Goal: Task Accomplishment & Management: Use online tool/utility

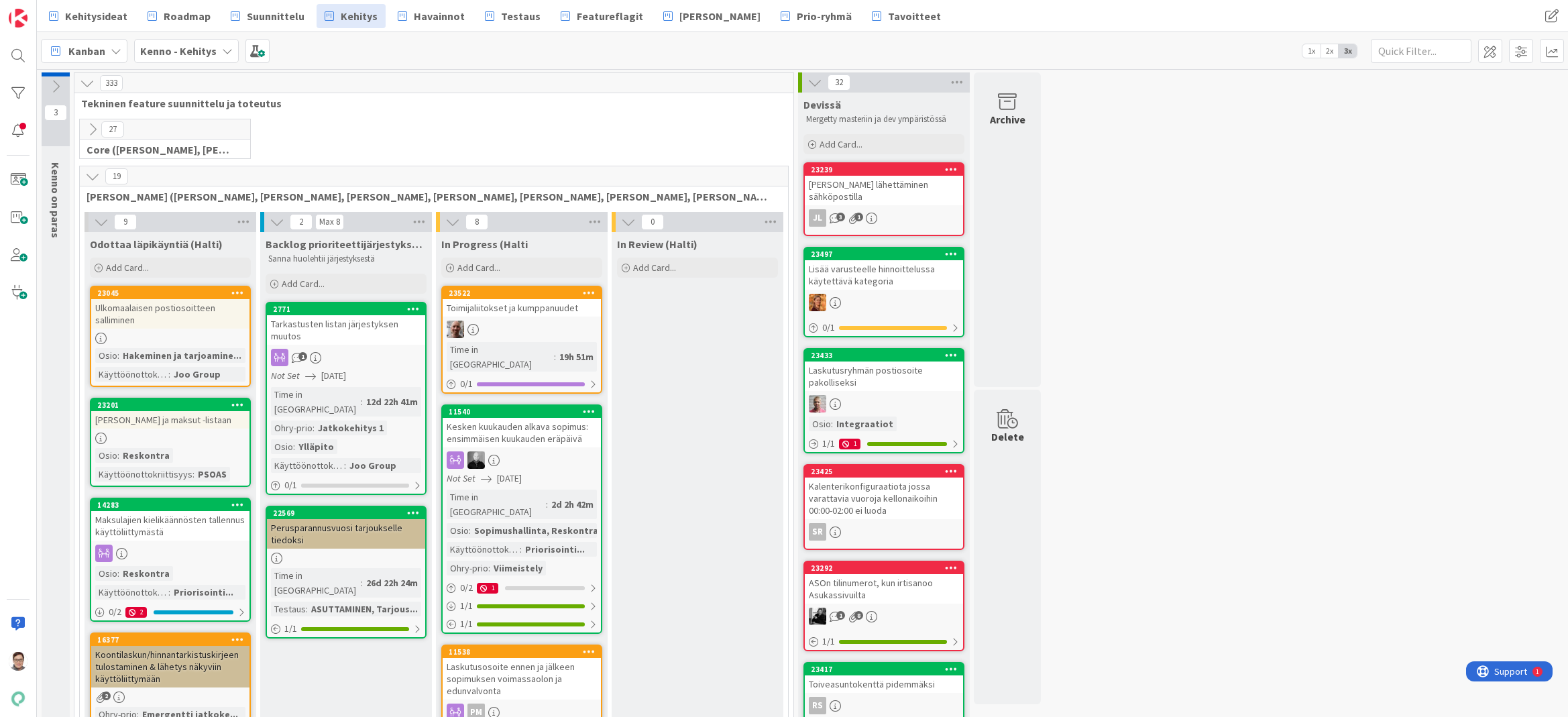
click at [423, 11] on span "Havainnot" at bounding box center [439, 15] width 51 height 16
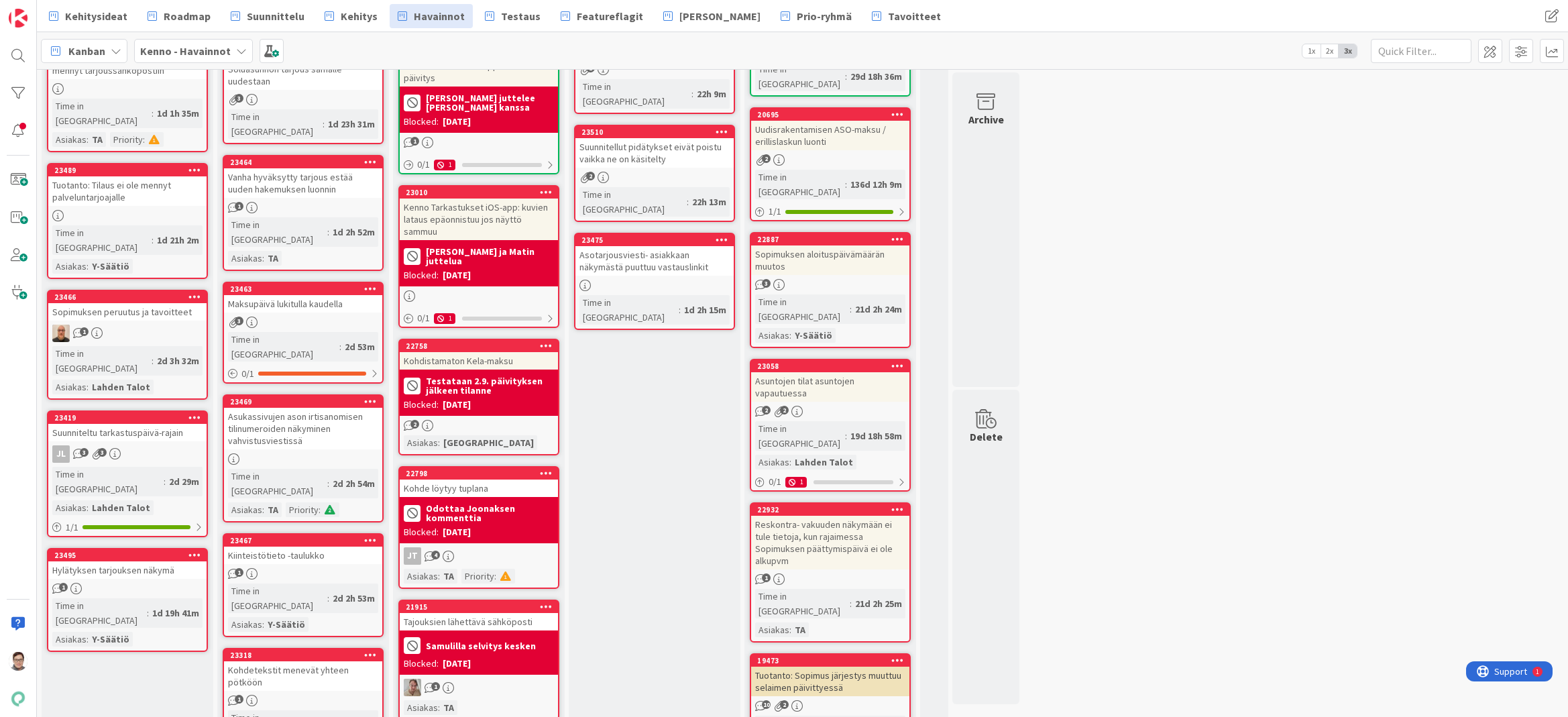
scroll to position [435, 0]
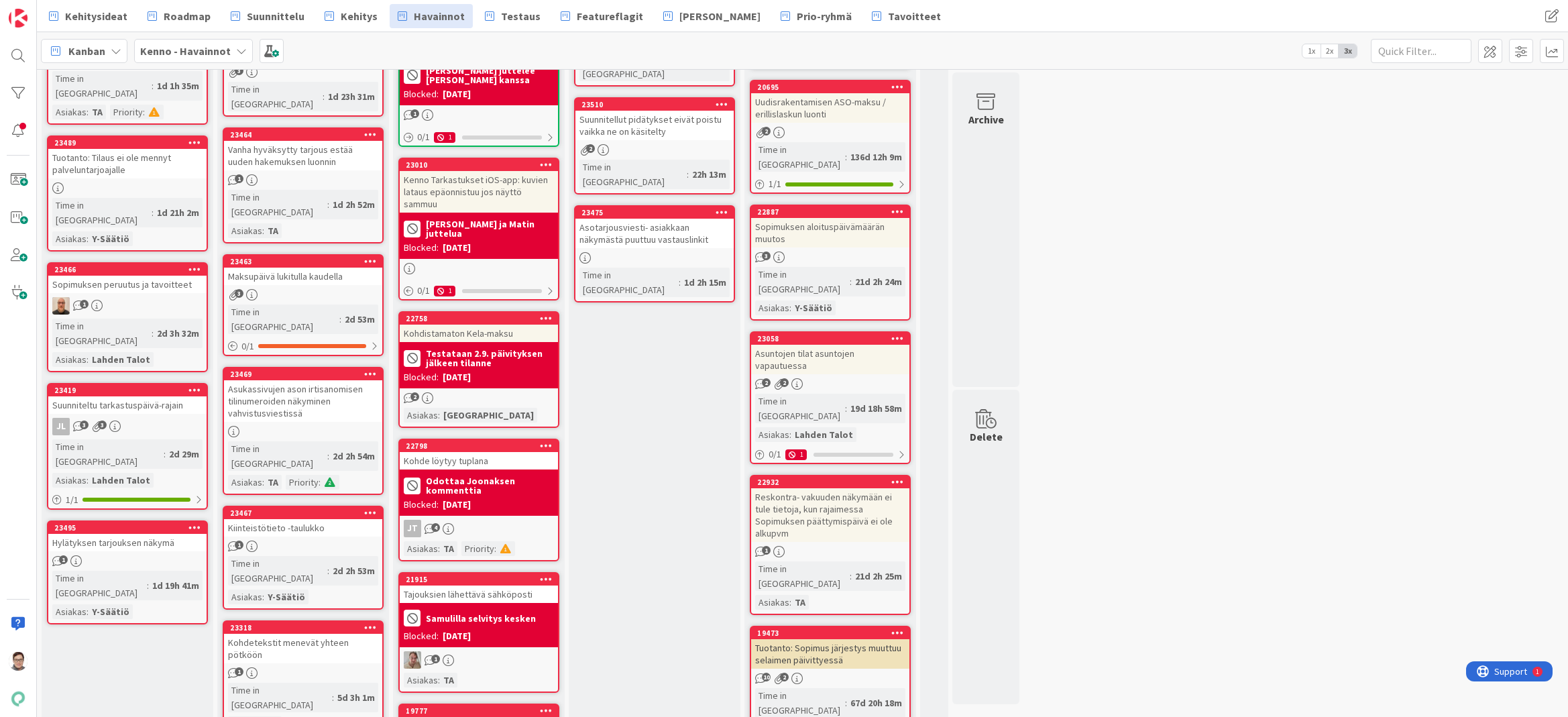
click at [365, 369] on icon at bounding box center [370, 374] width 12 height 10
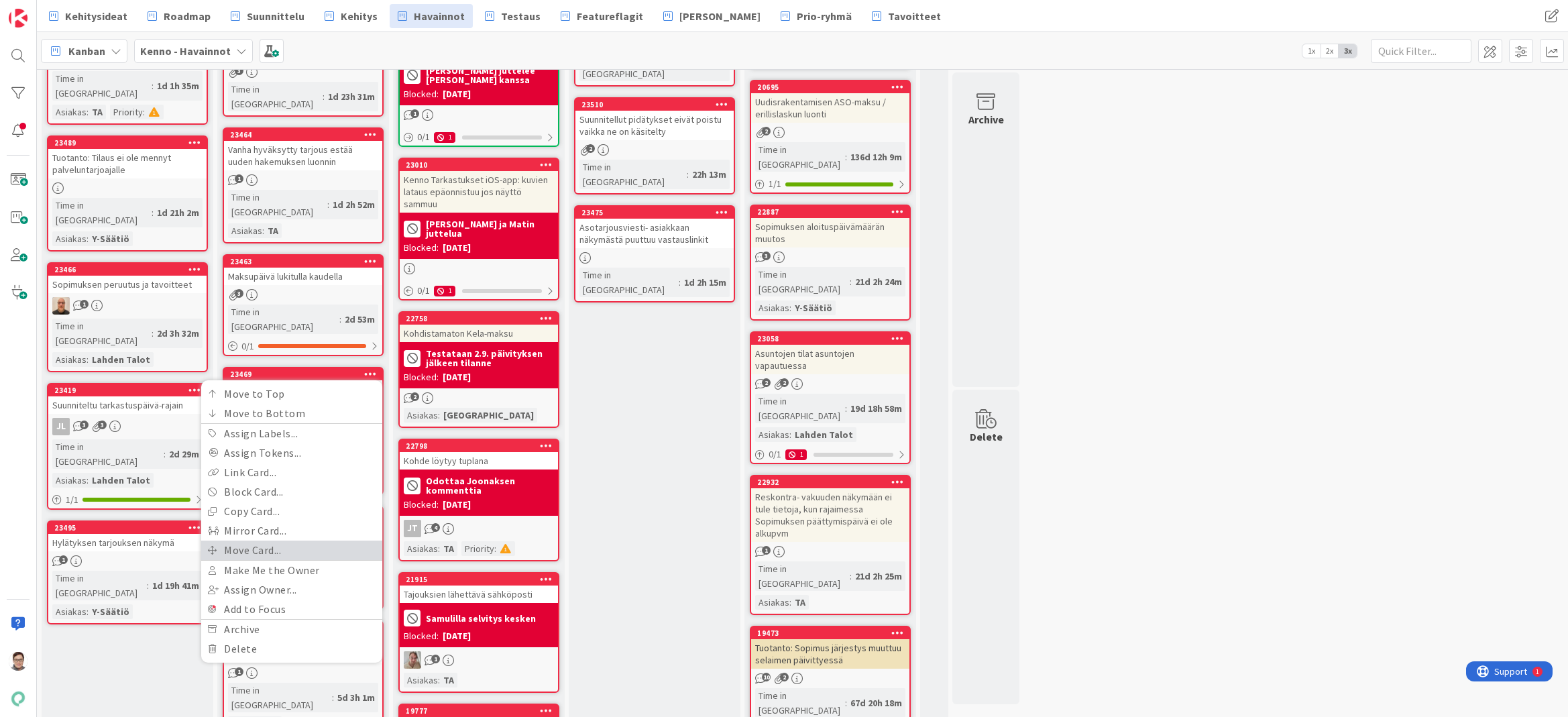
click at [276, 540] on link "Move Card..." at bounding box center [291, 550] width 181 height 19
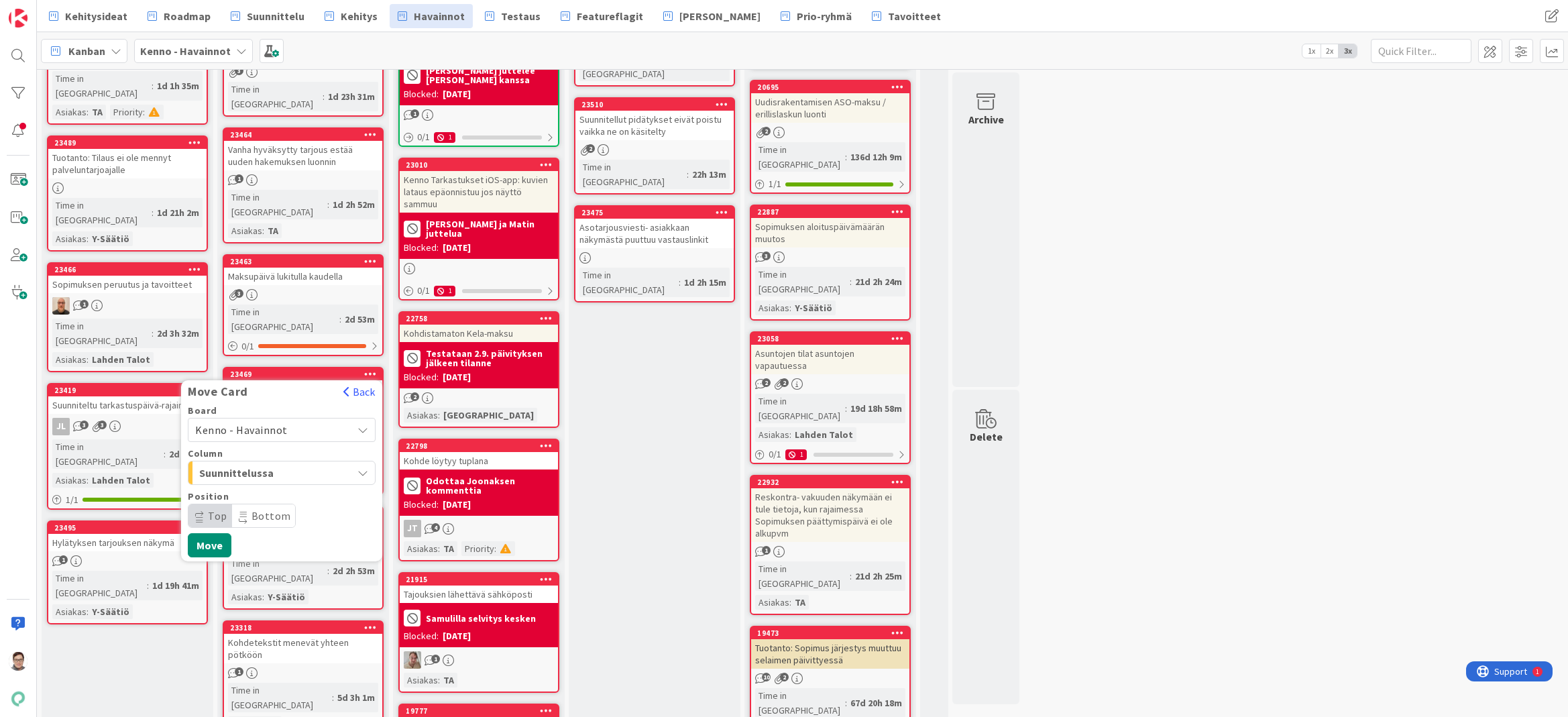
click at [270, 424] on span "Kenno - Havainnot" at bounding box center [241, 430] width 93 height 13
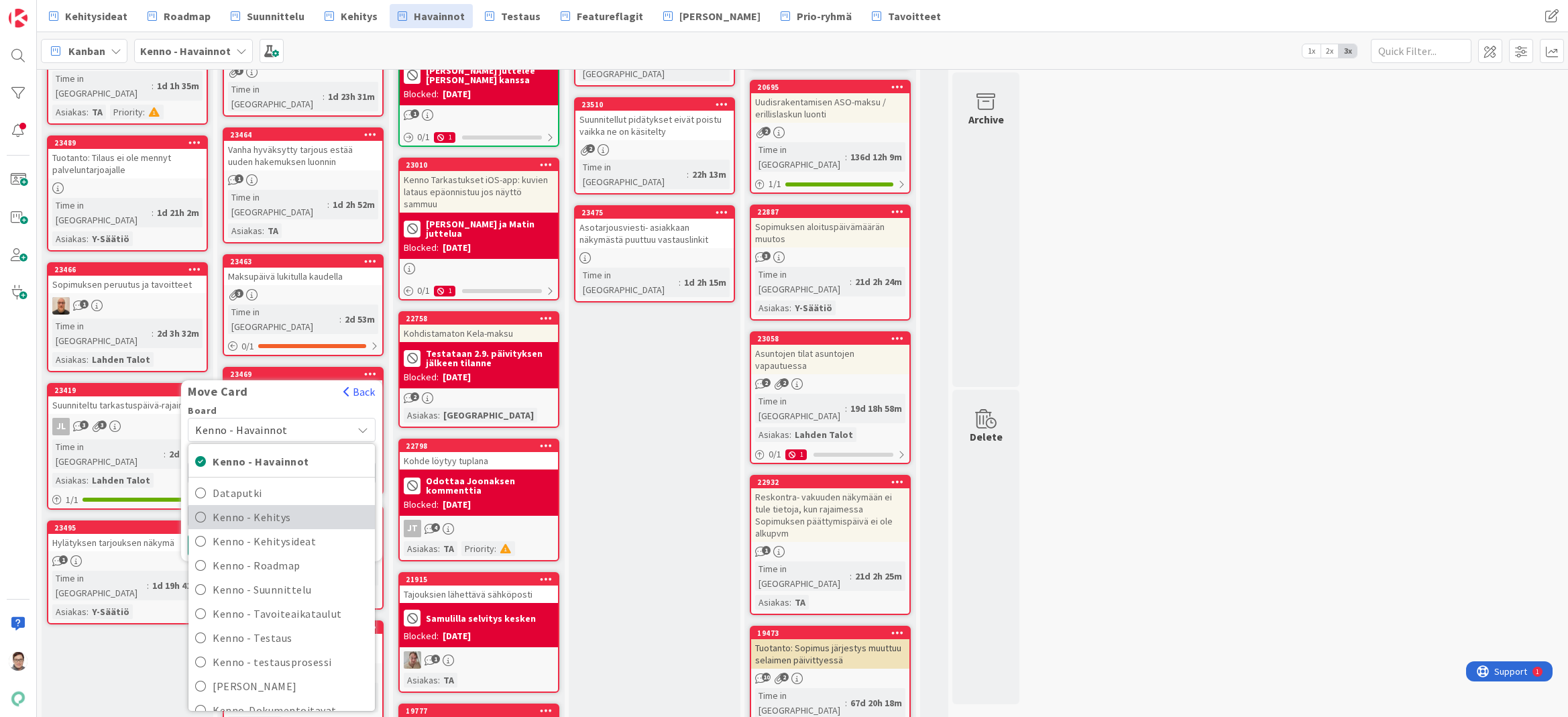
click at [265, 507] on span "Kenno - Kehitys" at bounding box center [290, 516] width 156 height 20
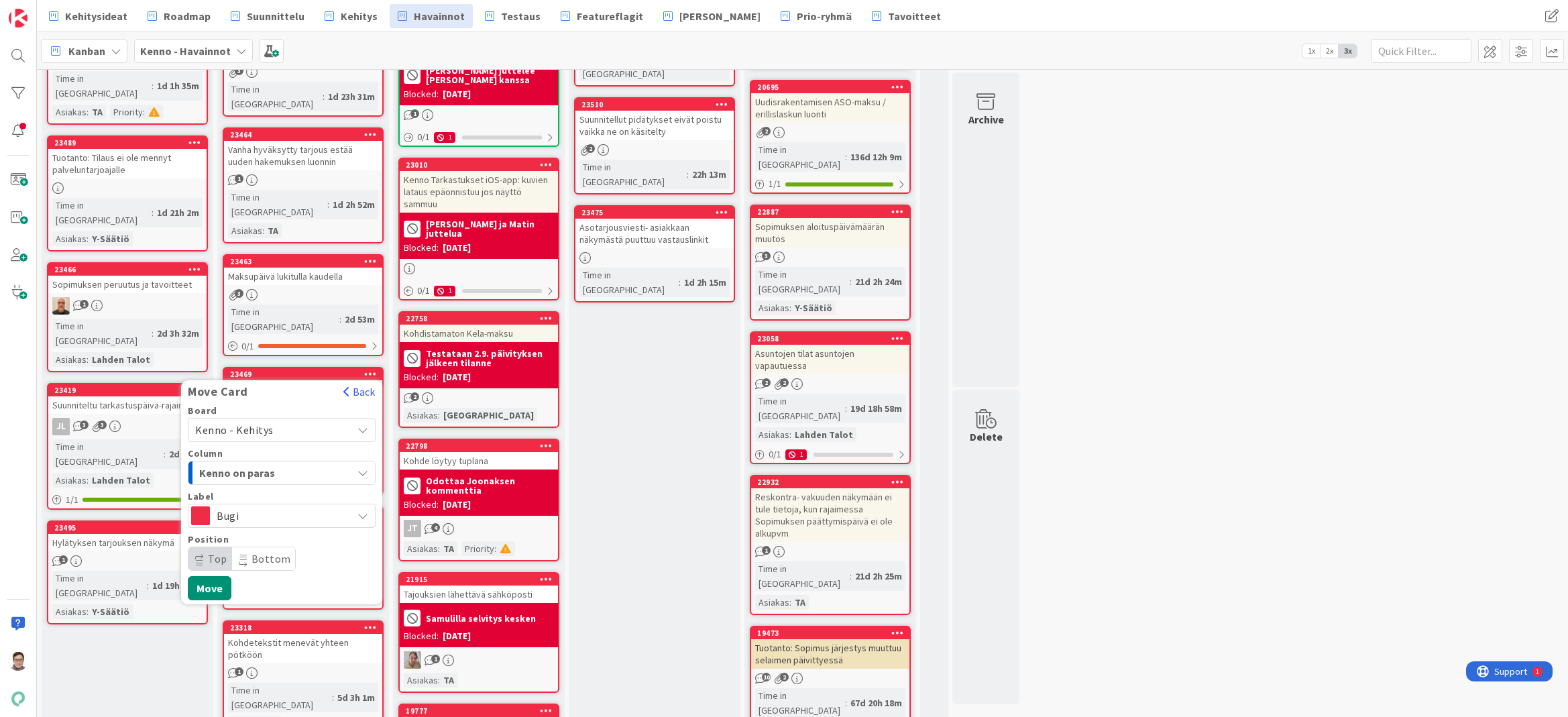
click at [265, 464] on span "Kenno on paras" at bounding box center [249, 472] width 100 height 17
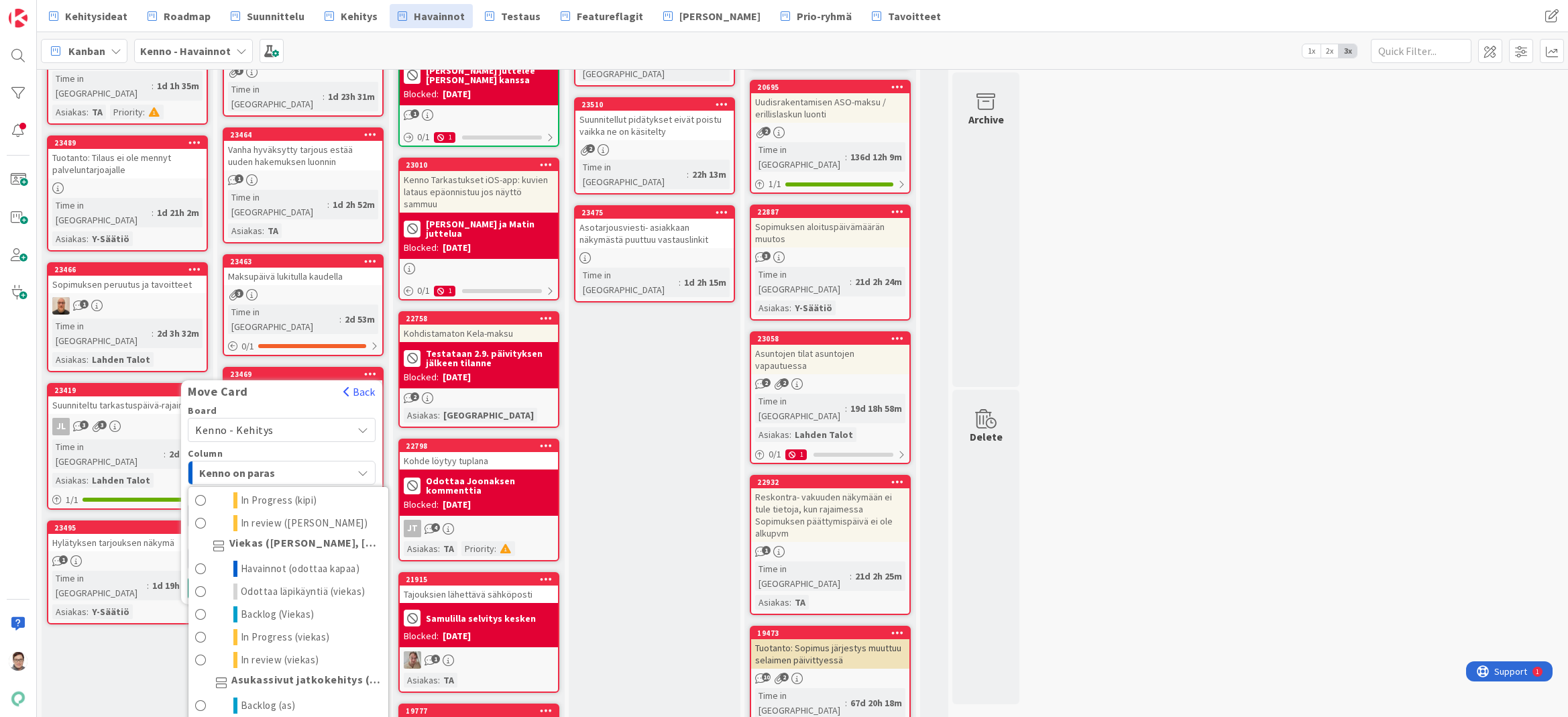
scroll to position [805, 0]
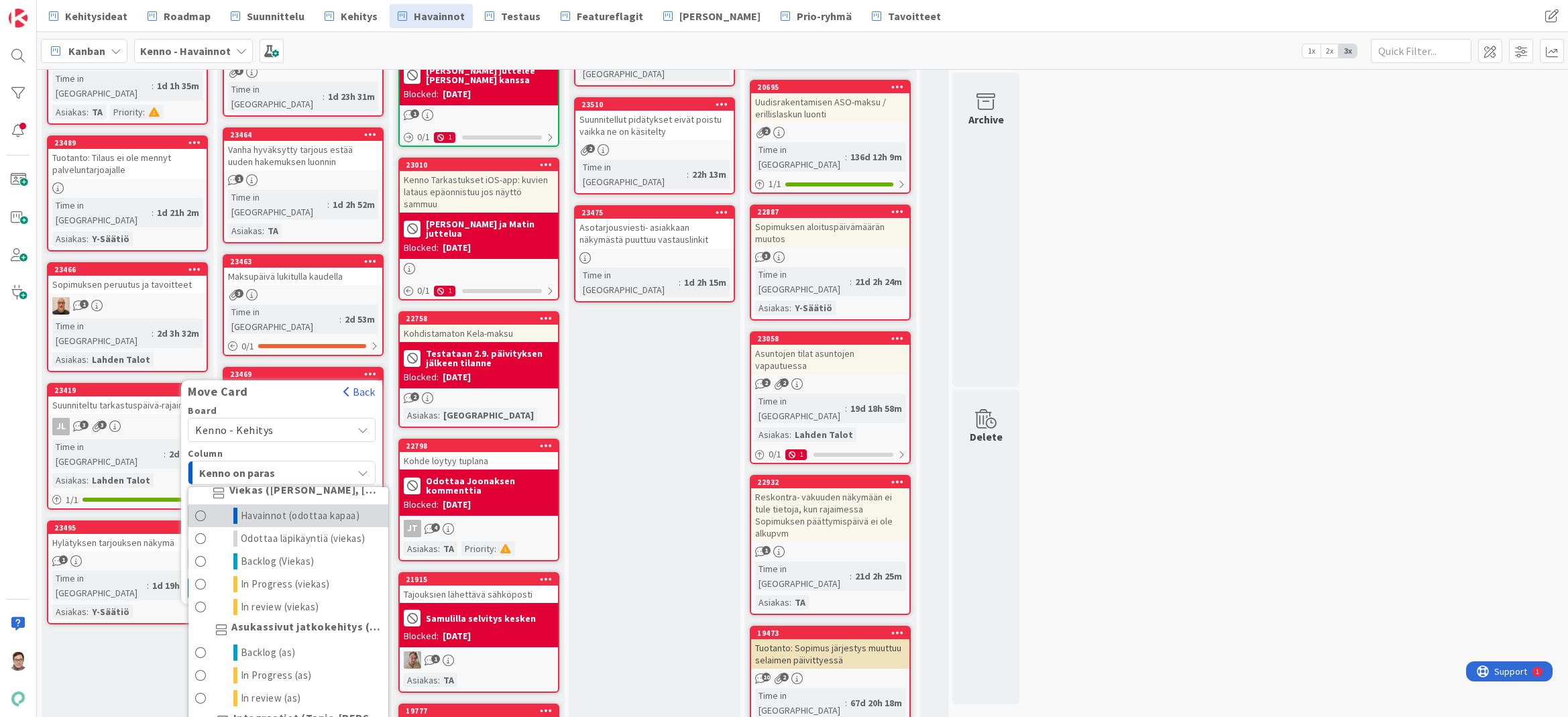
click at [275, 508] on span "Havainnot (odottaa kapaa)" at bounding box center [300, 515] width 120 height 16
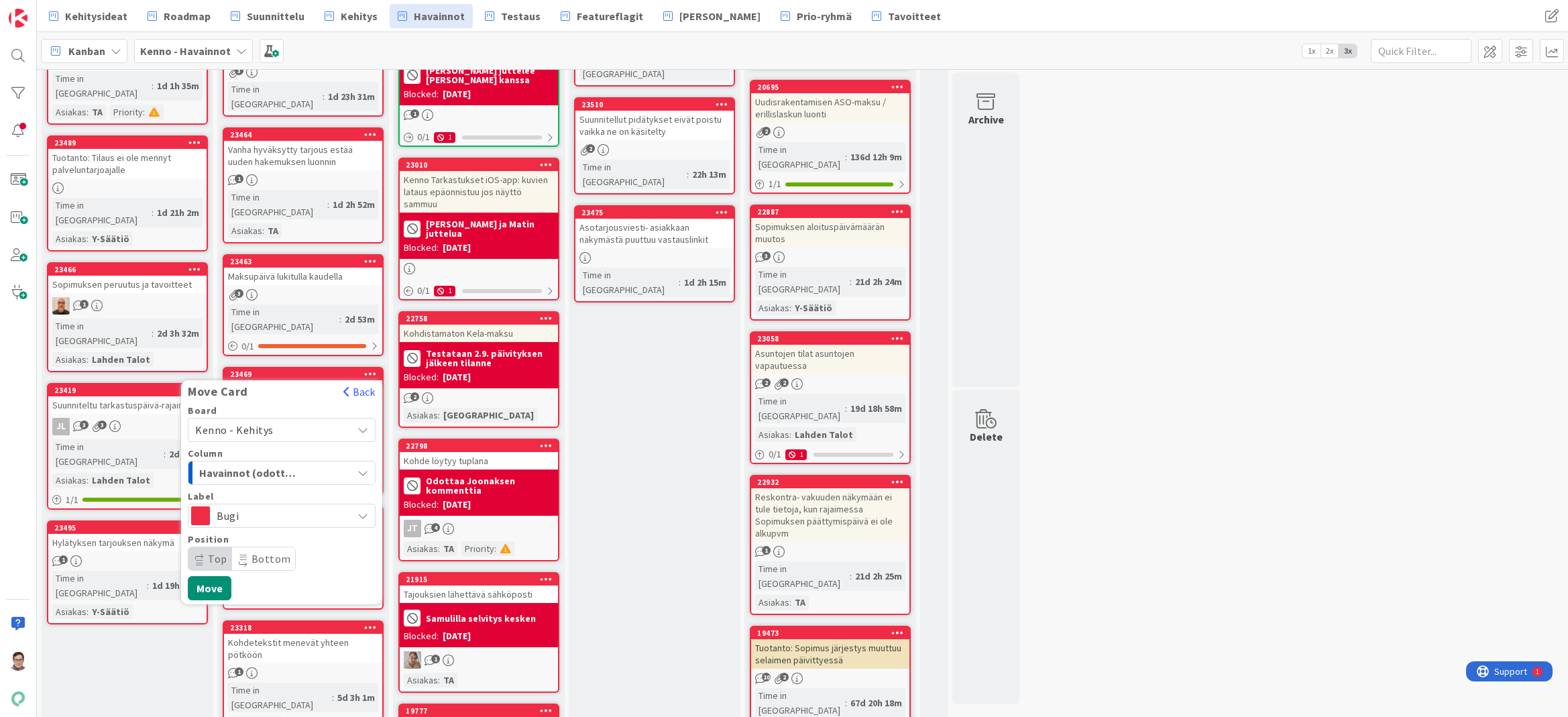
click at [221, 552] on span "Top" at bounding box center [217, 558] width 19 height 13
click at [216, 576] on button "Move" at bounding box center [209, 587] width 44 height 24
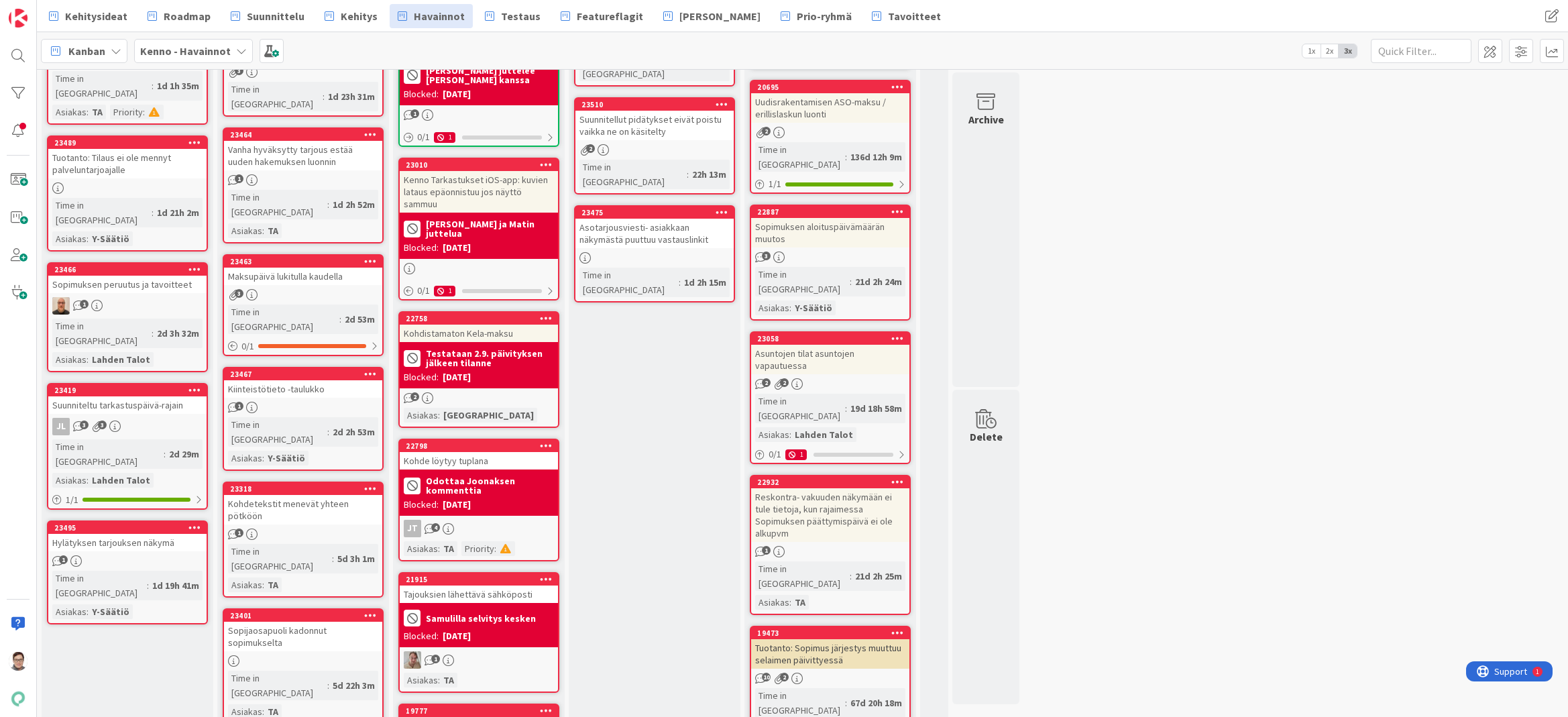
click at [311, 482] on link "23318 Kohdetekstit menevät yhteen pötköön 1 Time in [GEOGRAPHIC_DATA] : 5d 3h 1…" at bounding box center [303, 539] width 161 height 116
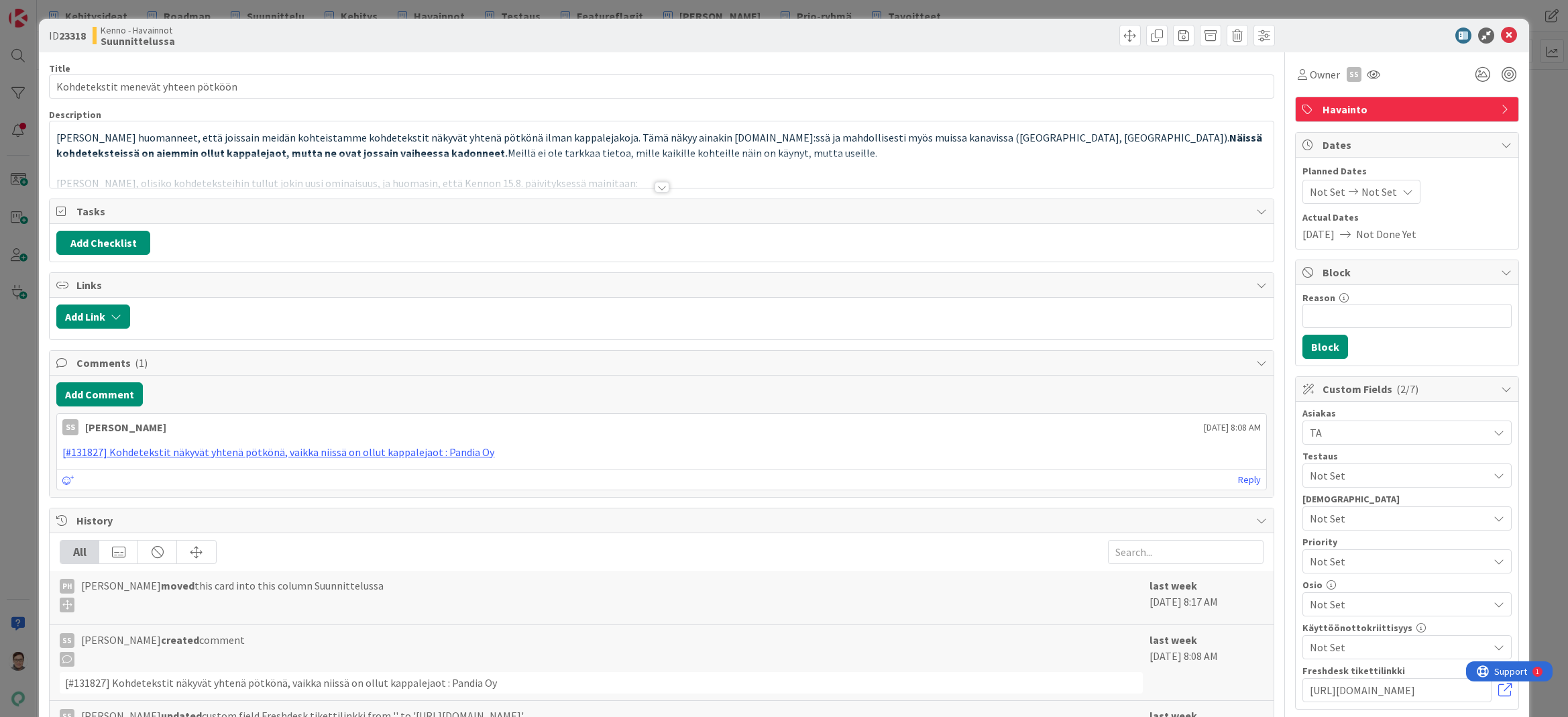
click at [655, 187] on div at bounding box center [662, 186] width 14 height 11
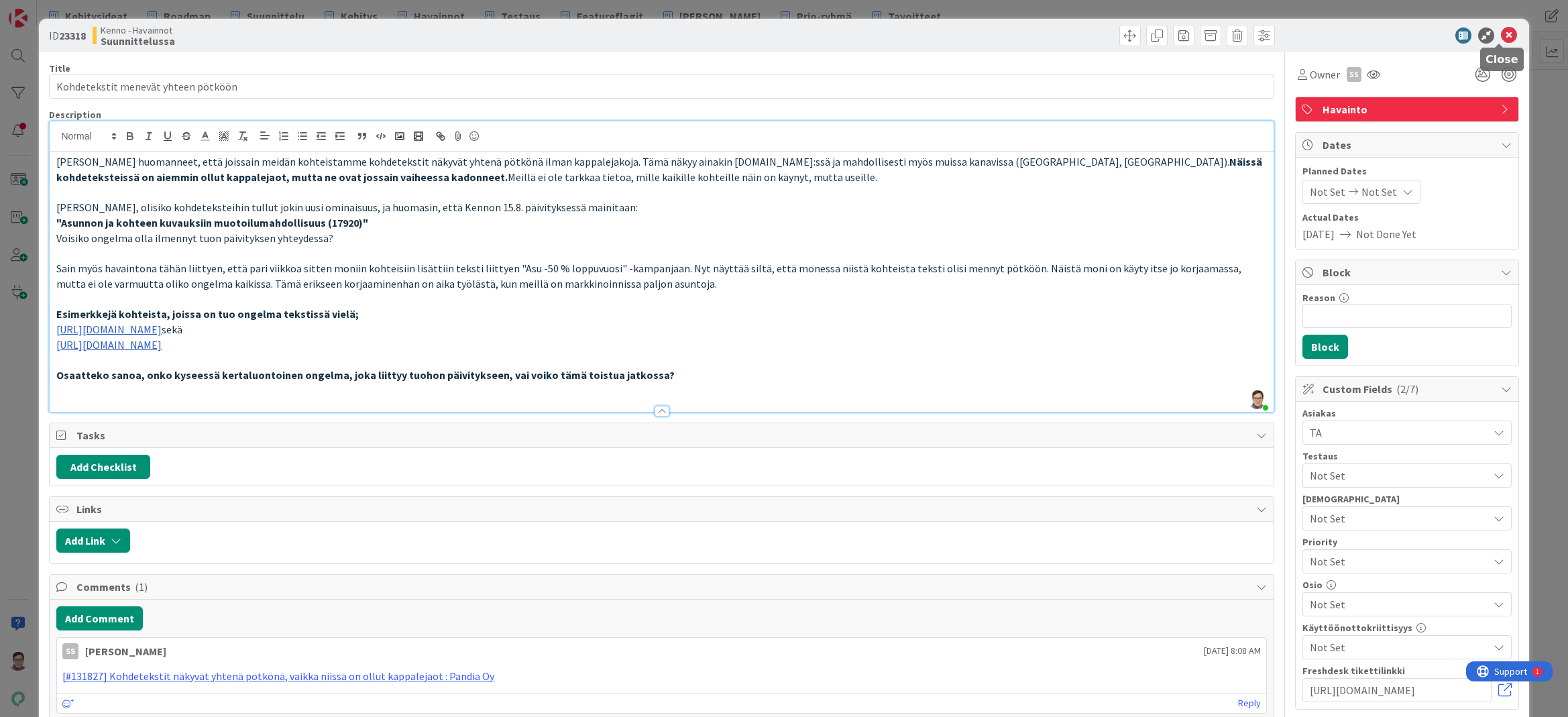
click at [1501, 33] on icon at bounding box center [1509, 35] width 16 height 16
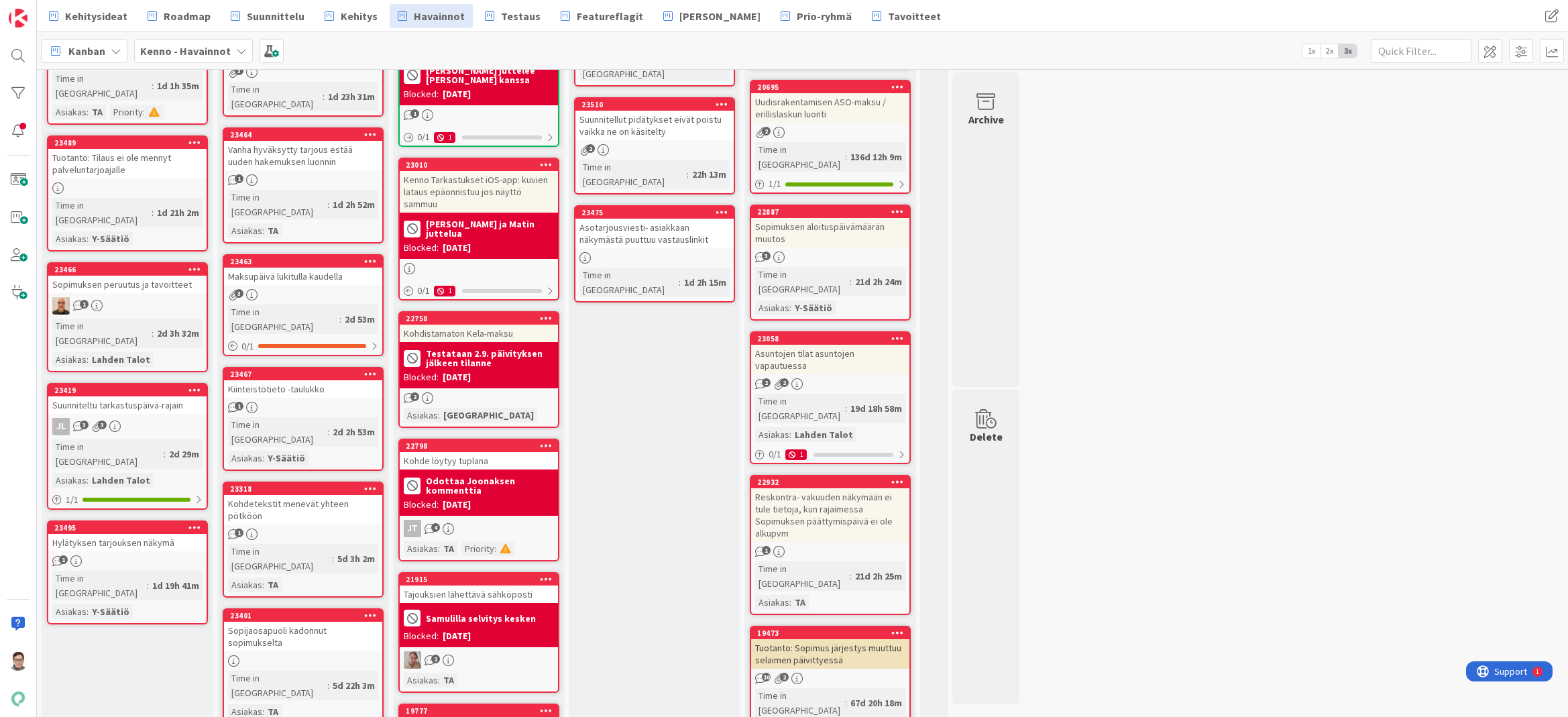
click at [372, 484] on icon at bounding box center [370, 489] width 12 height 10
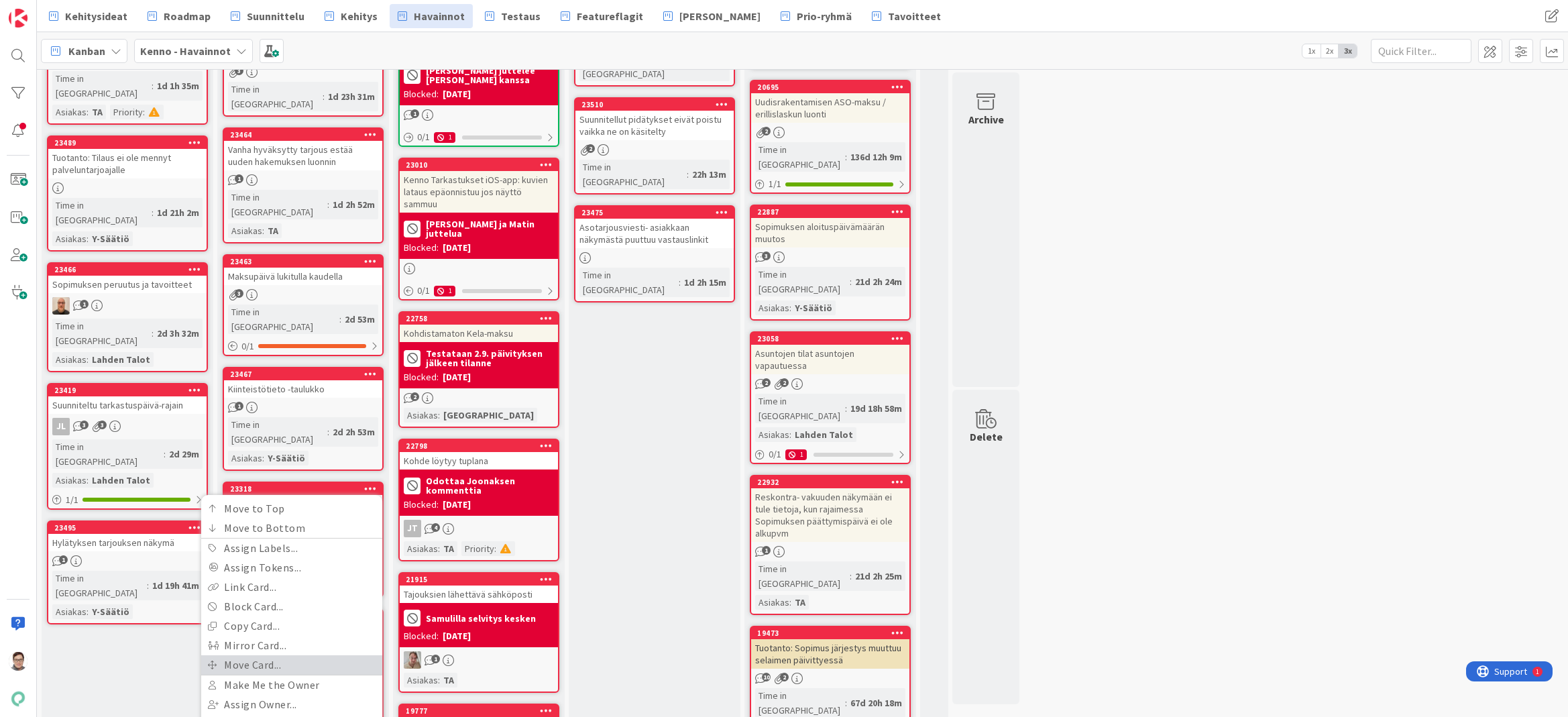
click at [251, 655] on link "Move Card..." at bounding box center [291, 664] width 181 height 19
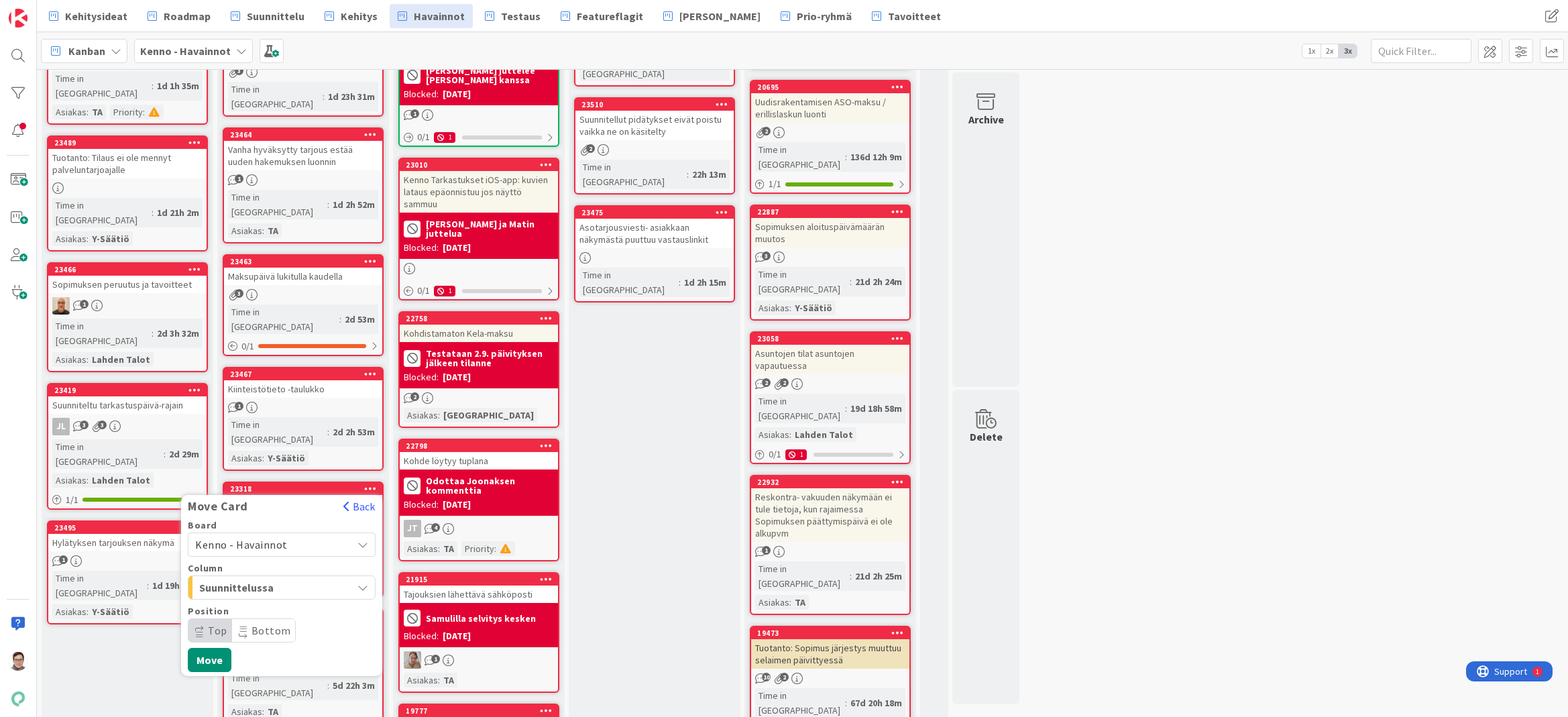
click at [257, 535] on span "Kenno - Havainnot" at bounding box center [270, 545] width 150 height 19
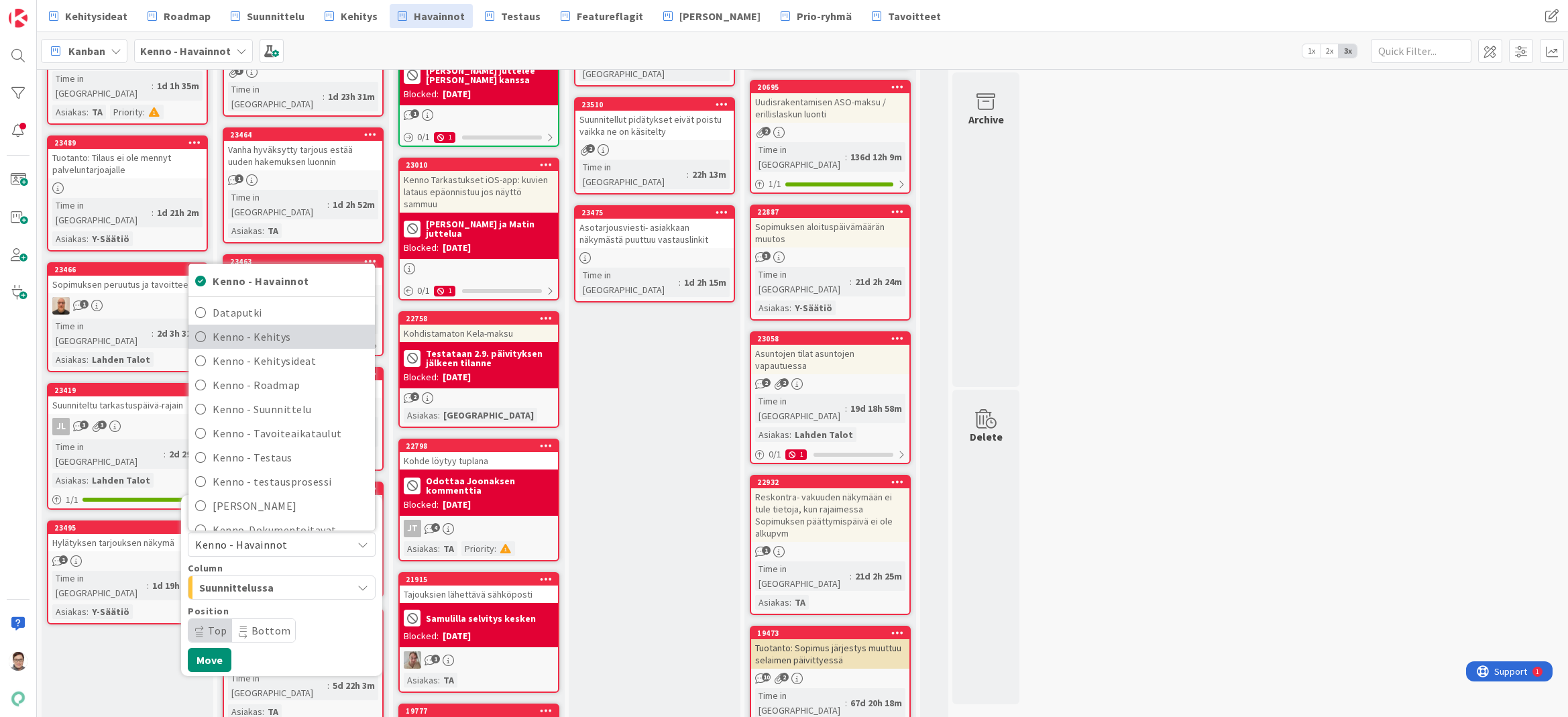
click at [275, 327] on span "Kenno - Kehitys" at bounding box center [290, 337] width 156 height 20
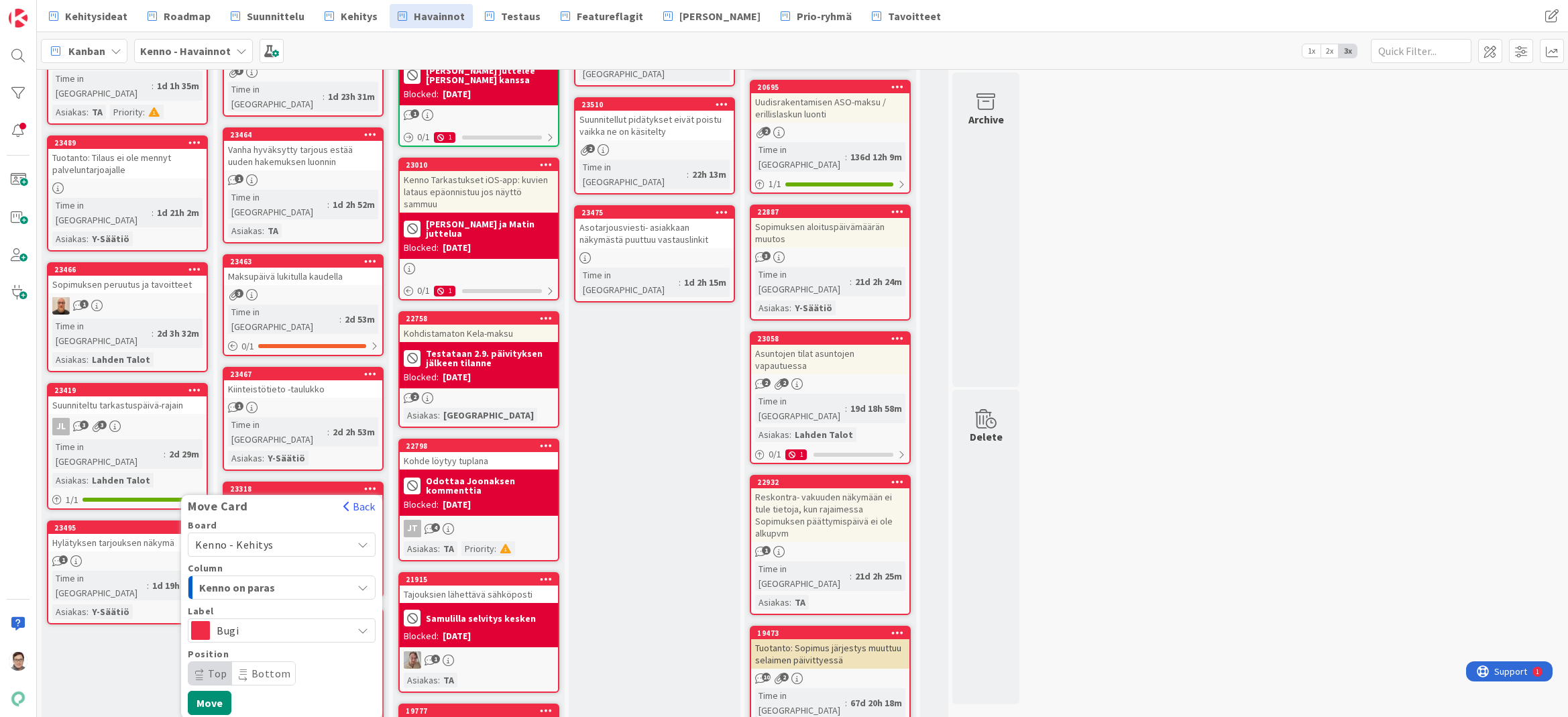
click at [253, 578] on span "Kenno on paras" at bounding box center [249, 587] width 100 height 17
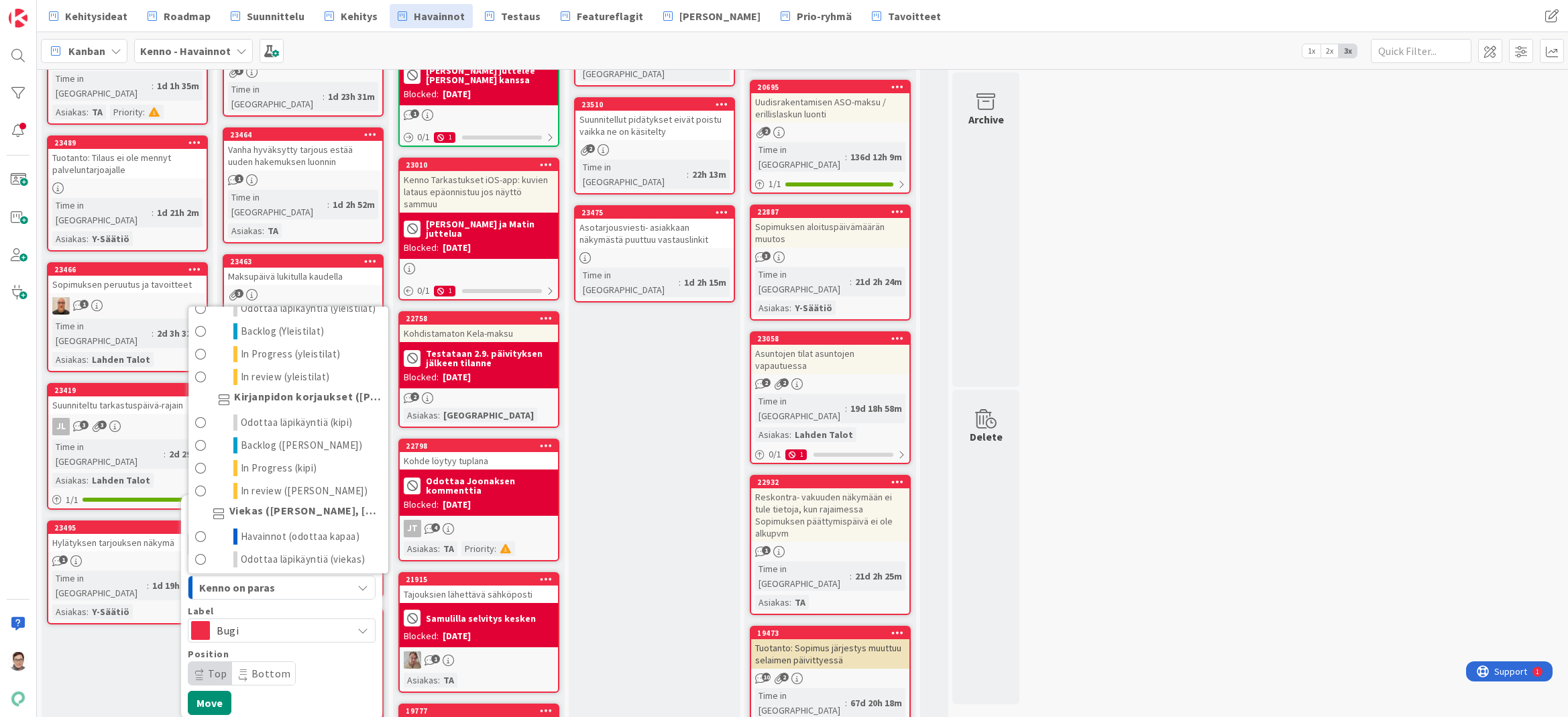
scroll to position [670, 0]
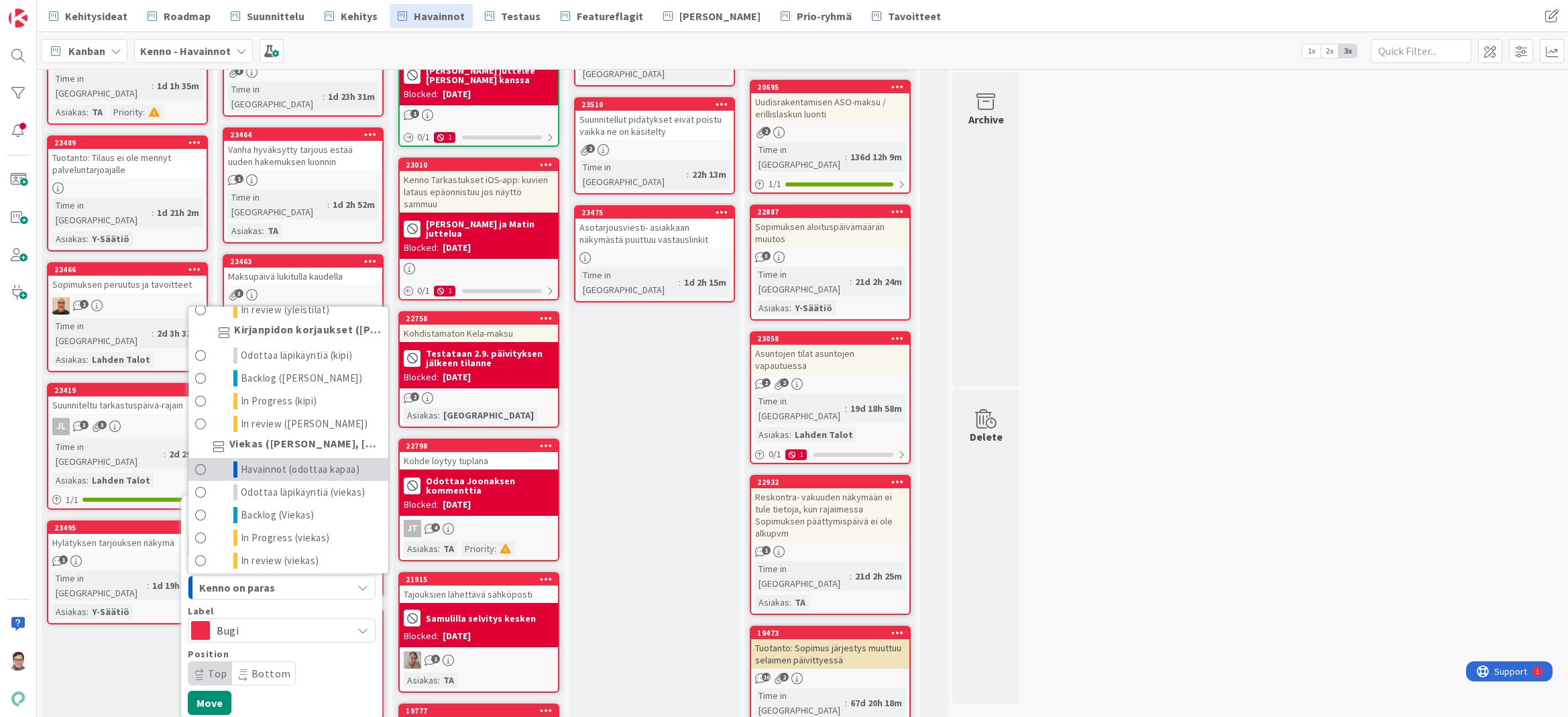
click at [274, 462] on span "Havainnot (odottaa kapaa)" at bounding box center [300, 469] width 120 height 16
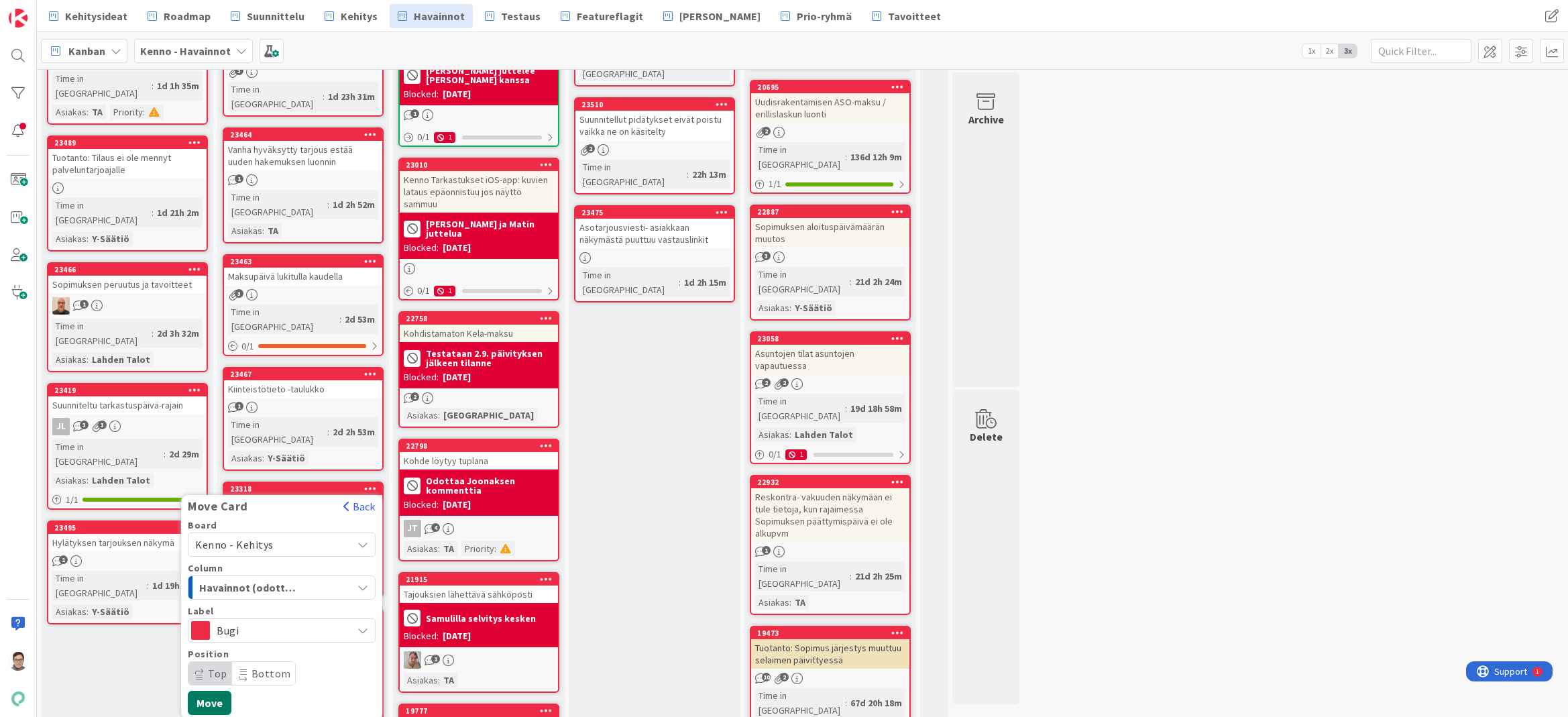
click at [201, 690] on button "Move" at bounding box center [209, 702] width 44 height 24
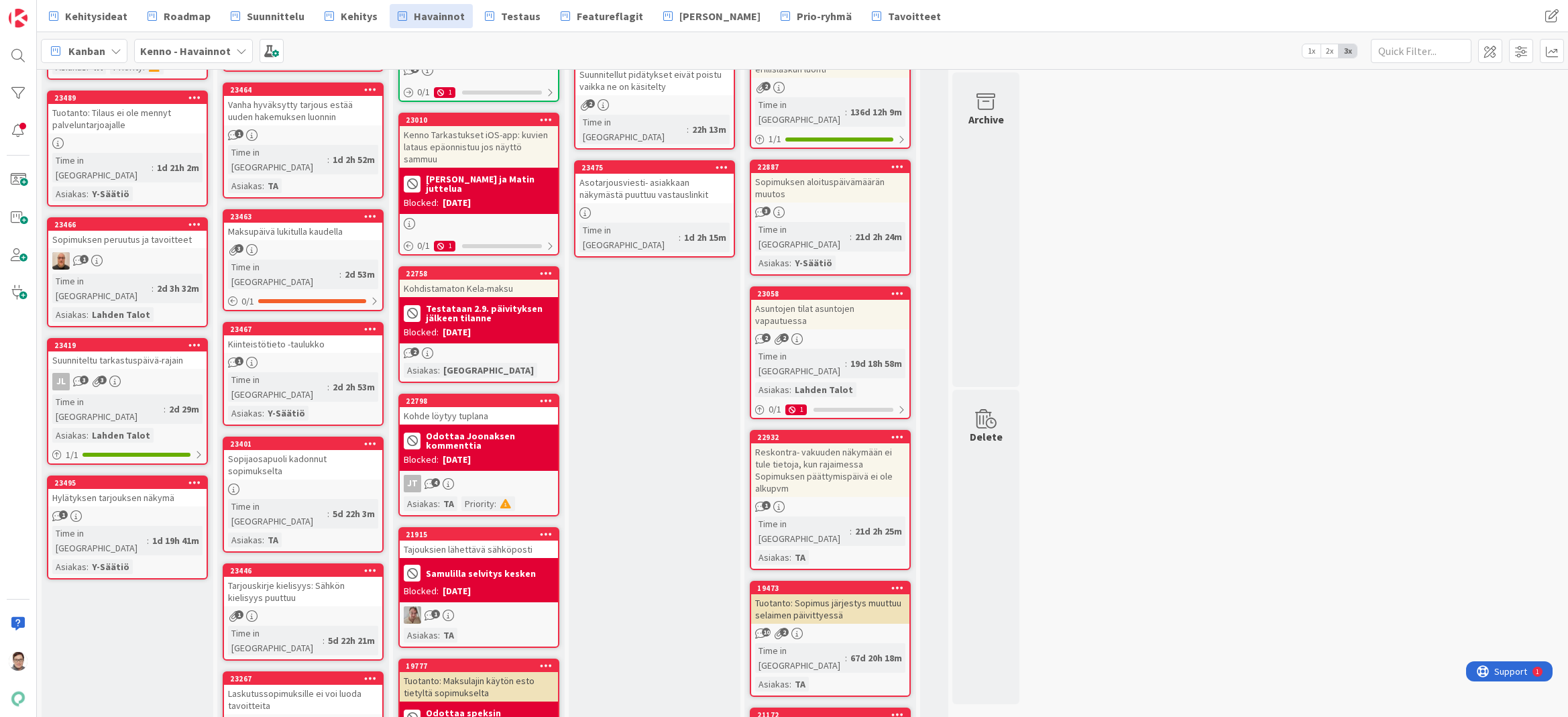
scroll to position [502, 0]
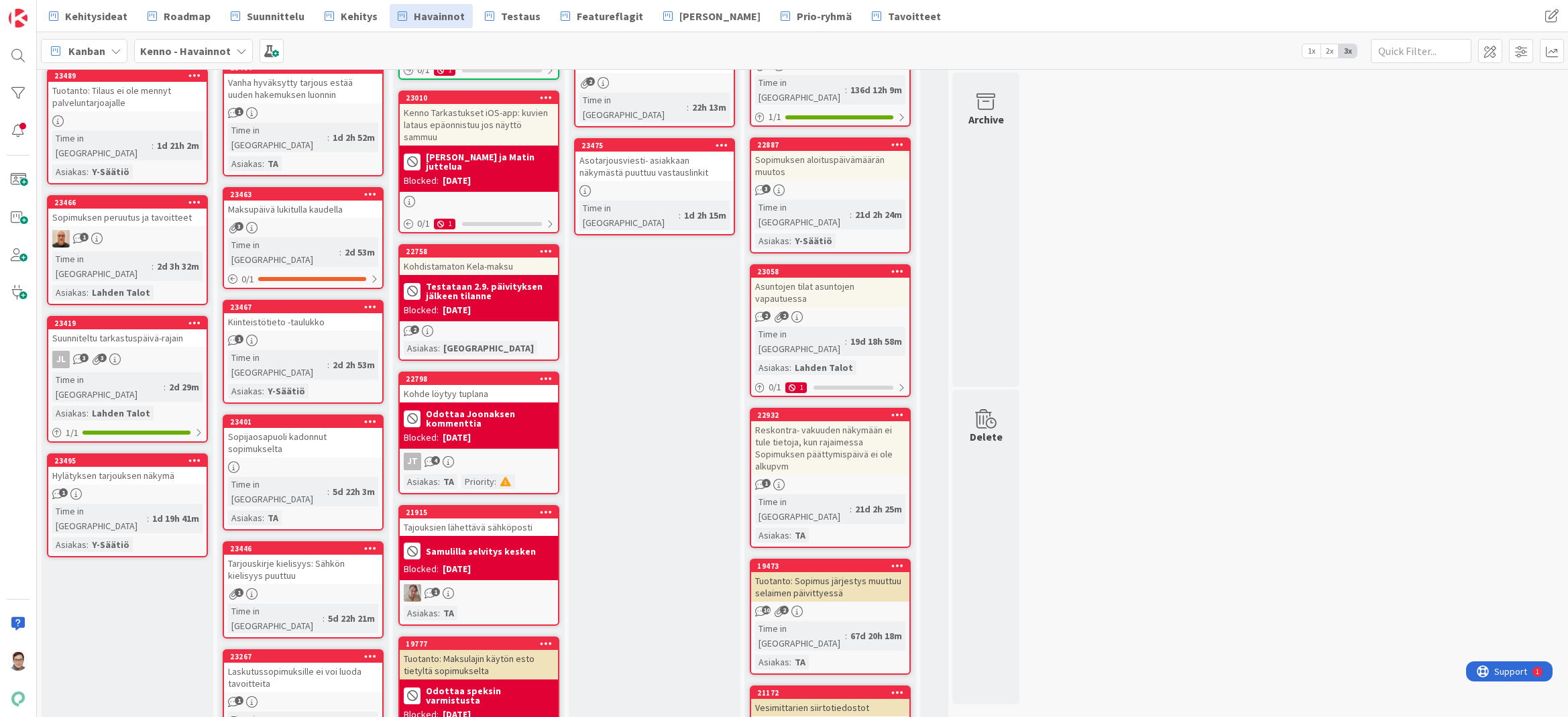
click at [321, 554] on div "Tarjouskirje kielisyys: Sähkön kielisyys puuttuu" at bounding box center [303, 569] width 159 height 30
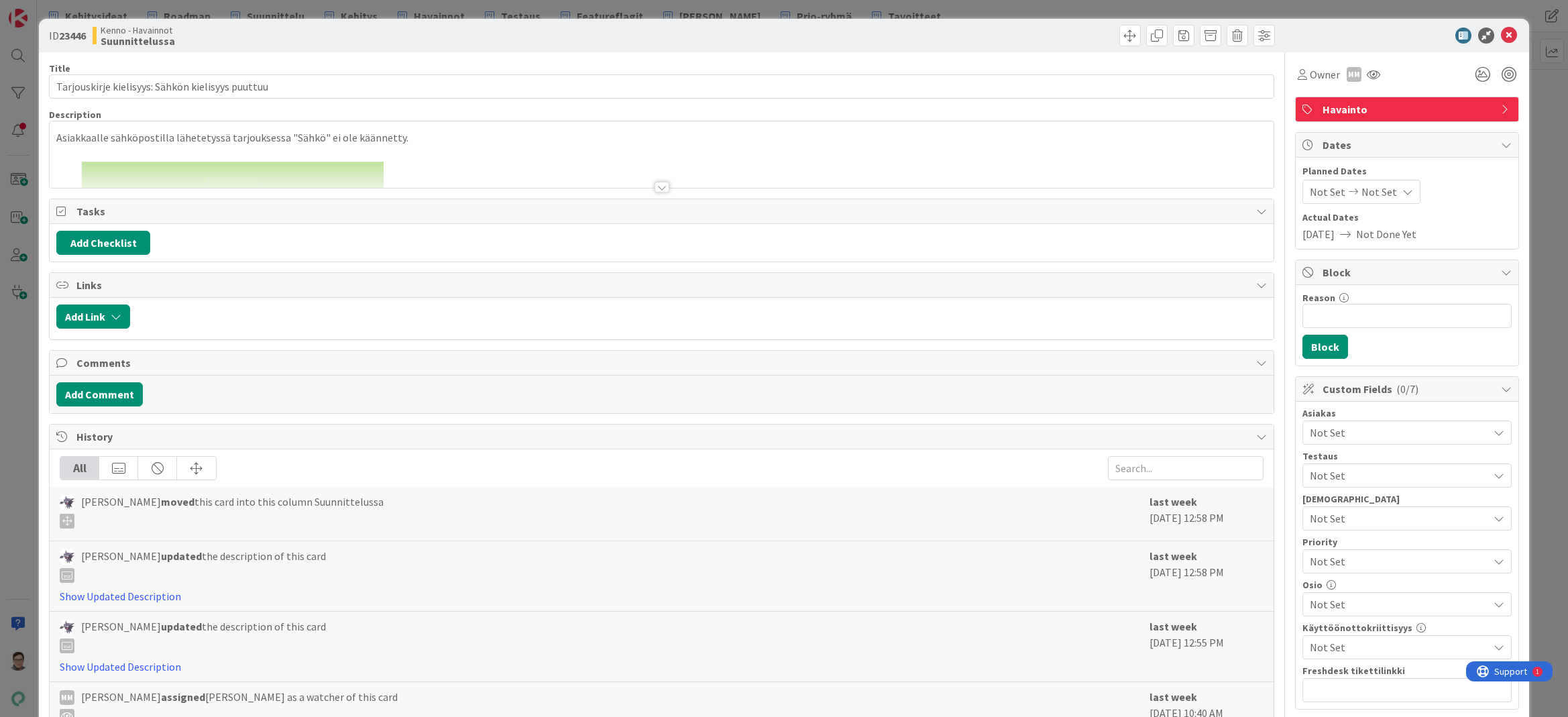
click at [659, 187] on div at bounding box center [662, 186] width 14 height 11
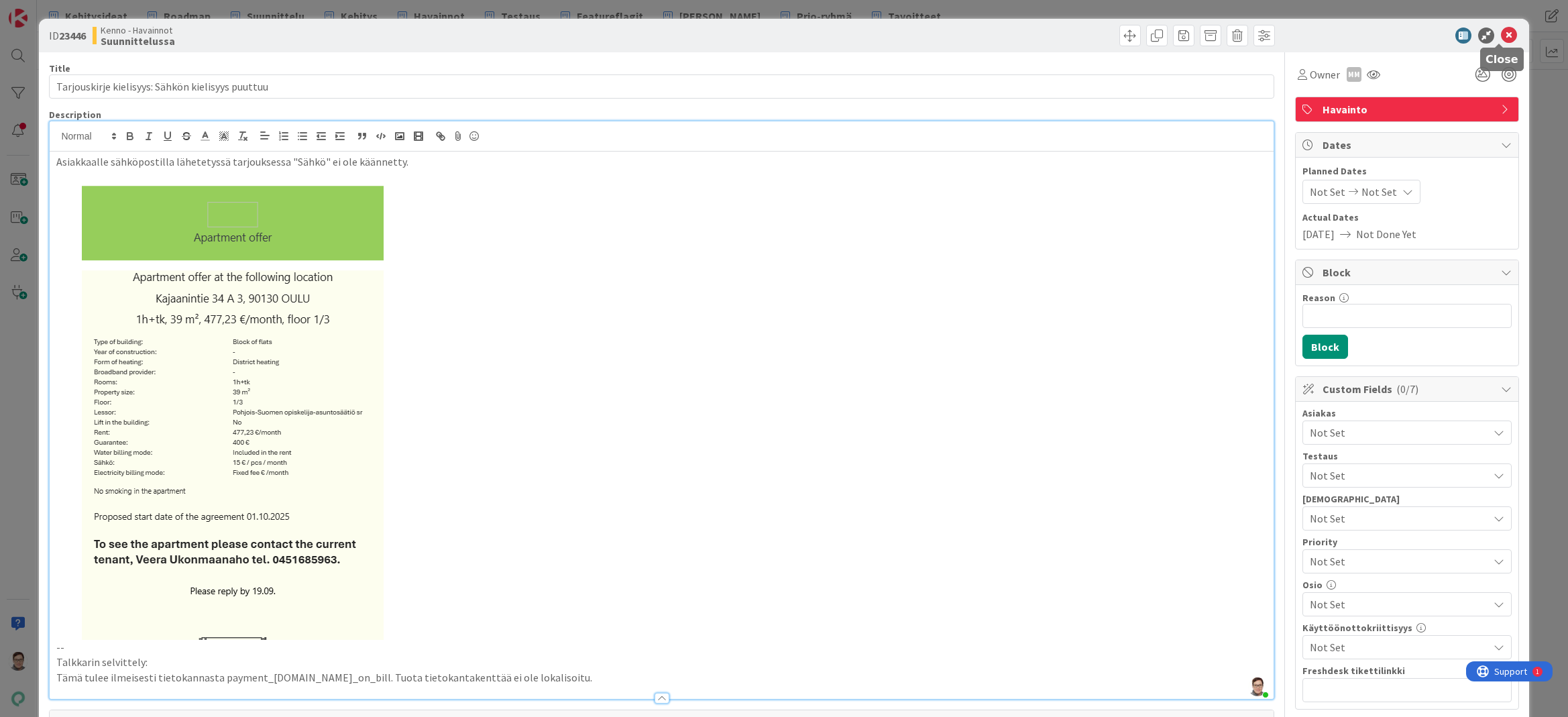
click at [1501, 34] on icon at bounding box center [1509, 35] width 16 height 16
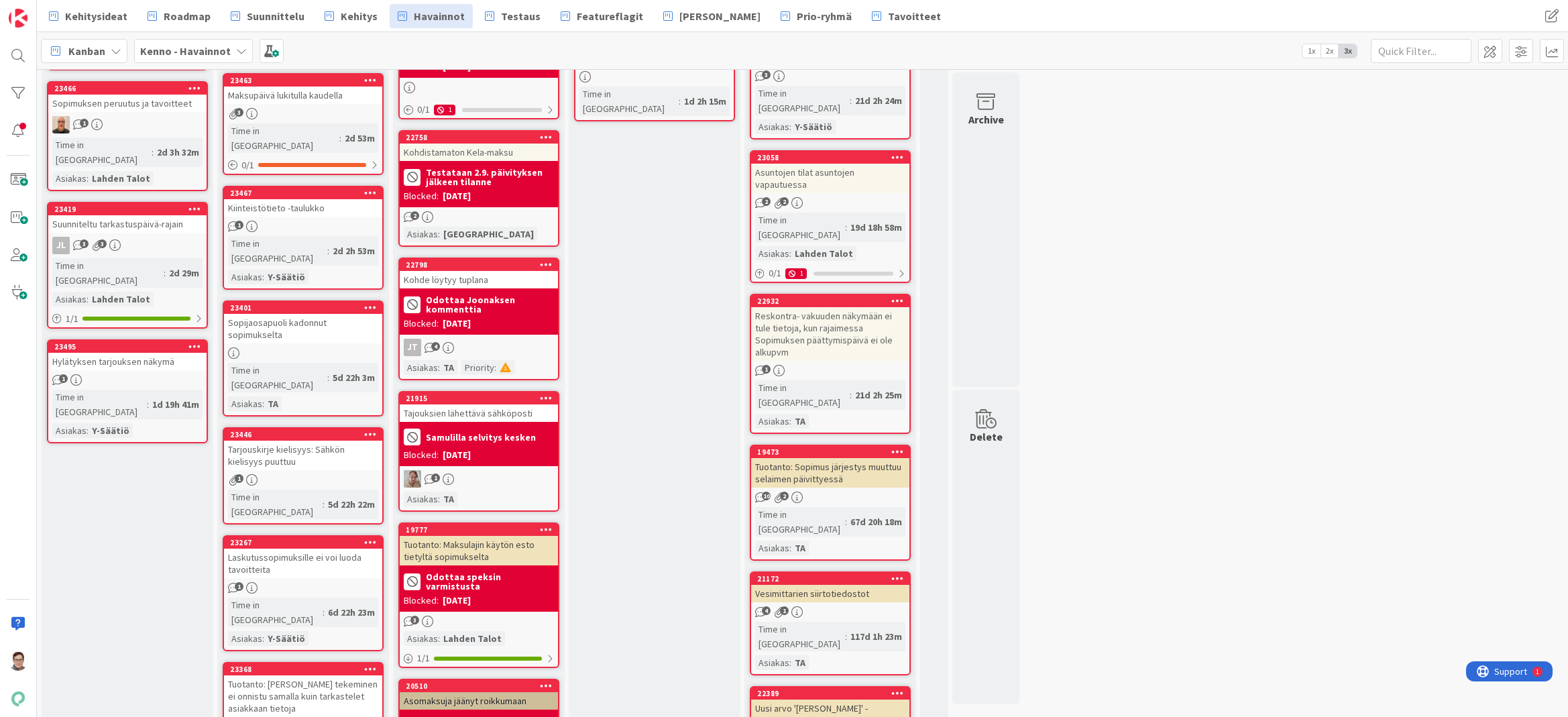
scroll to position [637, 0]
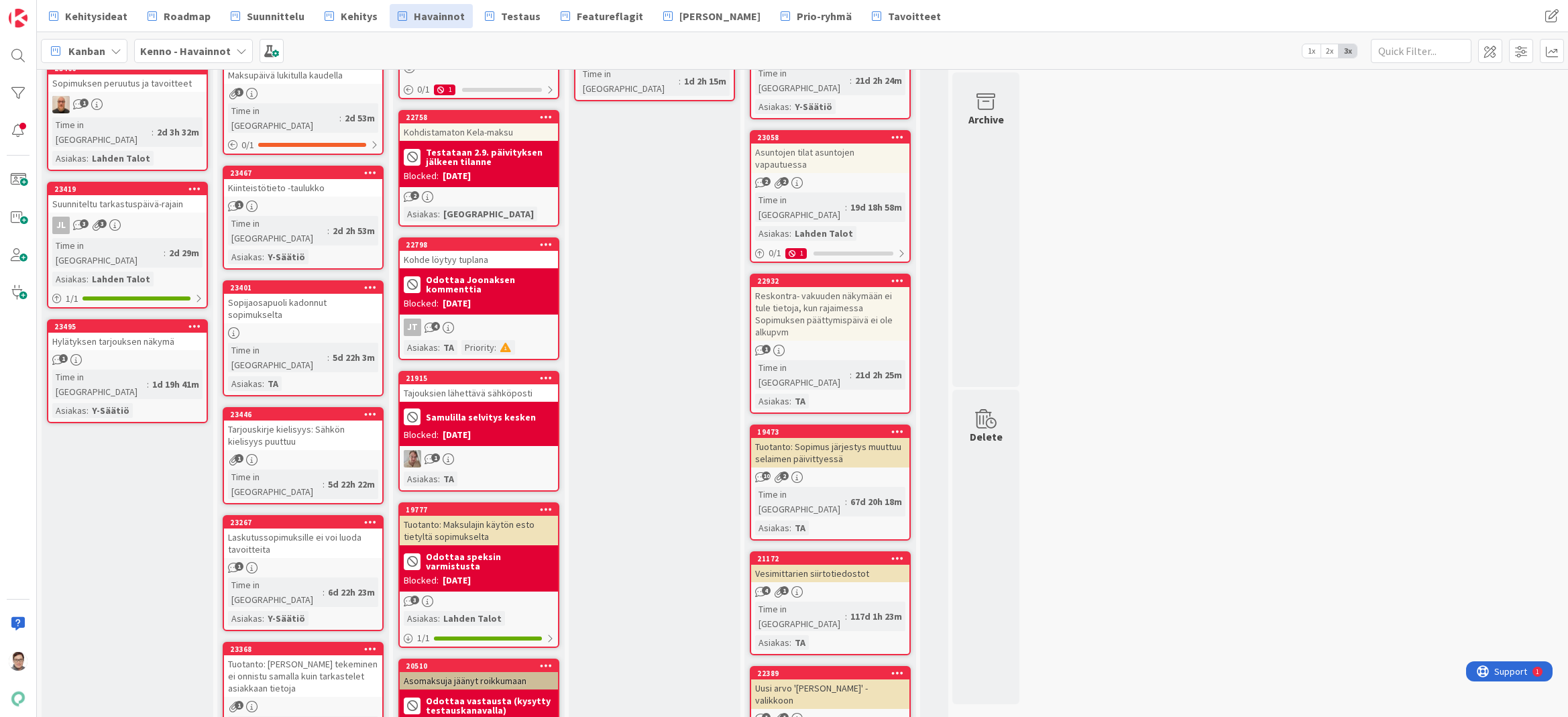
click at [300, 529] on div "Laskutussopimuksille ei voi luoda tavoitteita" at bounding box center [303, 543] width 159 height 30
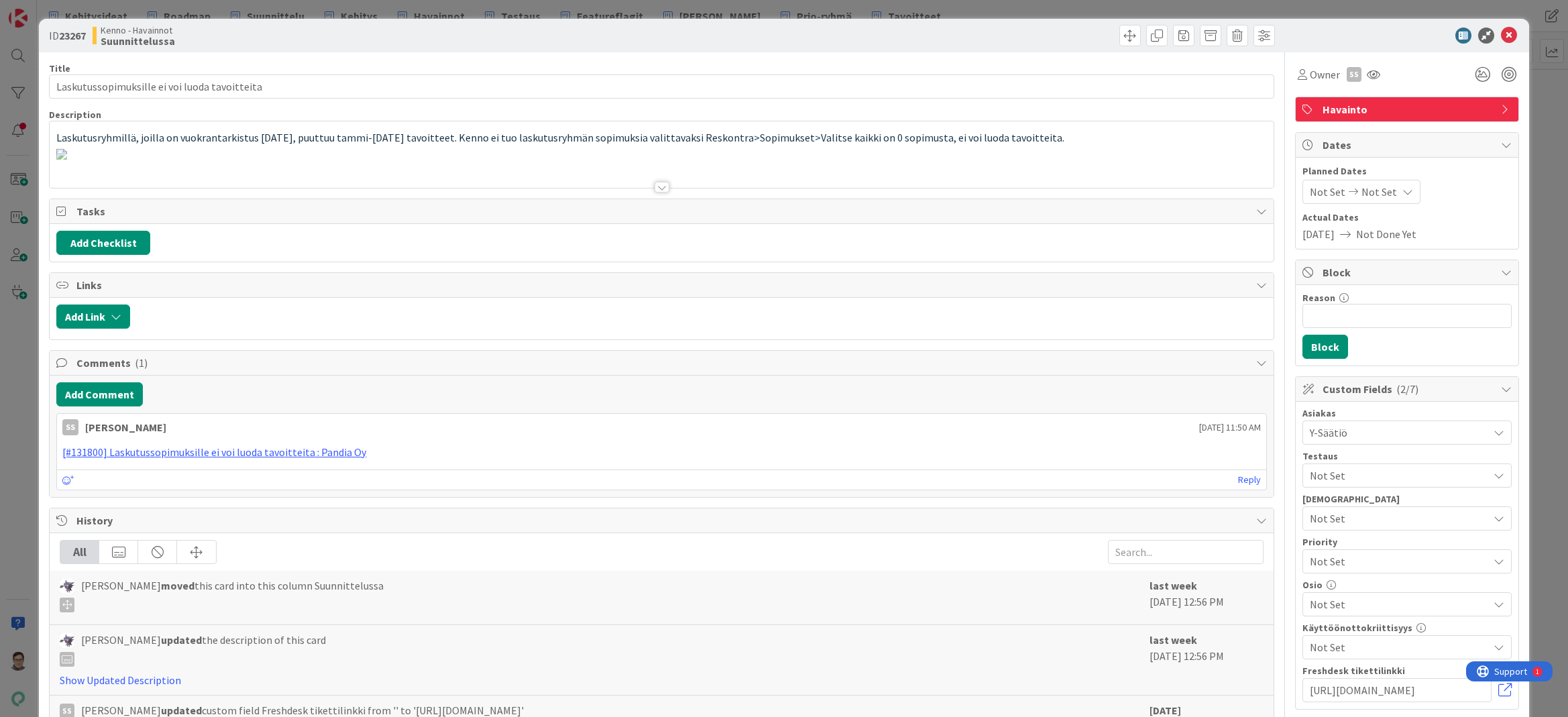
click at [657, 190] on div at bounding box center [662, 186] width 14 height 11
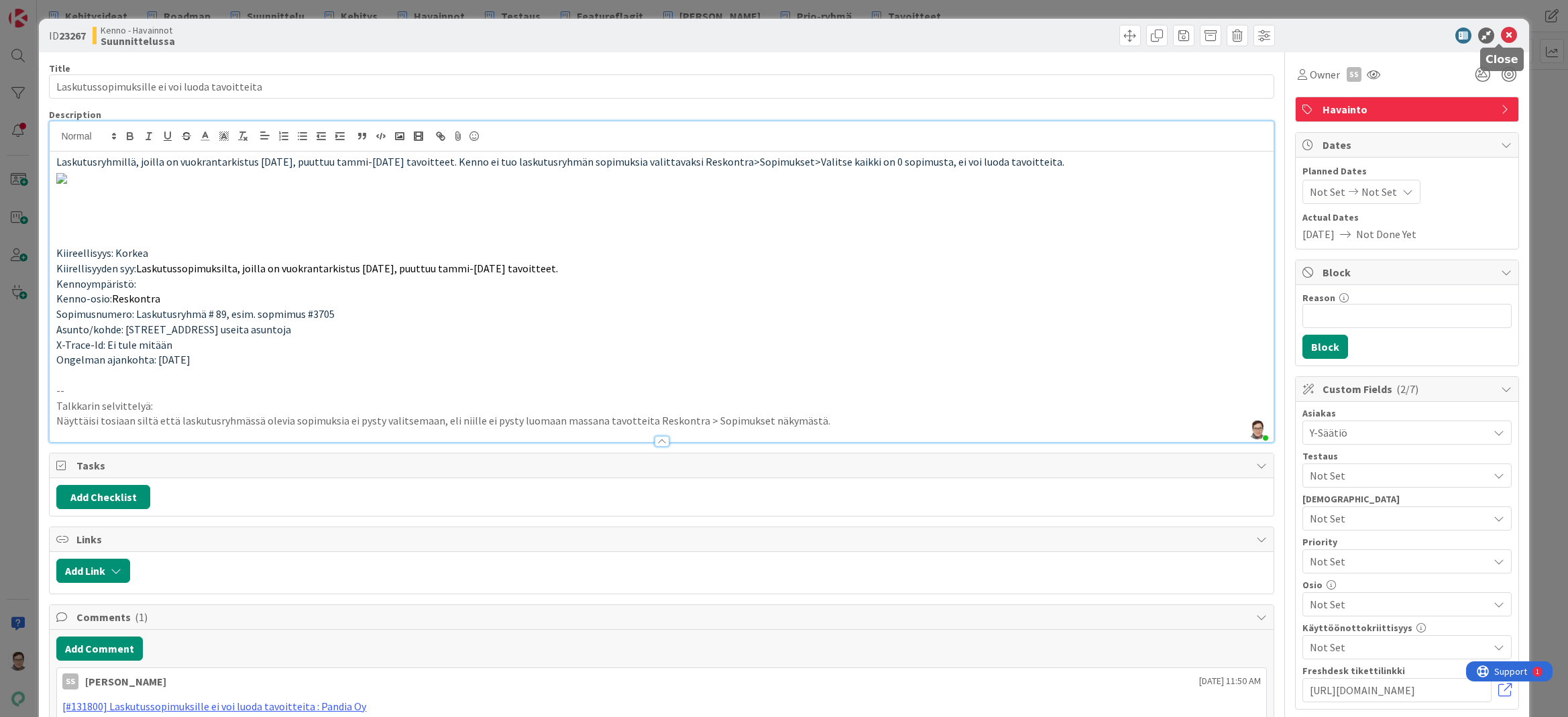
click at [1503, 39] on icon at bounding box center [1509, 35] width 16 height 16
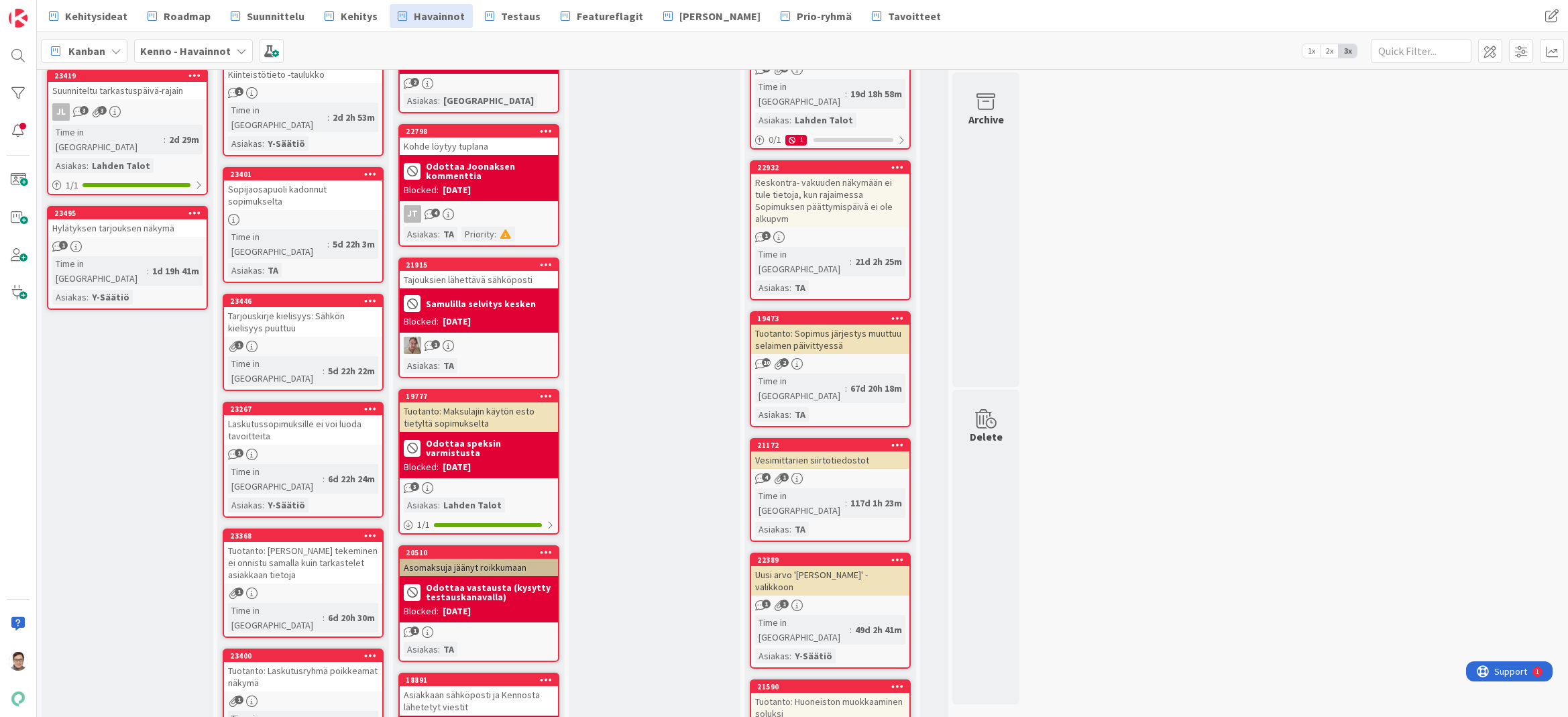
scroll to position [771, 0]
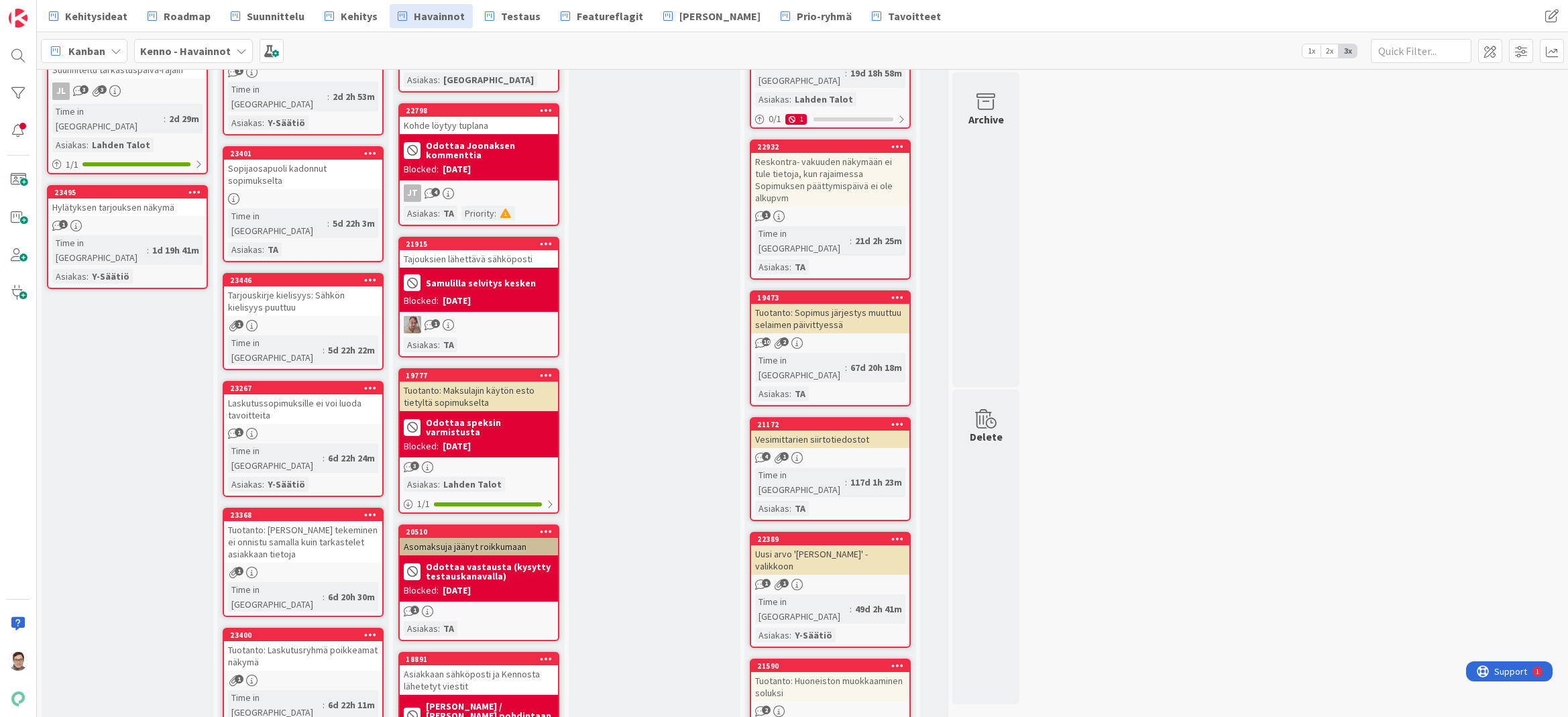
click at [308, 521] on div "Tuotanto: [PERSON_NAME] tekeminen ei onnistu samalla kuin tarkastelet asiakkaan…" at bounding box center [303, 541] width 159 height 41
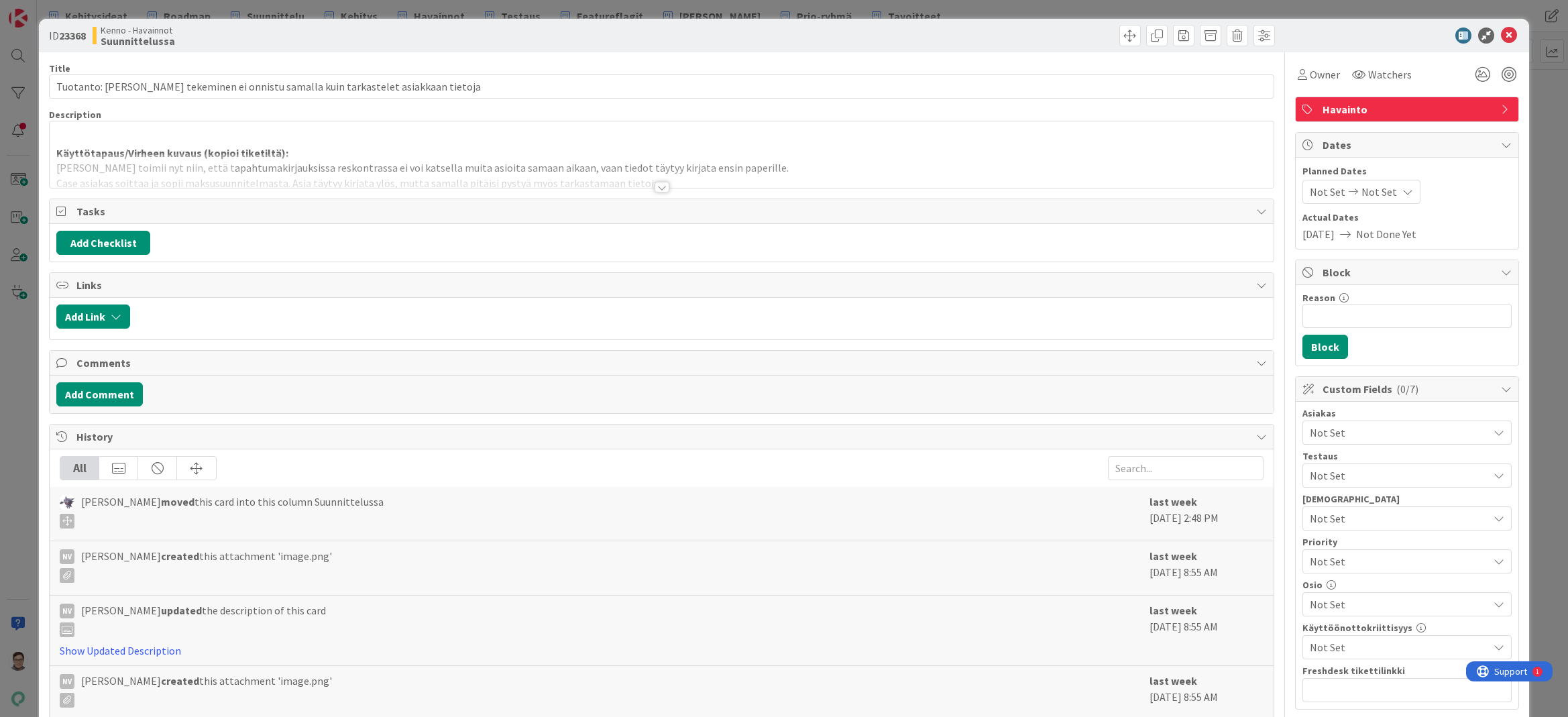
click at [662, 185] on div at bounding box center [662, 186] width 14 height 11
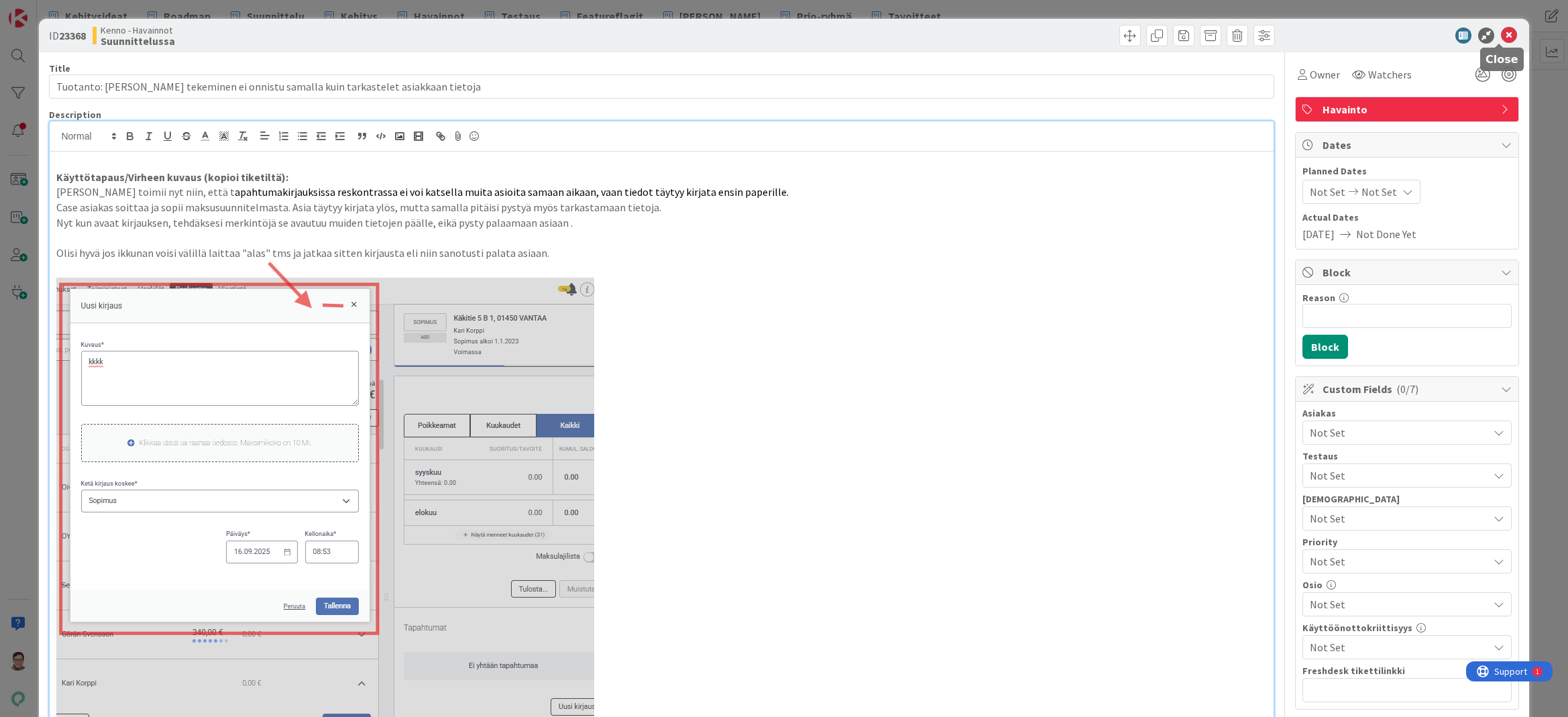
click at [1501, 36] on icon at bounding box center [1509, 35] width 16 height 16
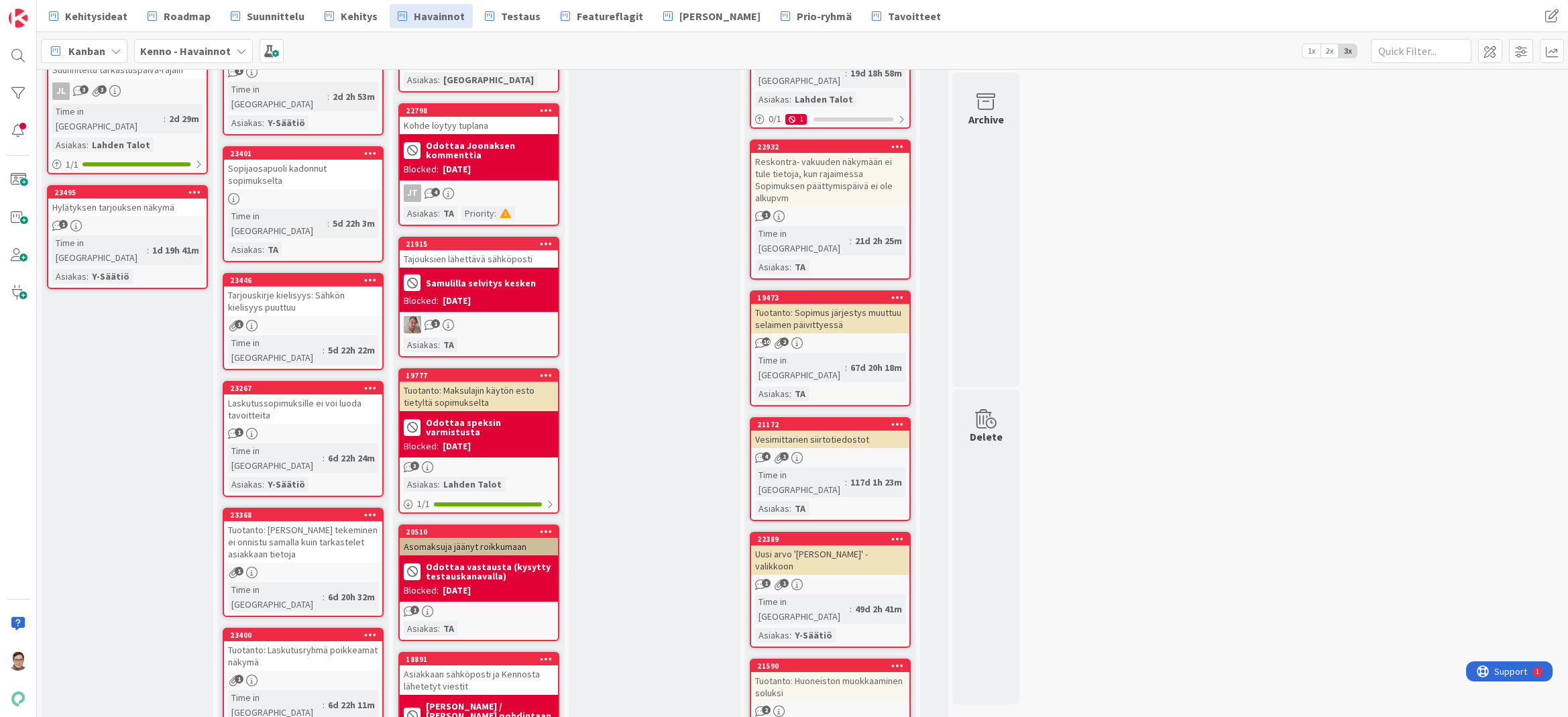
click at [369, 510] on icon at bounding box center [370, 514] width 12 height 10
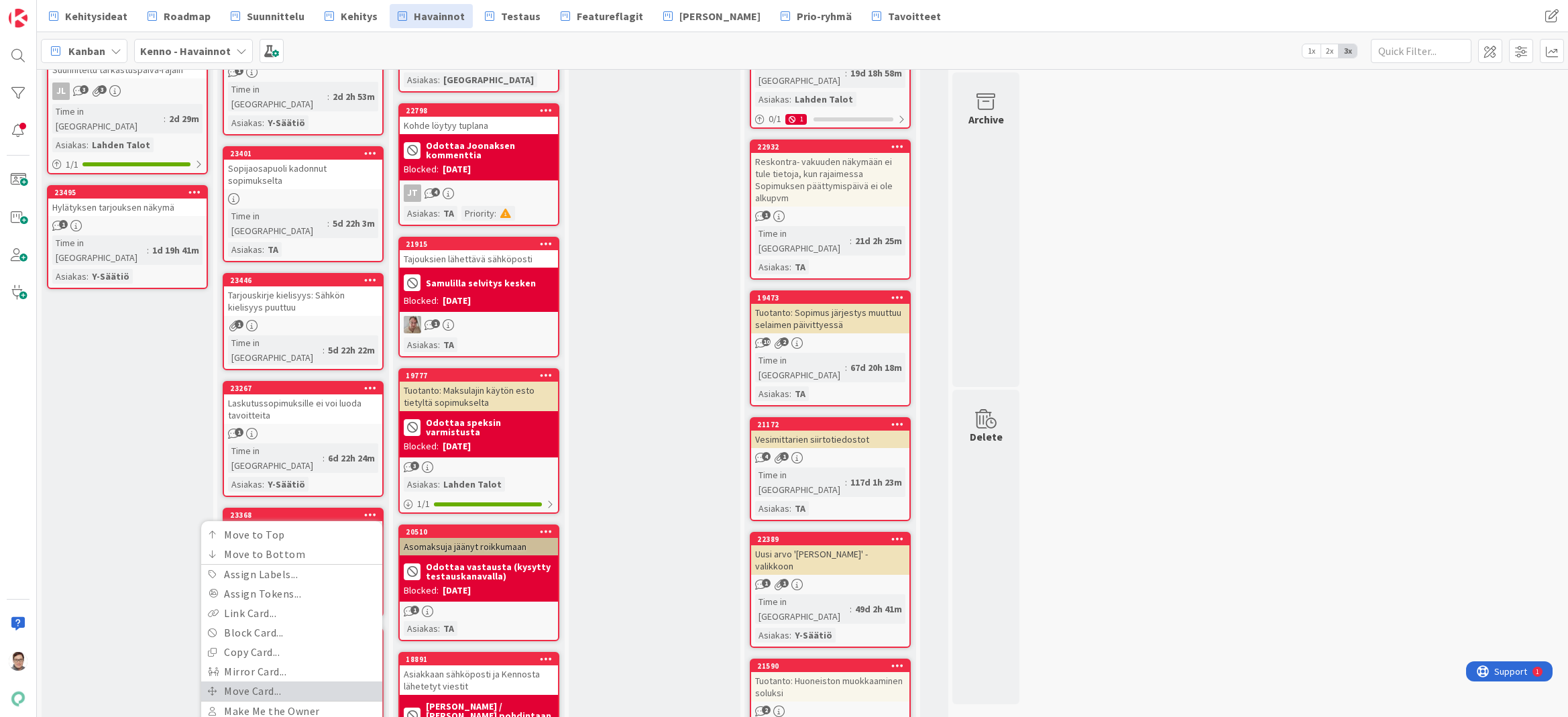
click at [266, 682] on link "Move Card..." at bounding box center [291, 691] width 181 height 19
click at [265, 561] on span "Kenno - Havainnot" at bounding box center [270, 571] width 150 height 19
click at [269, 716] on span "Kenno - Suunnittelu" at bounding box center [290, 729] width 156 height 20
click at [258, 605] on span "Design backlog" at bounding box center [249, 614] width 100 height 17
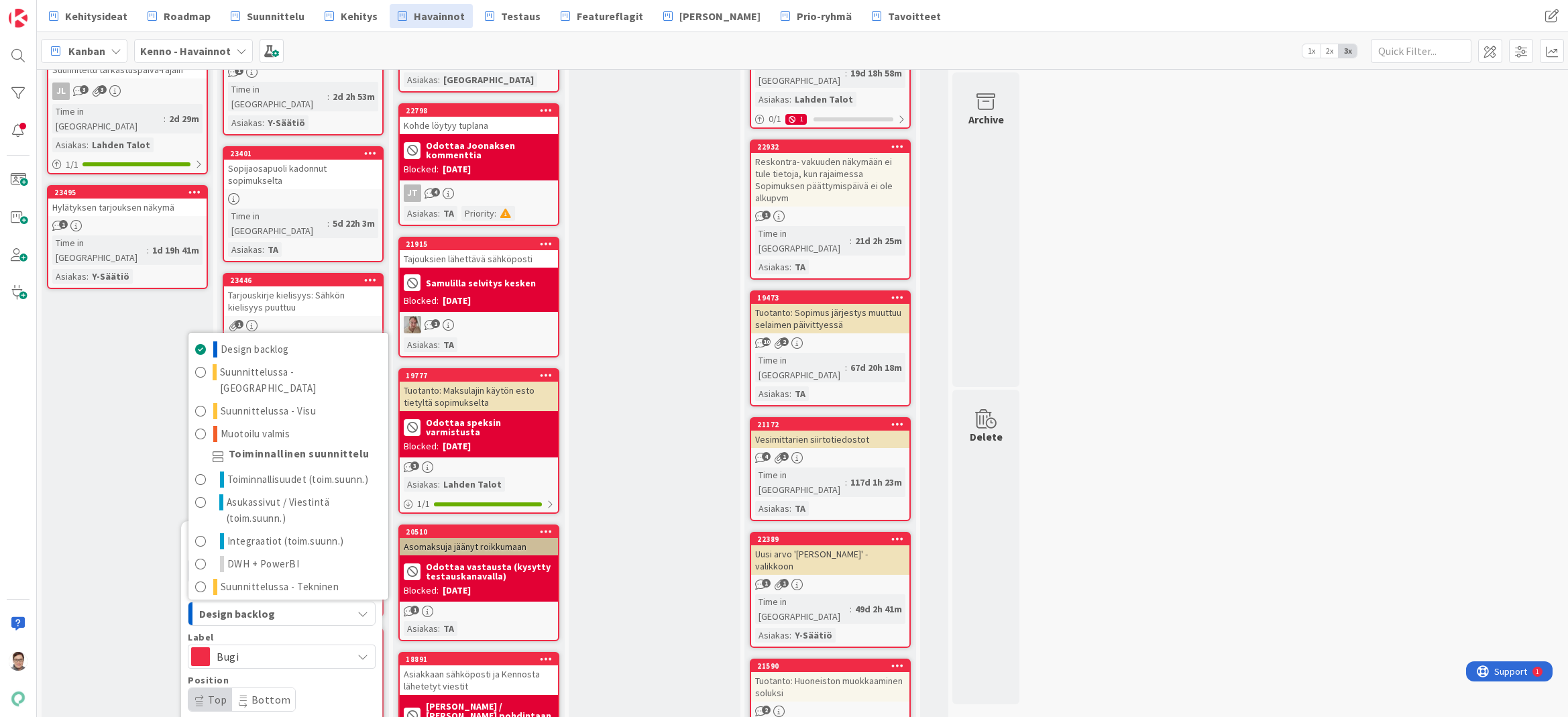
scroll to position [776, 0]
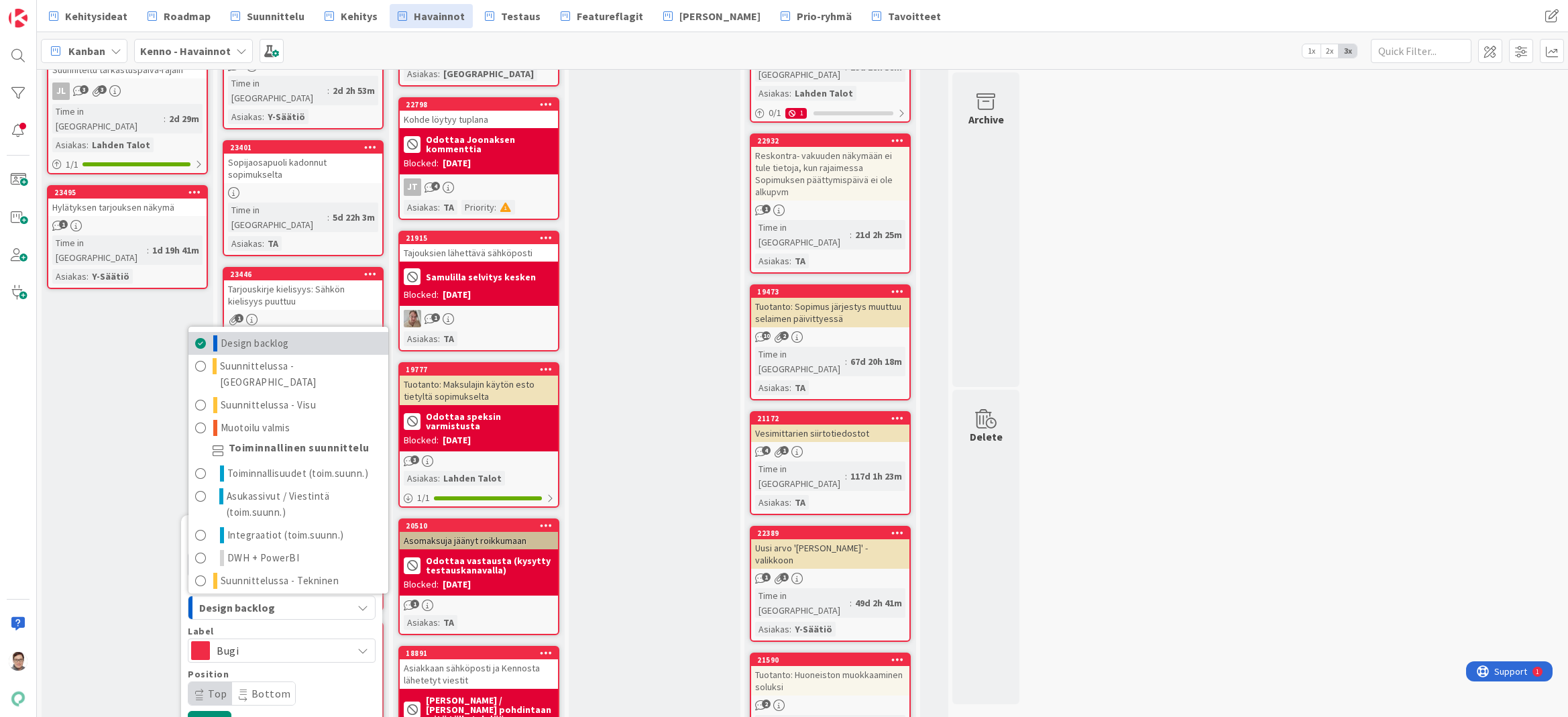
click at [282, 336] on span "Design backlog" at bounding box center [255, 343] width 69 height 16
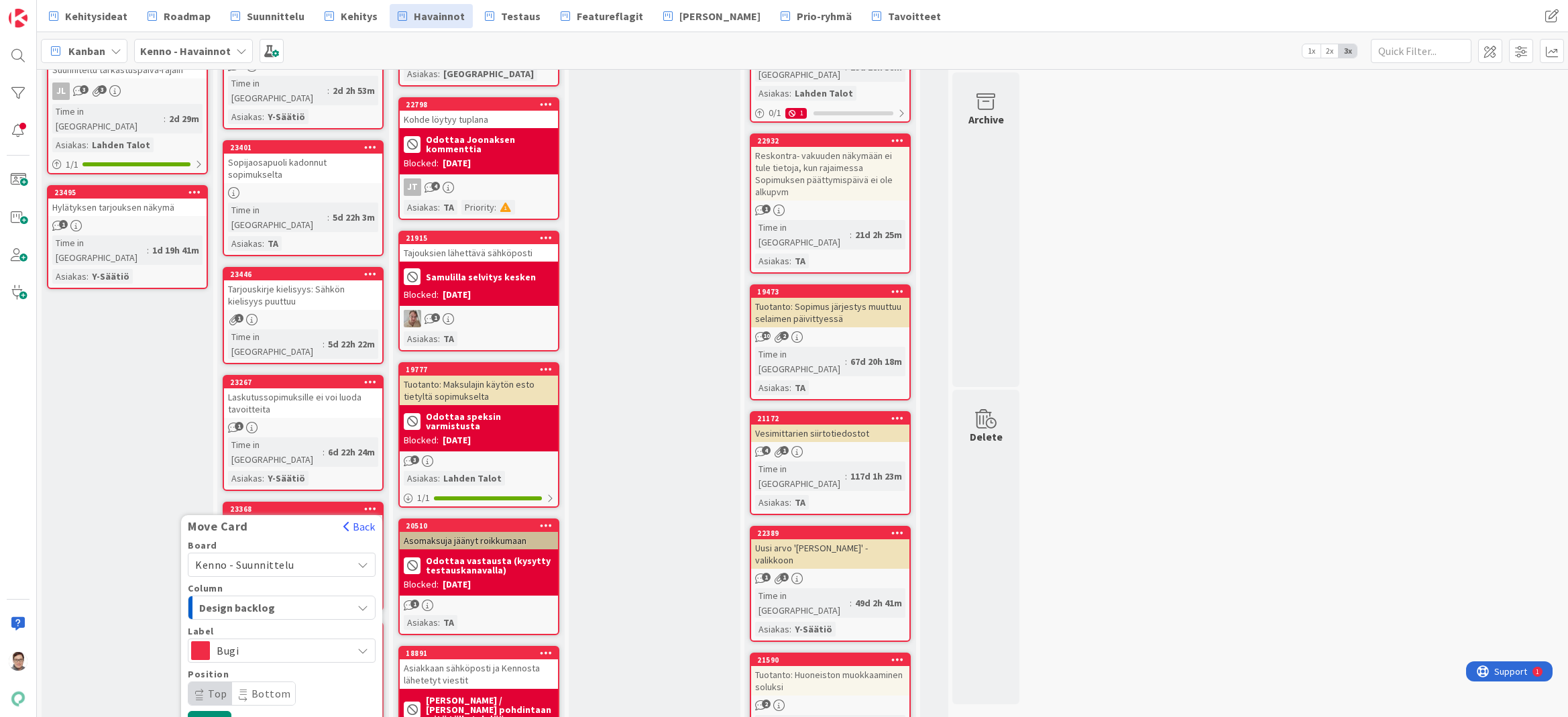
click at [217, 686] on span "Top" at bounding box center [217, 693] width 19 height 13
click at [211, 710] on button "Move" at bounding box center [209, 722] width 44 height 24
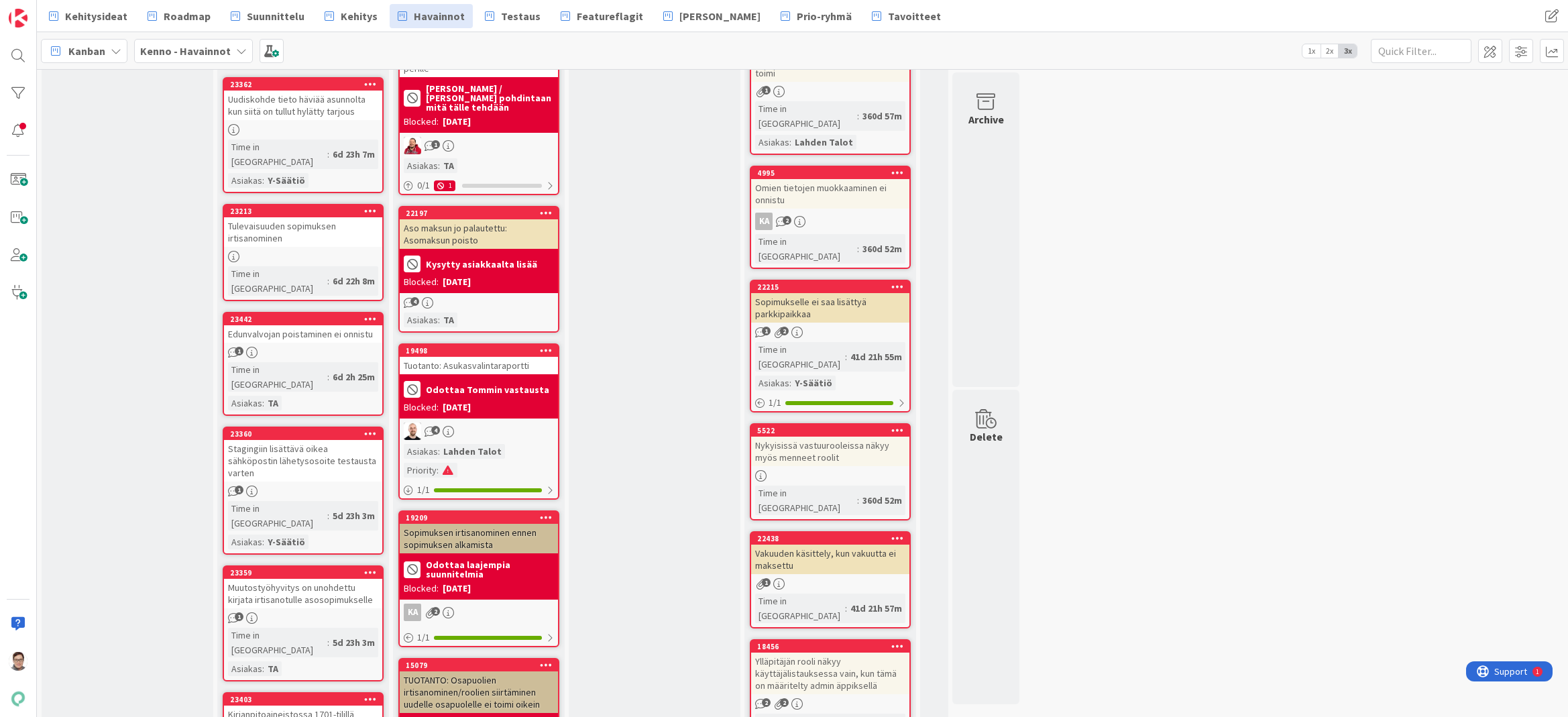
scroll to position [1849, 0]
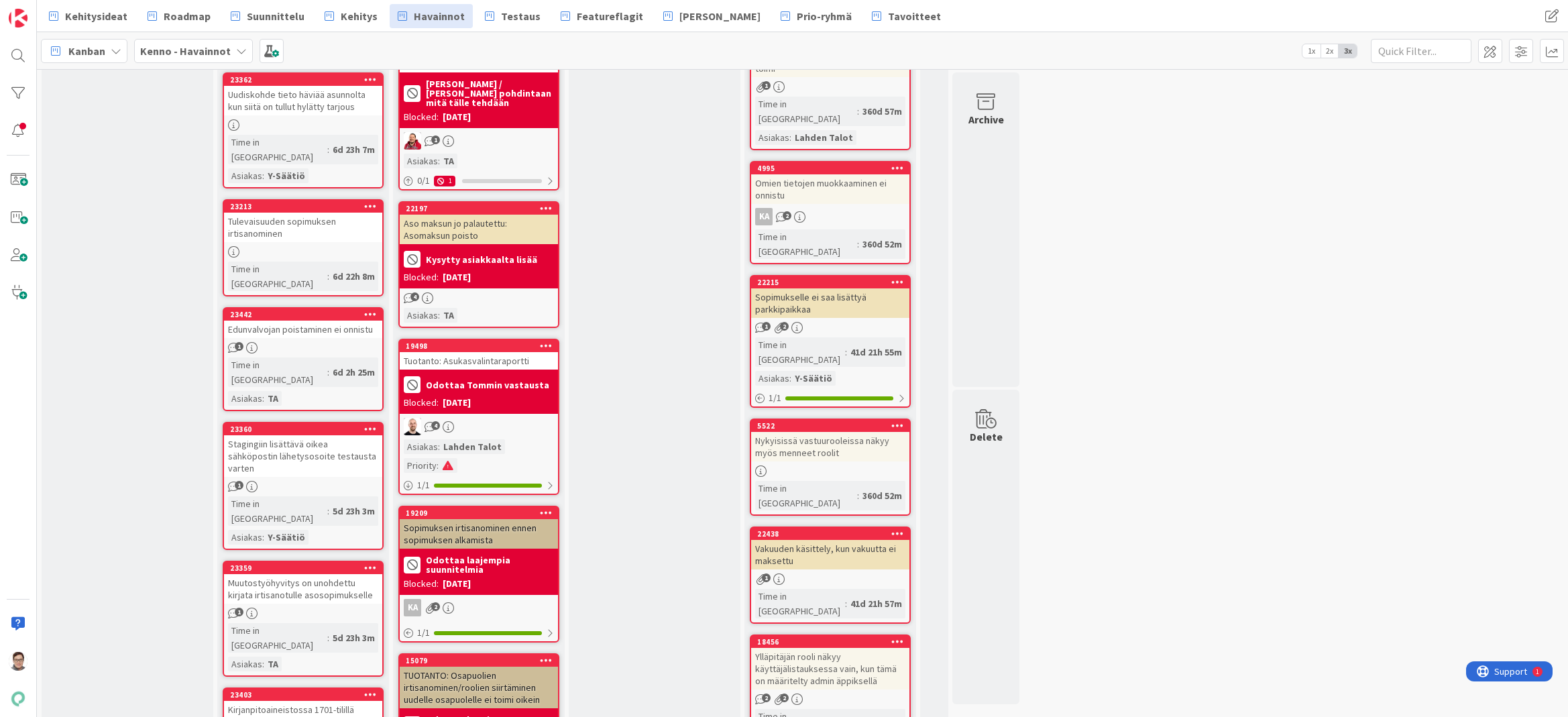
click at [307, 701] on div "Kirjanpitoaineistossa 1701-tilillä virheellinen alv-koodi" at bounding box center [303, 715] width 159 height 30
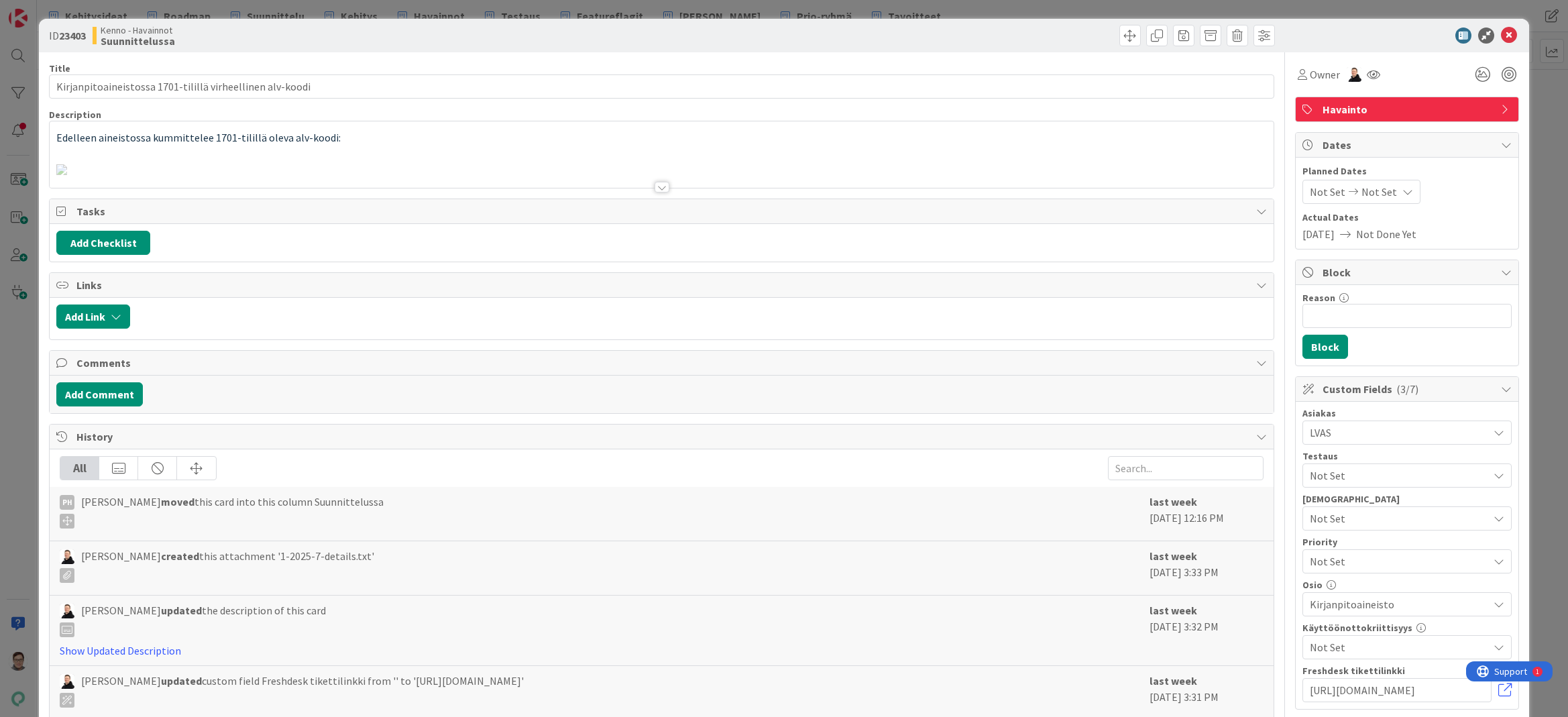
click at [659, 183] on div at bounding box center [662, 186] width 14 height 11
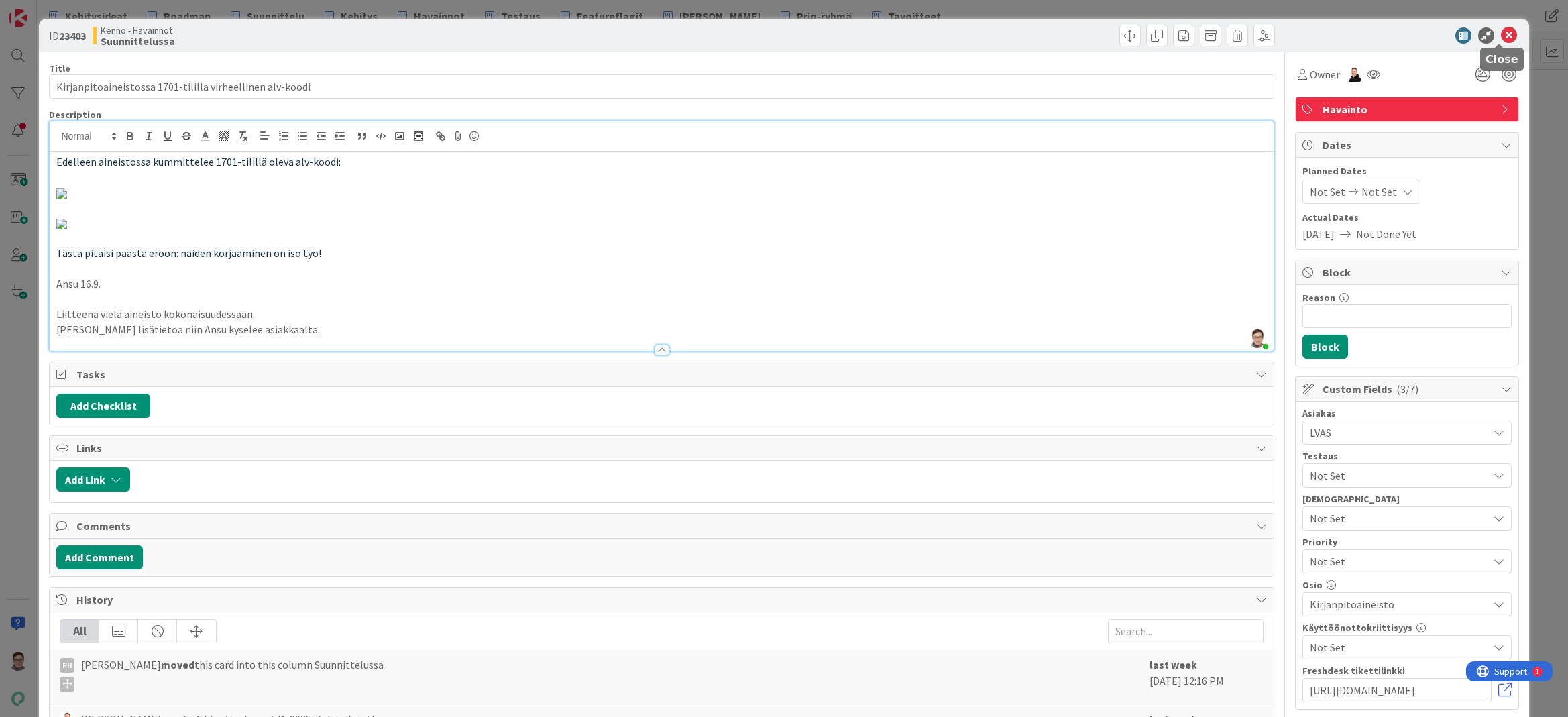
click at [1501, 33] on icon at bounding box center [1509, 35] width 16 height 16
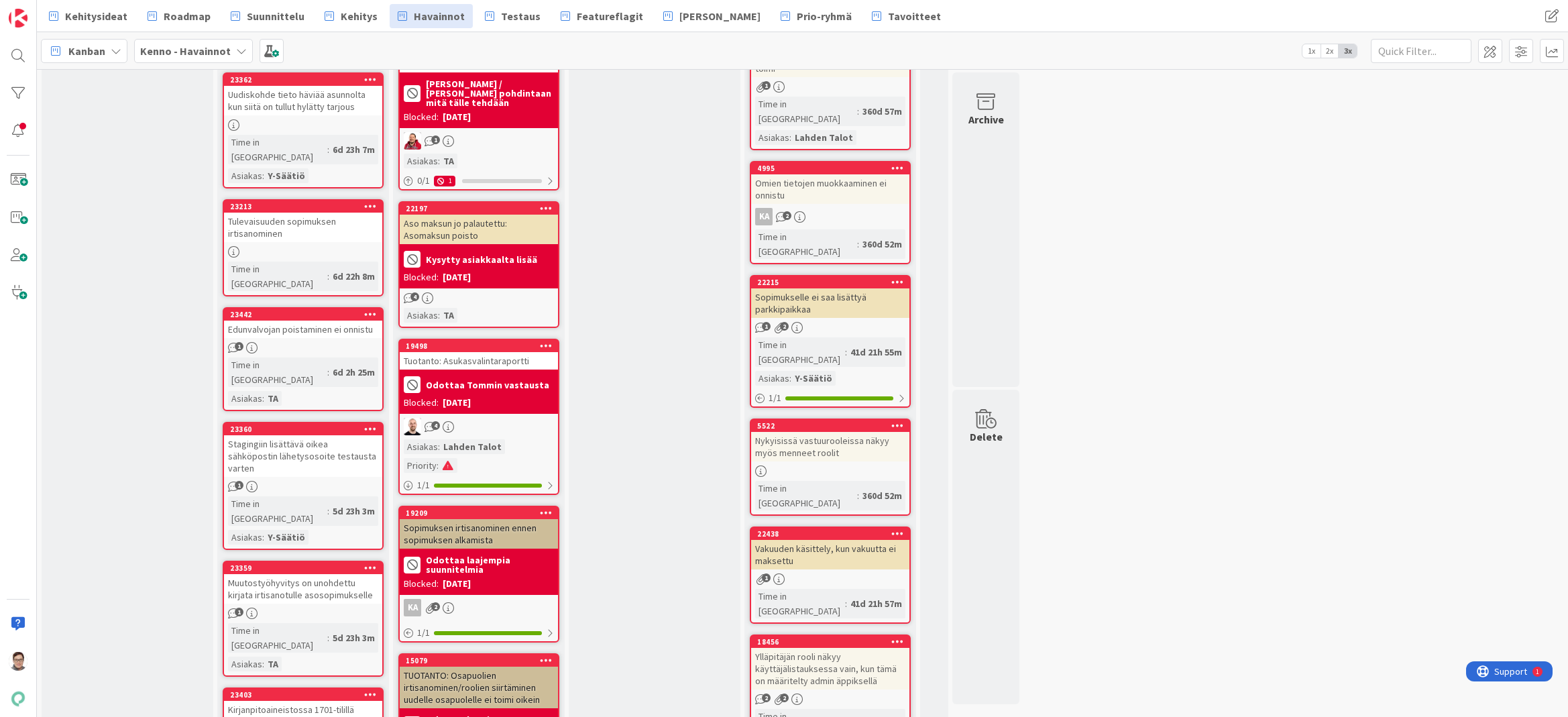
click at [369, 689] on icon at bounding box center [370, 694] width 12 height 10
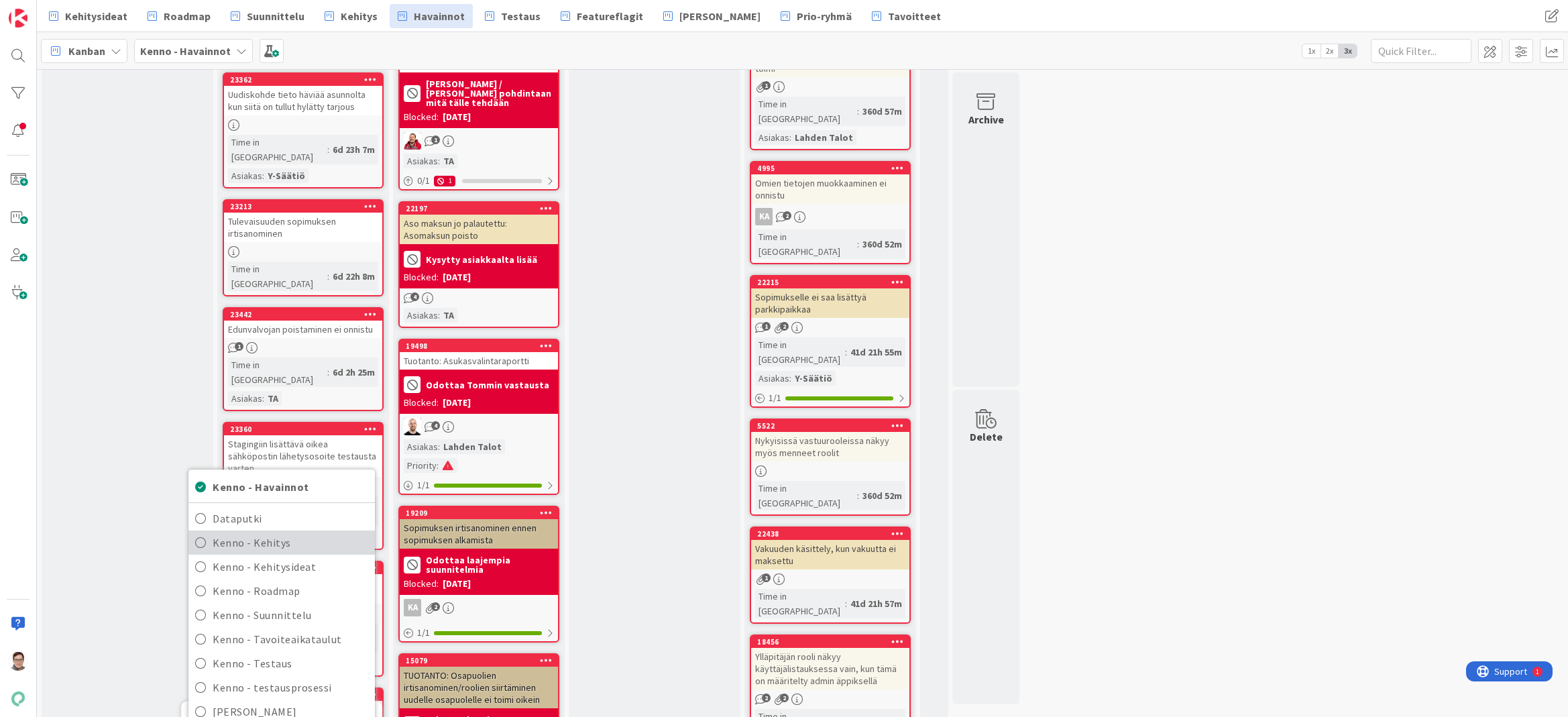
click at [269, 532] on span "Kenno - Kehitys" at bounding box center [290, 542] width 156 height 20
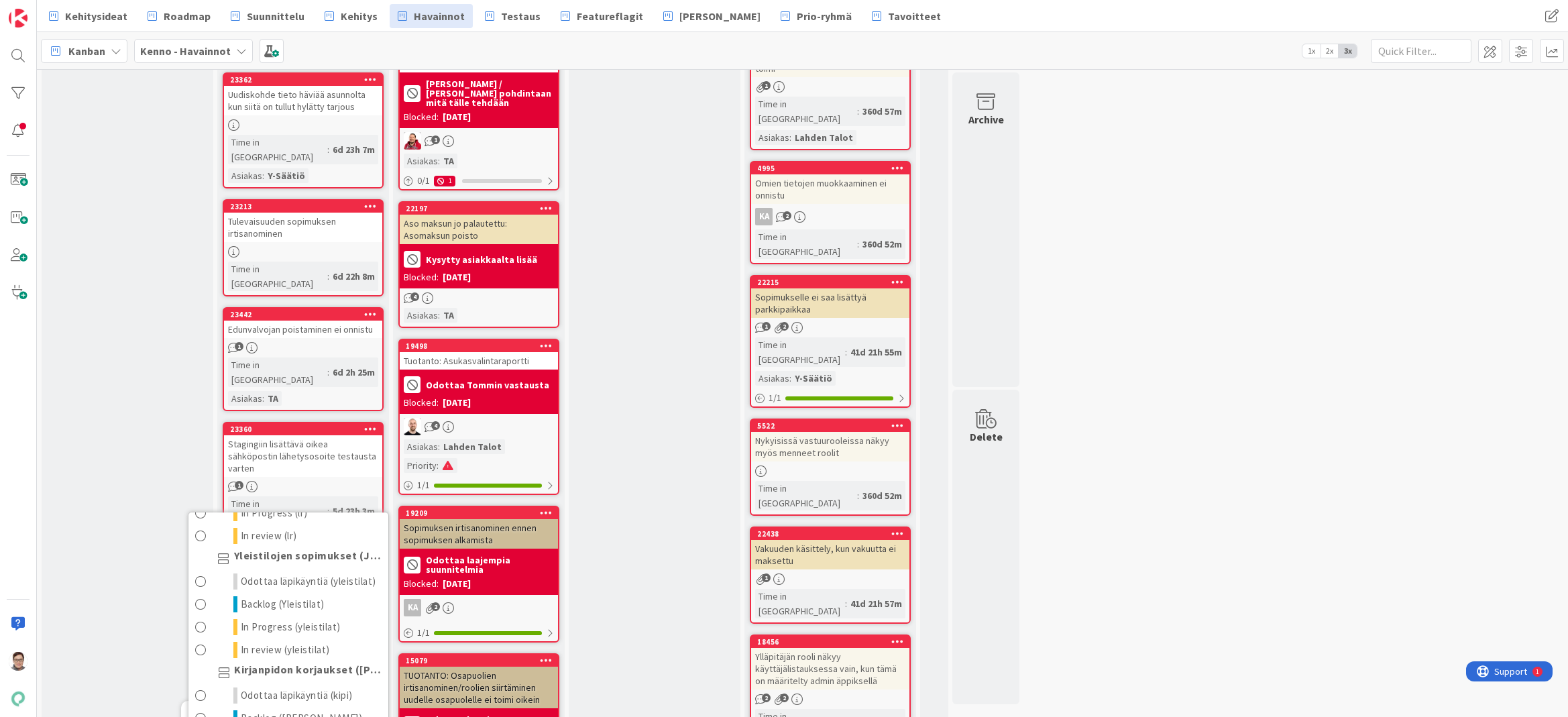
scroll to position [603, 0]
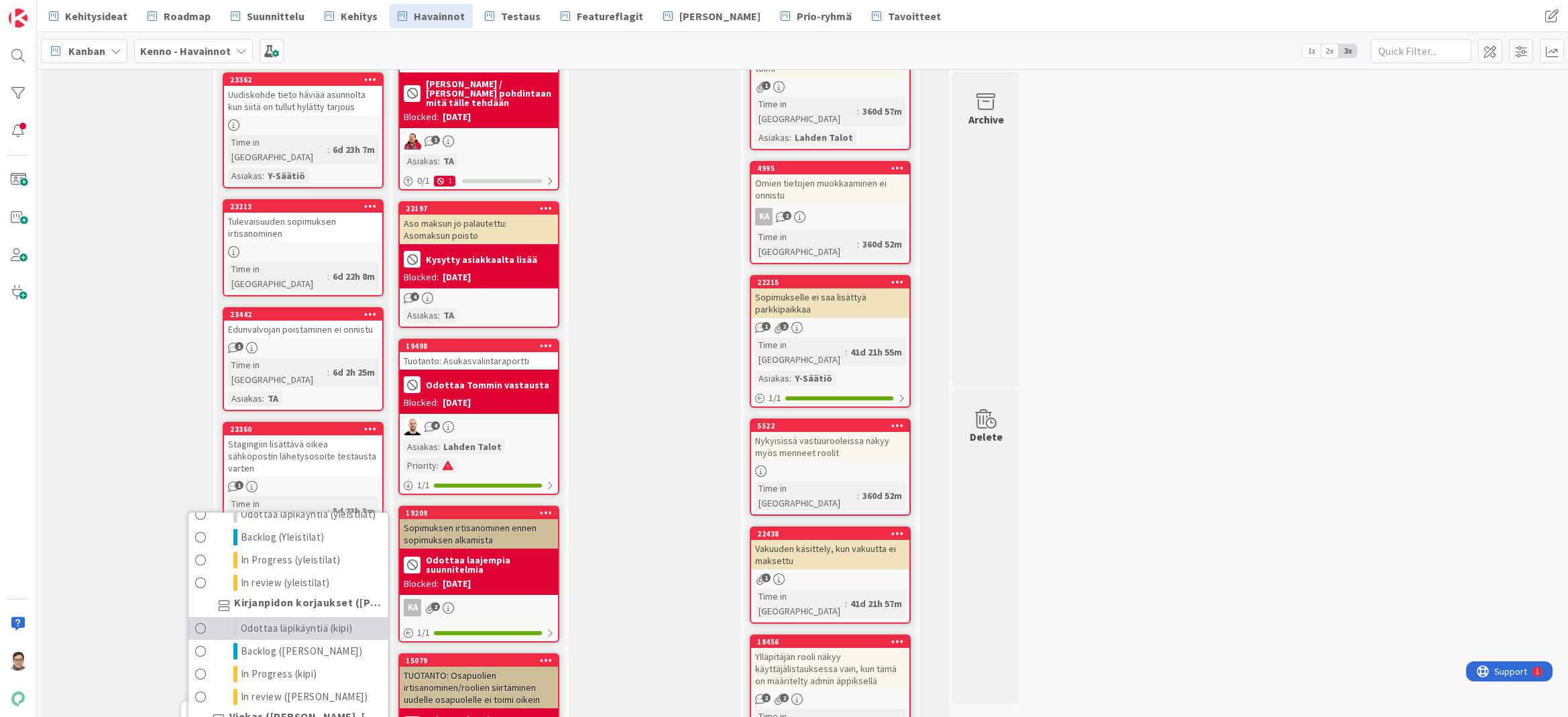
click at [271, 620] on span "Odottaa läpikäyntiä (kipi)" at bounding box center [296, 628] width 112 height 16
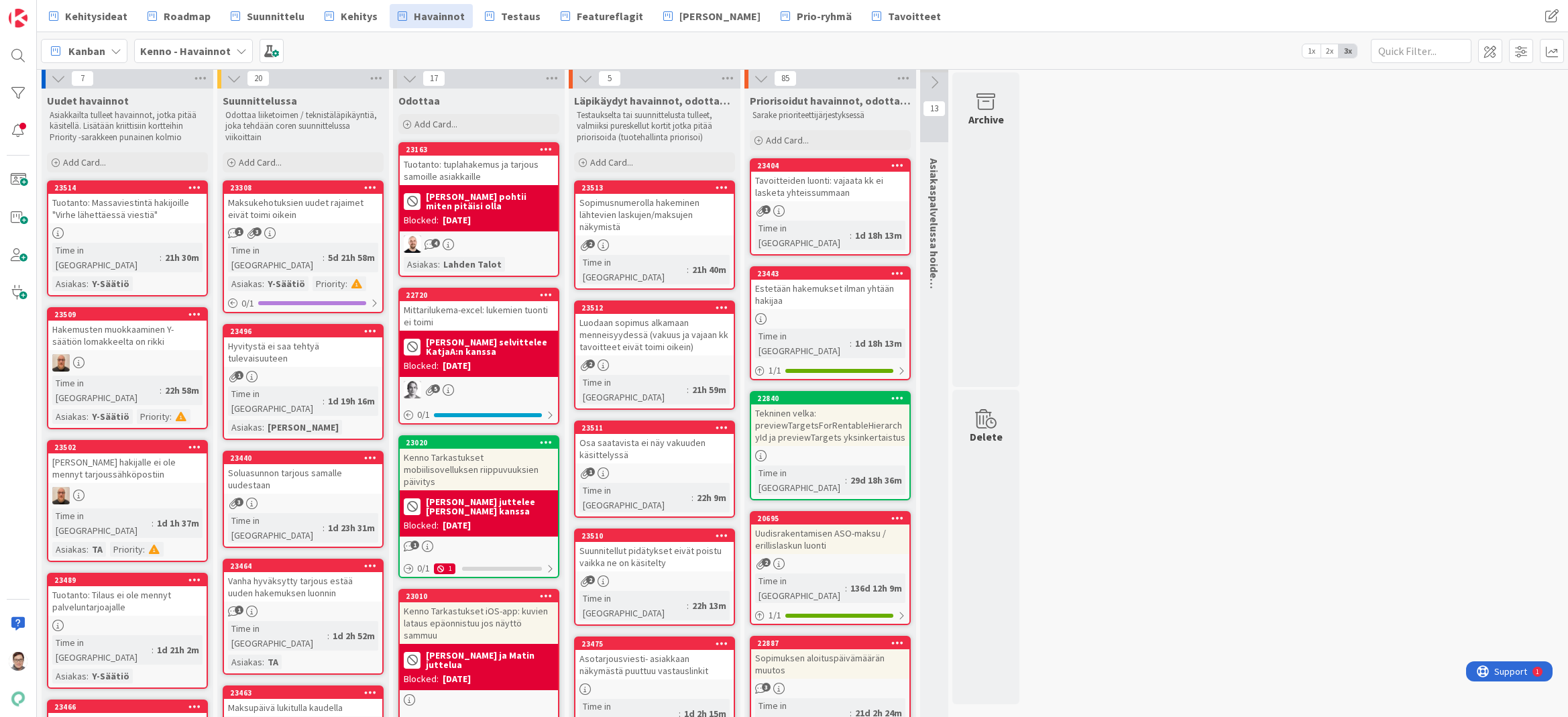
scroll to position [0, 0]
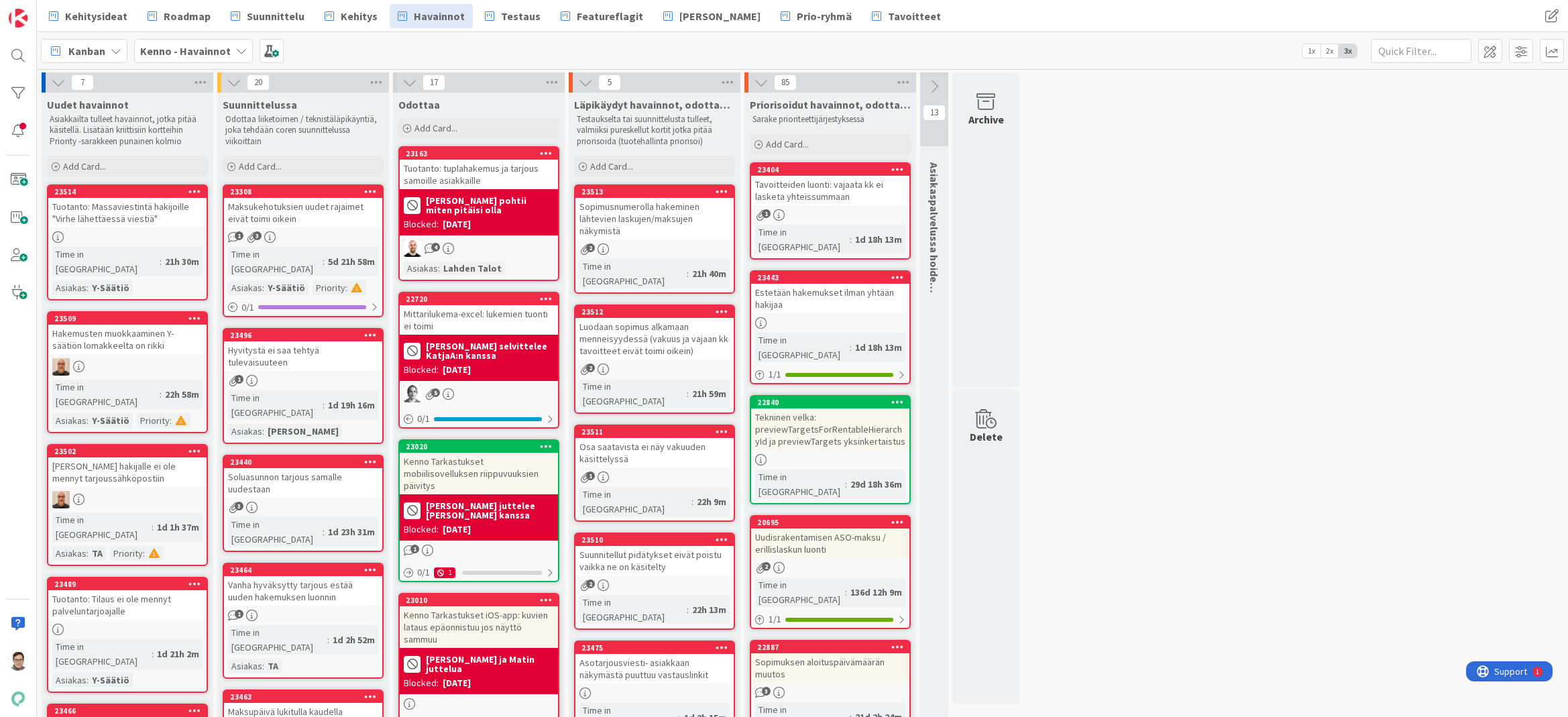
click at [659, 224] on div "Sopimusnumerolla hakeminen lähtevien laskujen/maksujen näkymistä" at bounding box center [655, 218] width 159 height 41
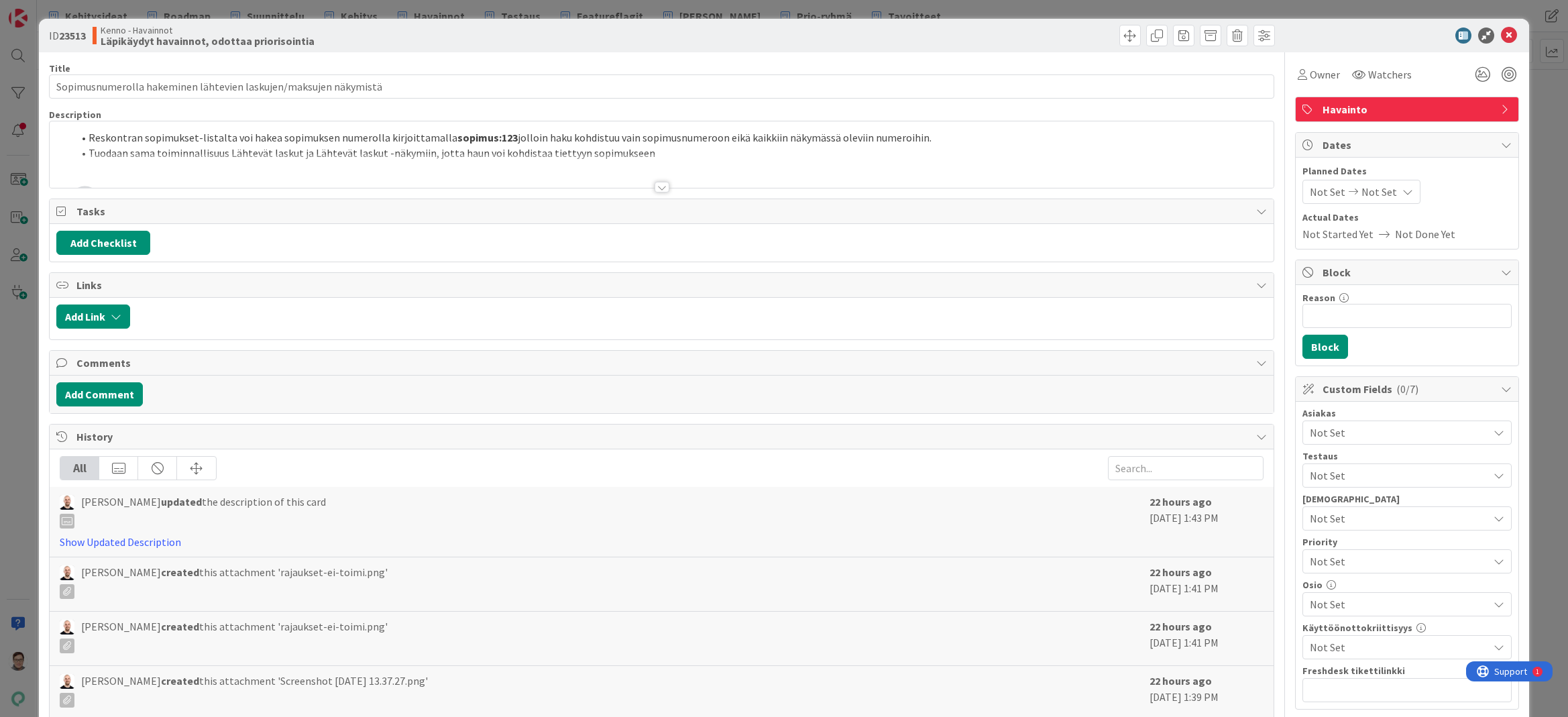
click at [660, 185] on div at bounding box center [662, 186] width 14 height 11
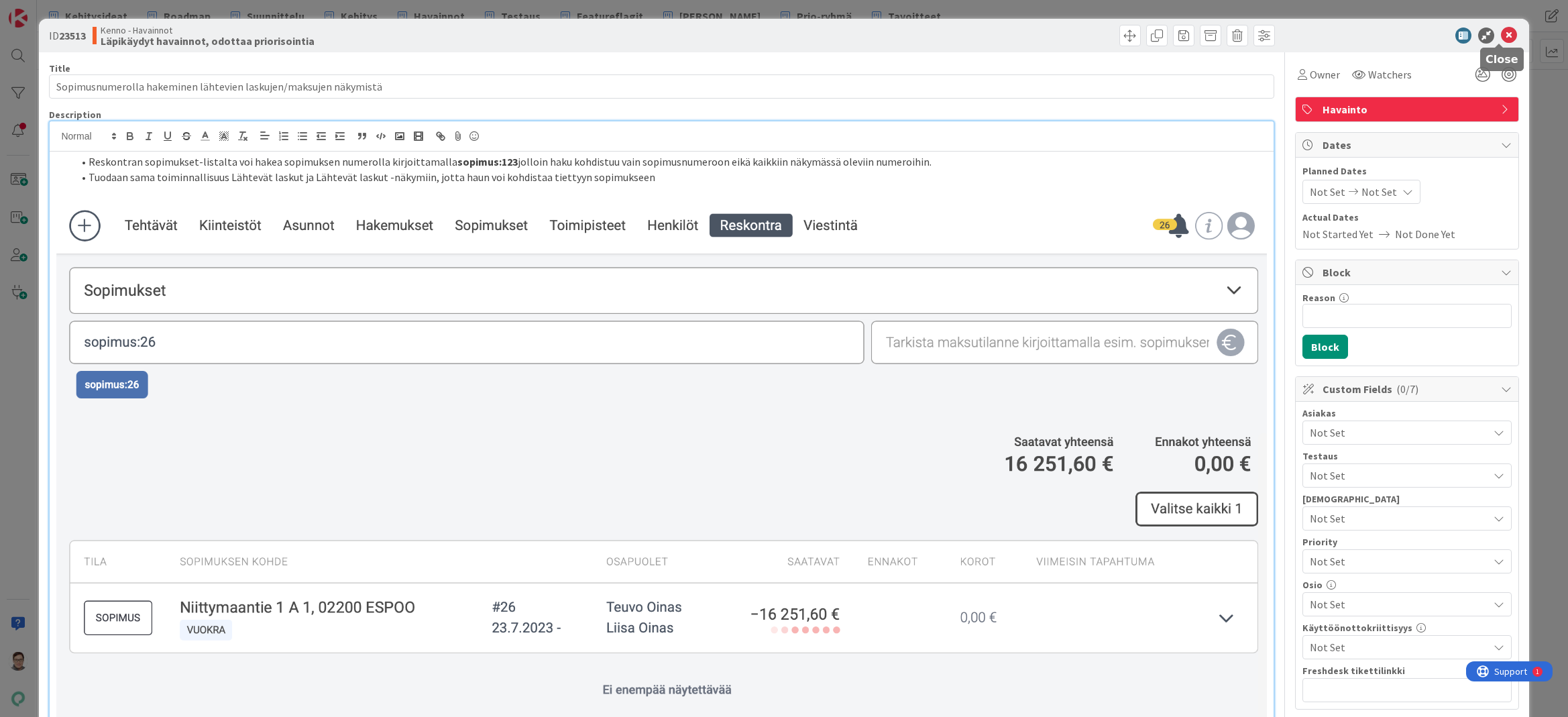
click at [1501, 34] on icon at bounding box center [1509, 35] width 16 height 16
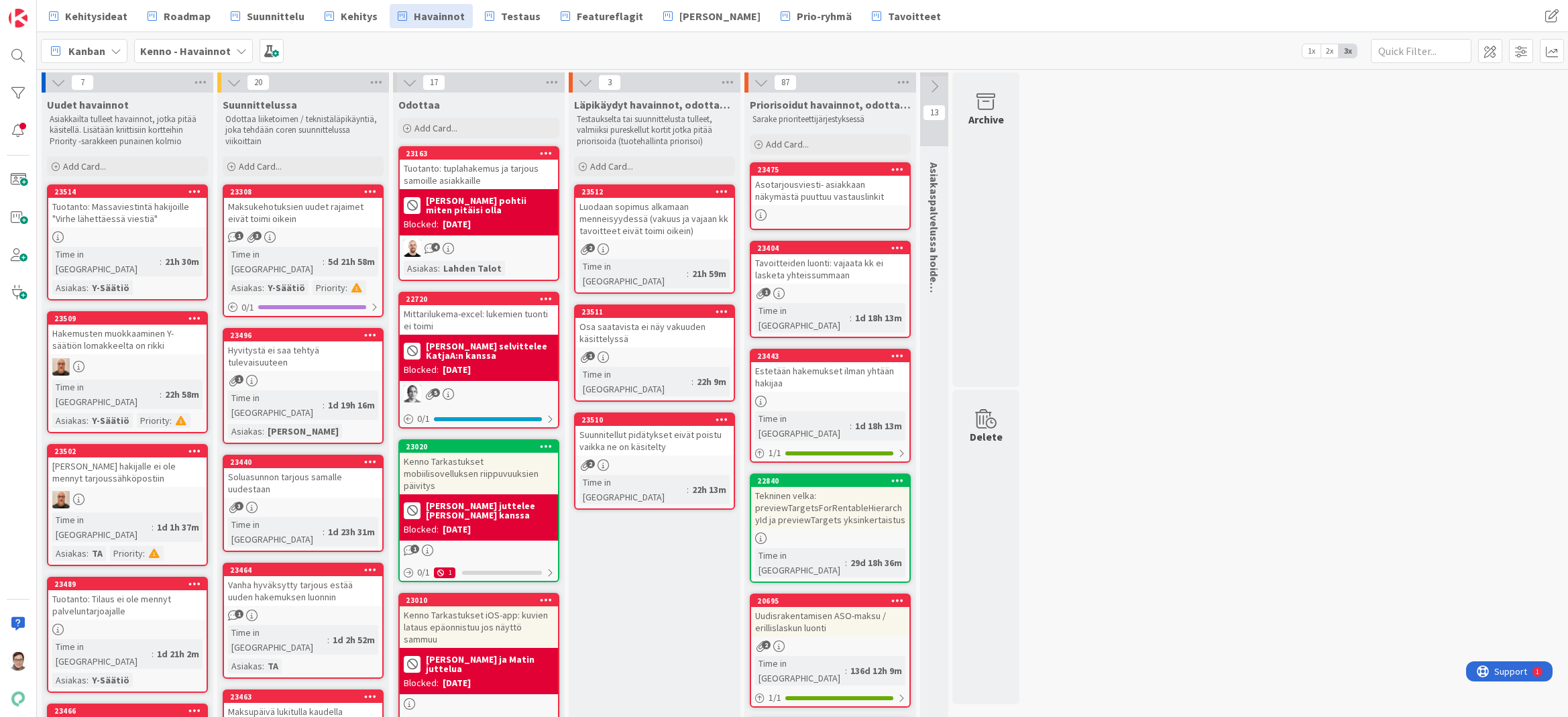
click at [813, 191] on div "Asotarjousviesti- asiakkaan näkymästä puuttuu vastauslinkit" at bounding box center [831, 190] width 159 height 30
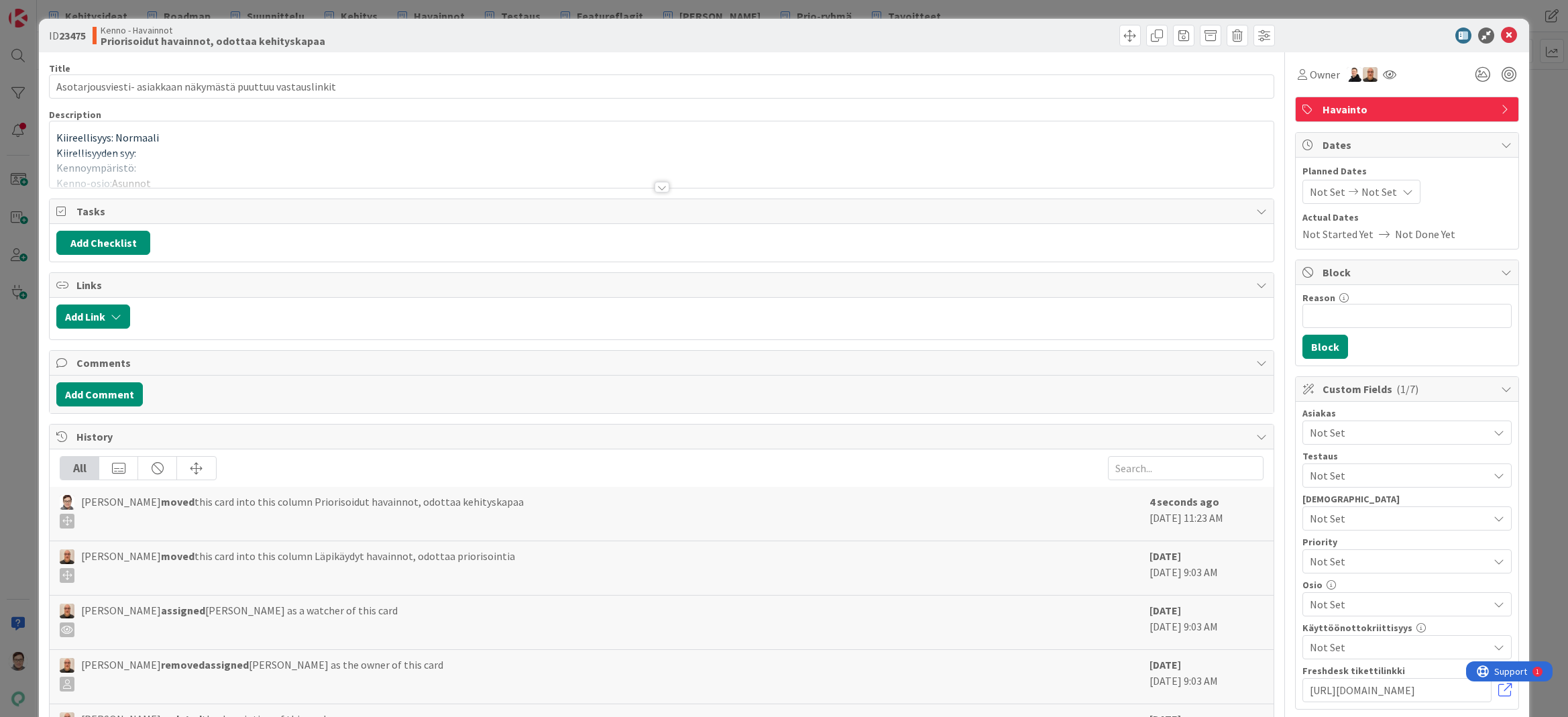
type input "Asotarjousviesti- asiakkaan näkymästä puuttuu vastauslinkit"
click at [655, 185] on div at bounding box center [662, 186] width 14 height 11
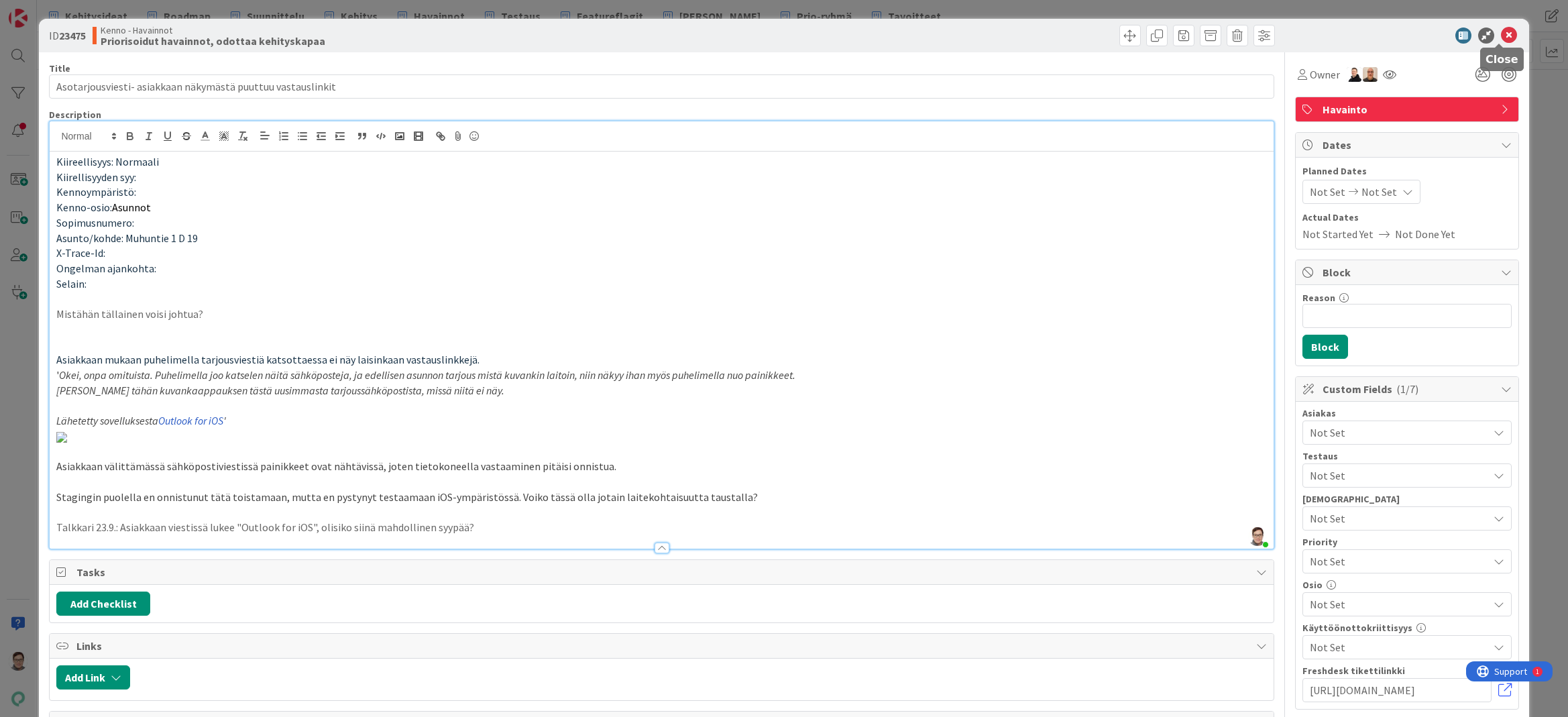
click at [1501, 34] on icon at bounding box center [1509, 35] width 16 height 16
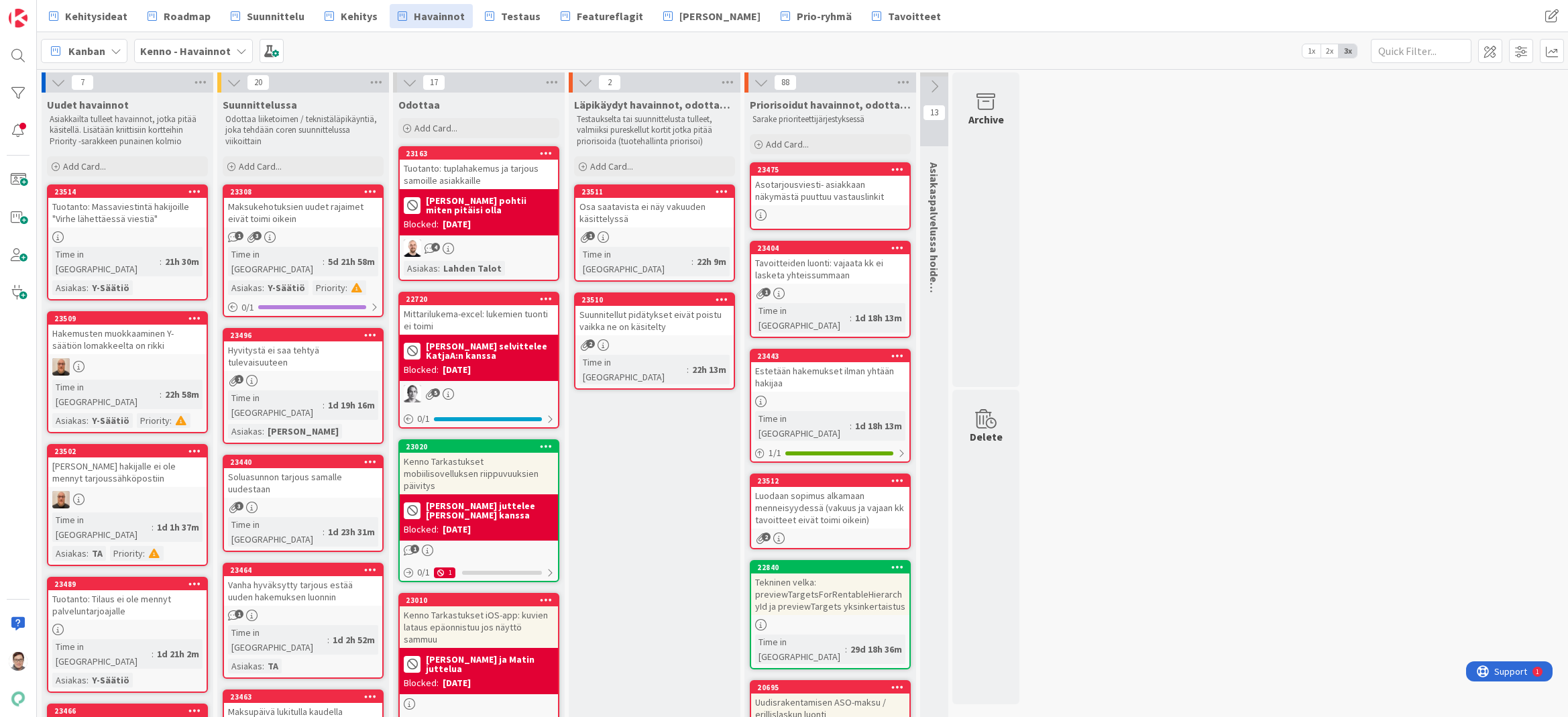
click at [642, 212] on div "Osa saatavista ei näy vakuuden käsittelyssä" at bounding box center [655, 212] width 159 height 30
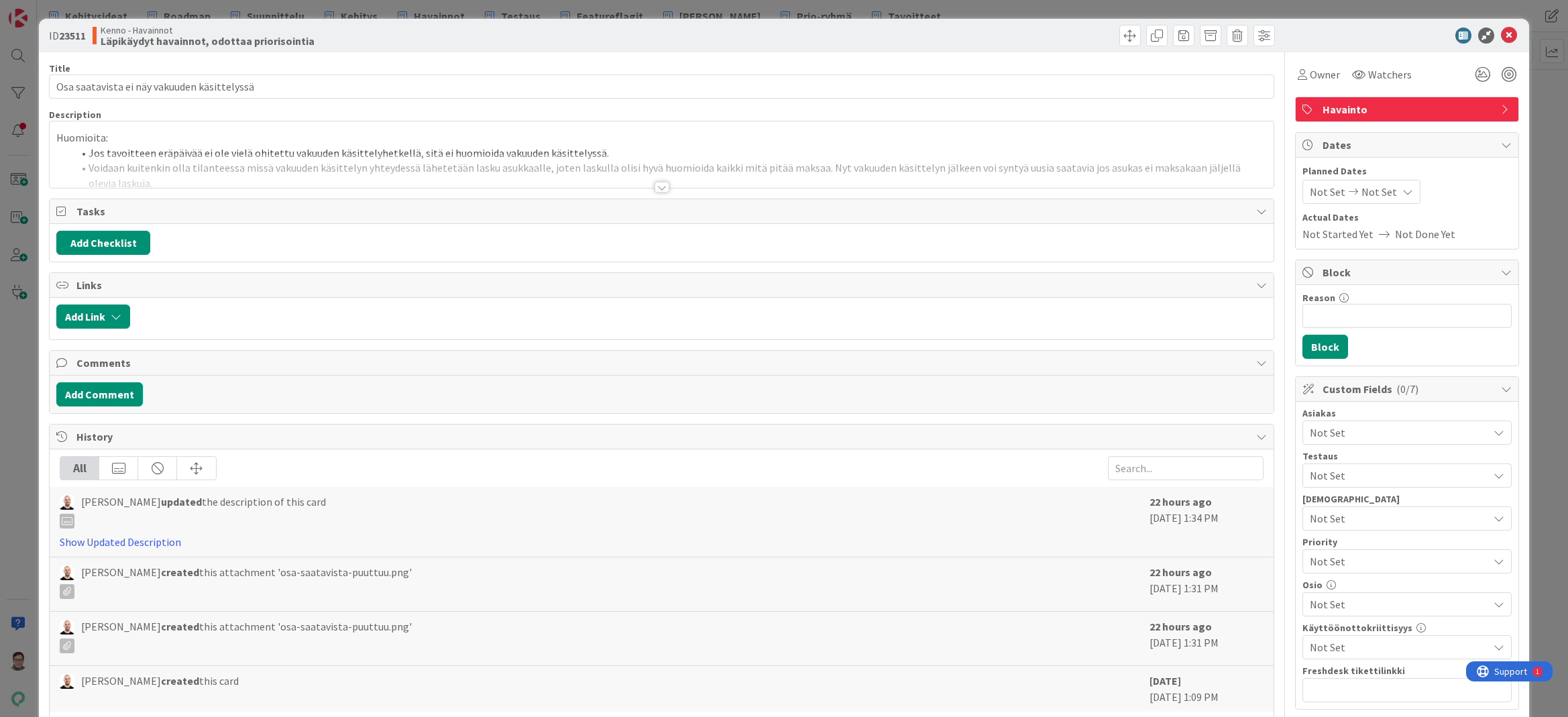
click at [658, 187] on div at bounding box center [662, 186] width 14 height 11
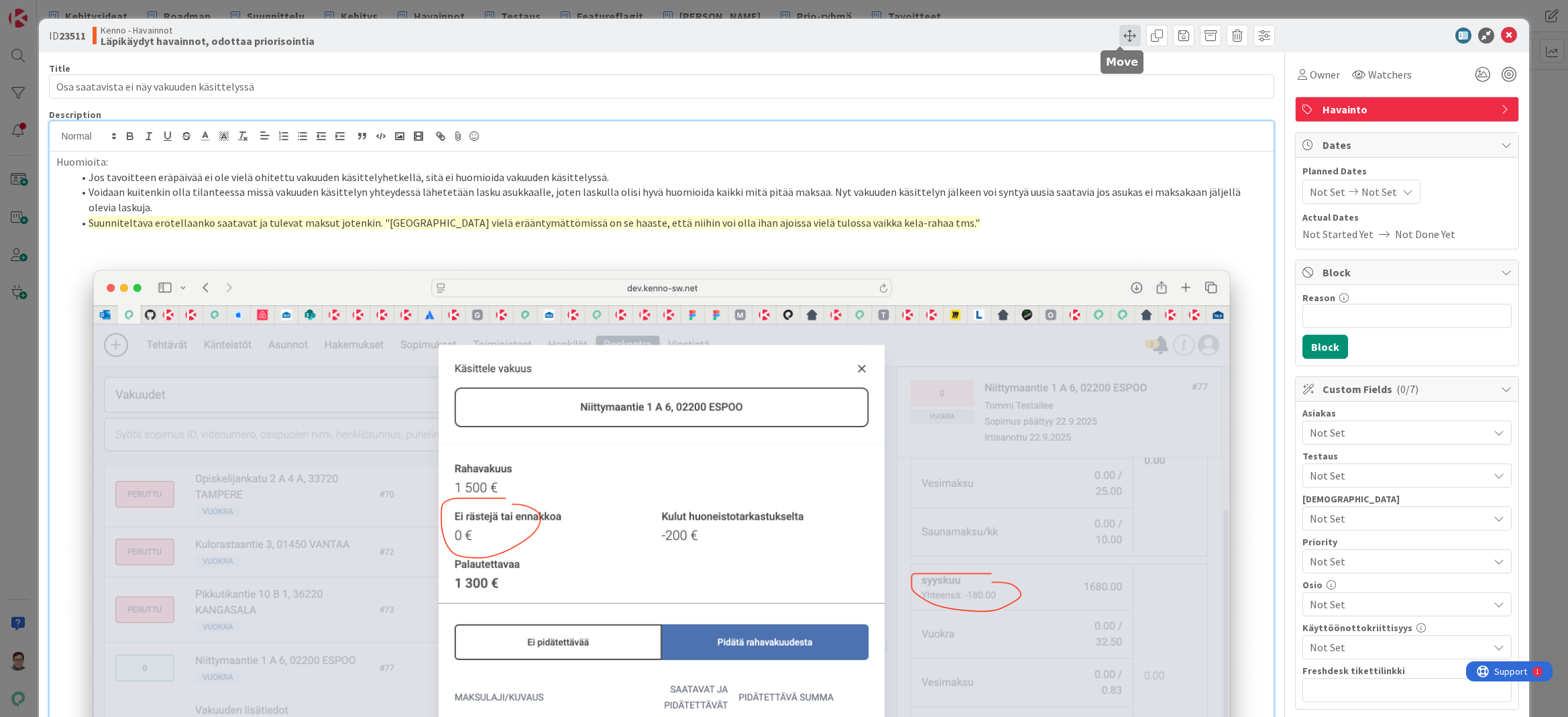
click at [1120, 36] on span at bounding box center [1130, 35] width 21 height 21
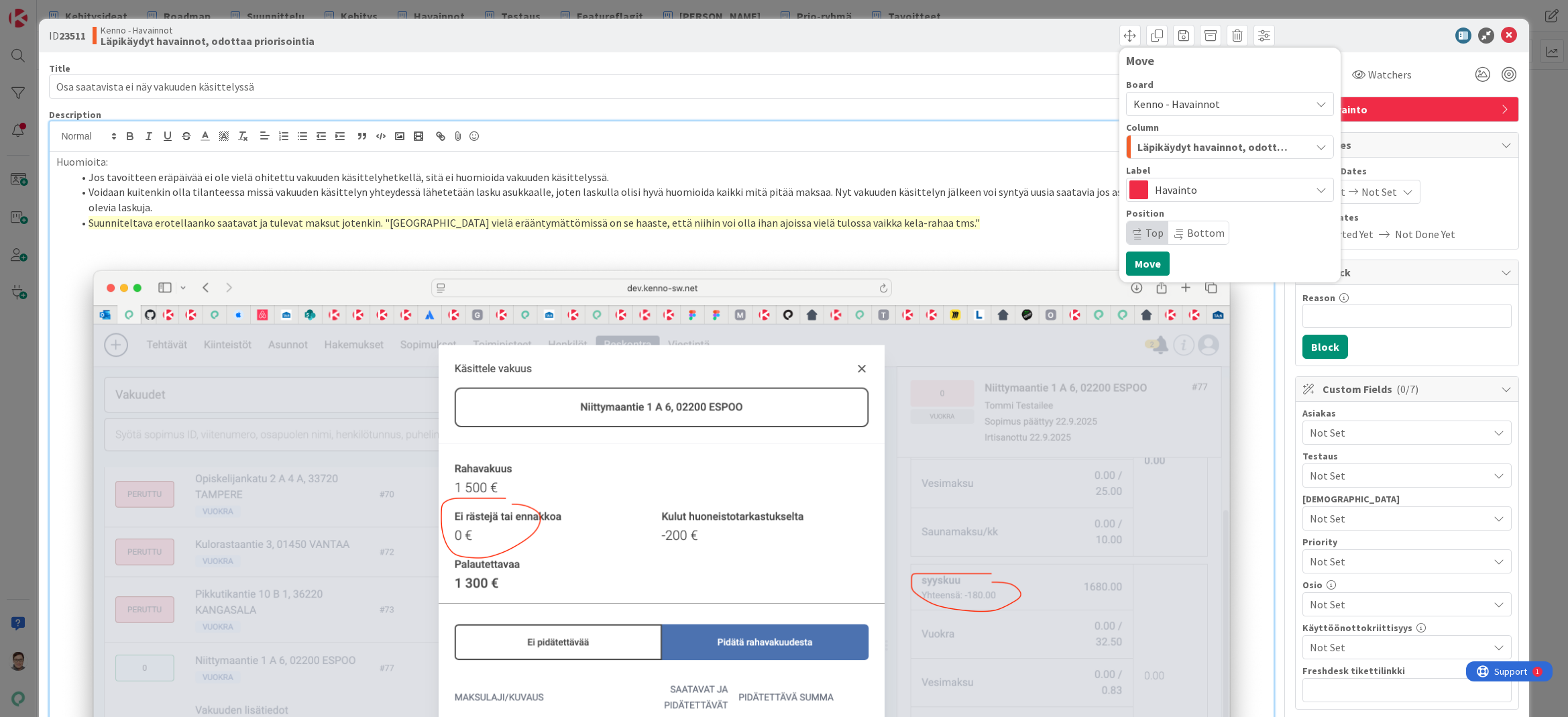
click at [1162, 104] on span "Kenno - Havainnot" at bounding box center [1176, 104] width 86 height 13
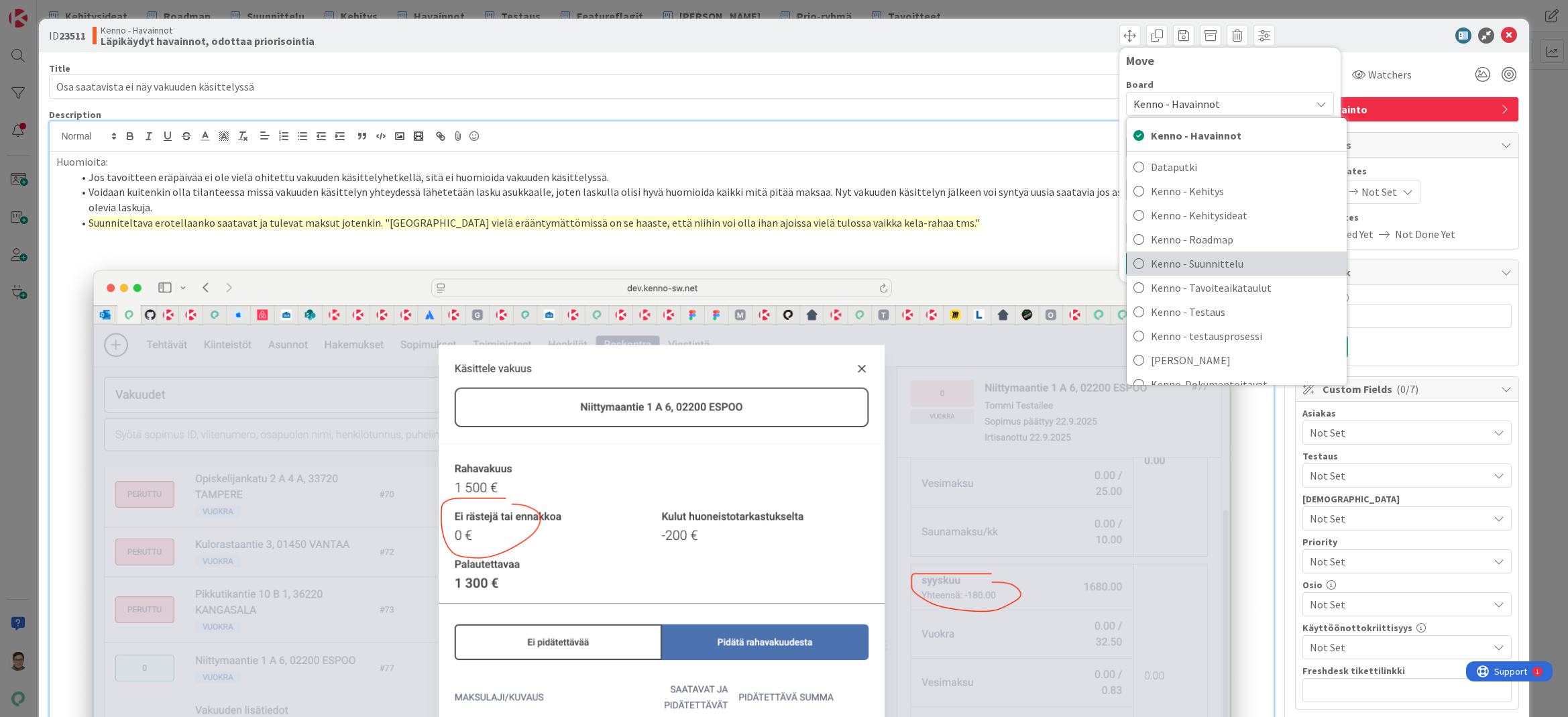
click at [1176, 262] on span "Kenno - Suunnittelu" at bounding box center [1246, 263] width 189 height 20
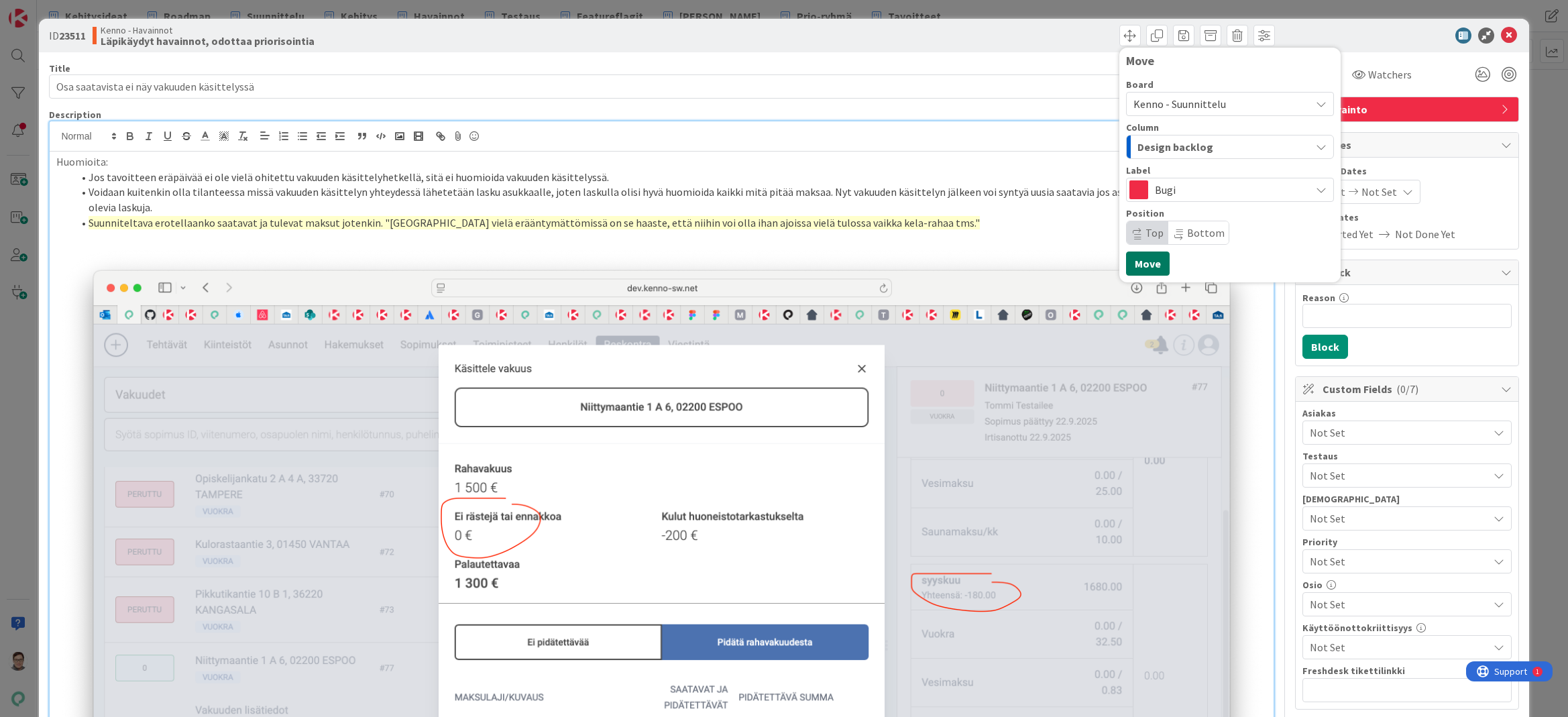
click at [1142, 264] on button "Move" at bounding box center [1148, 263] width 44 height 24
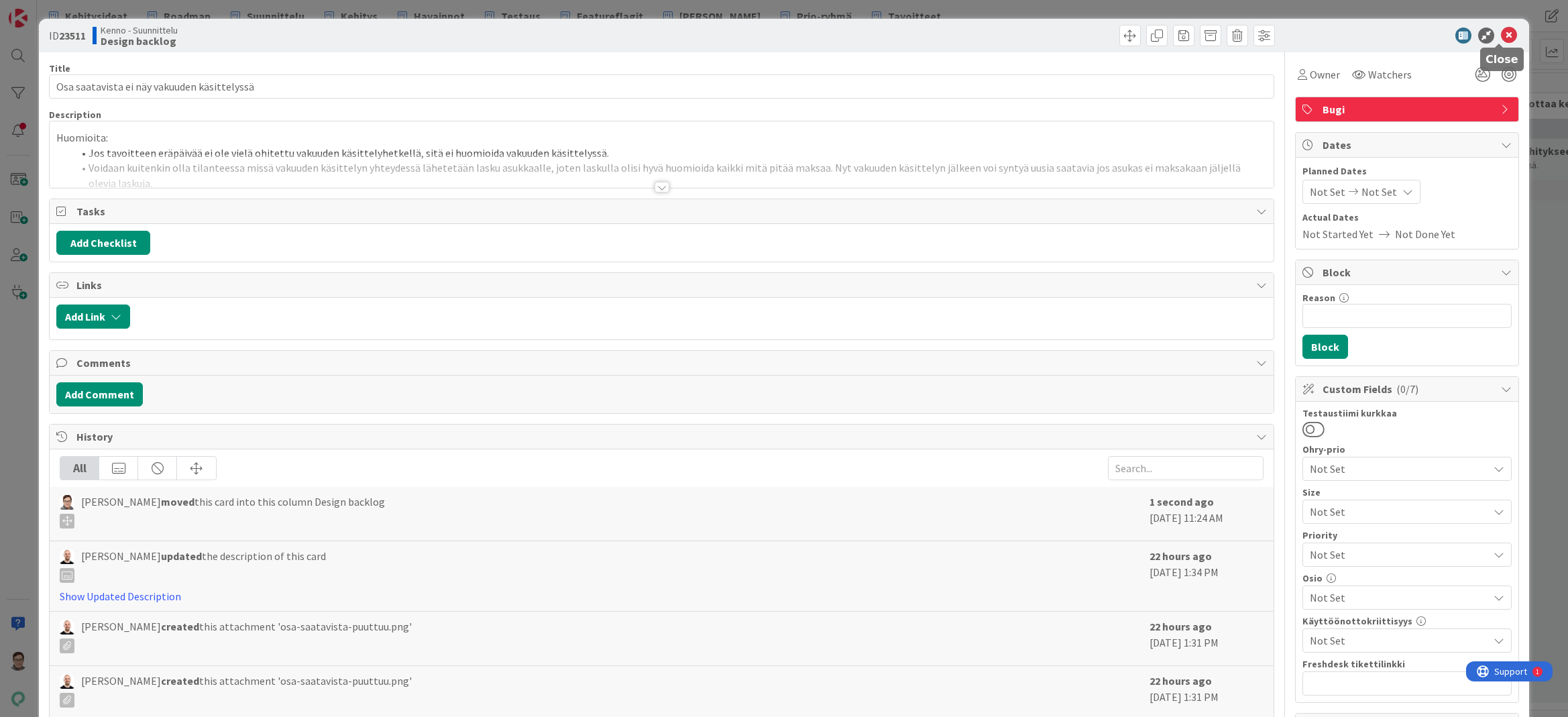
drag, startPoint x: 1494, startPoint y: 36, endPoint x: 1456, endPoint y: 48, distance: 39.8
click at [1501, 34] on icon at bounding box center [1509, 35] width 16 height 16
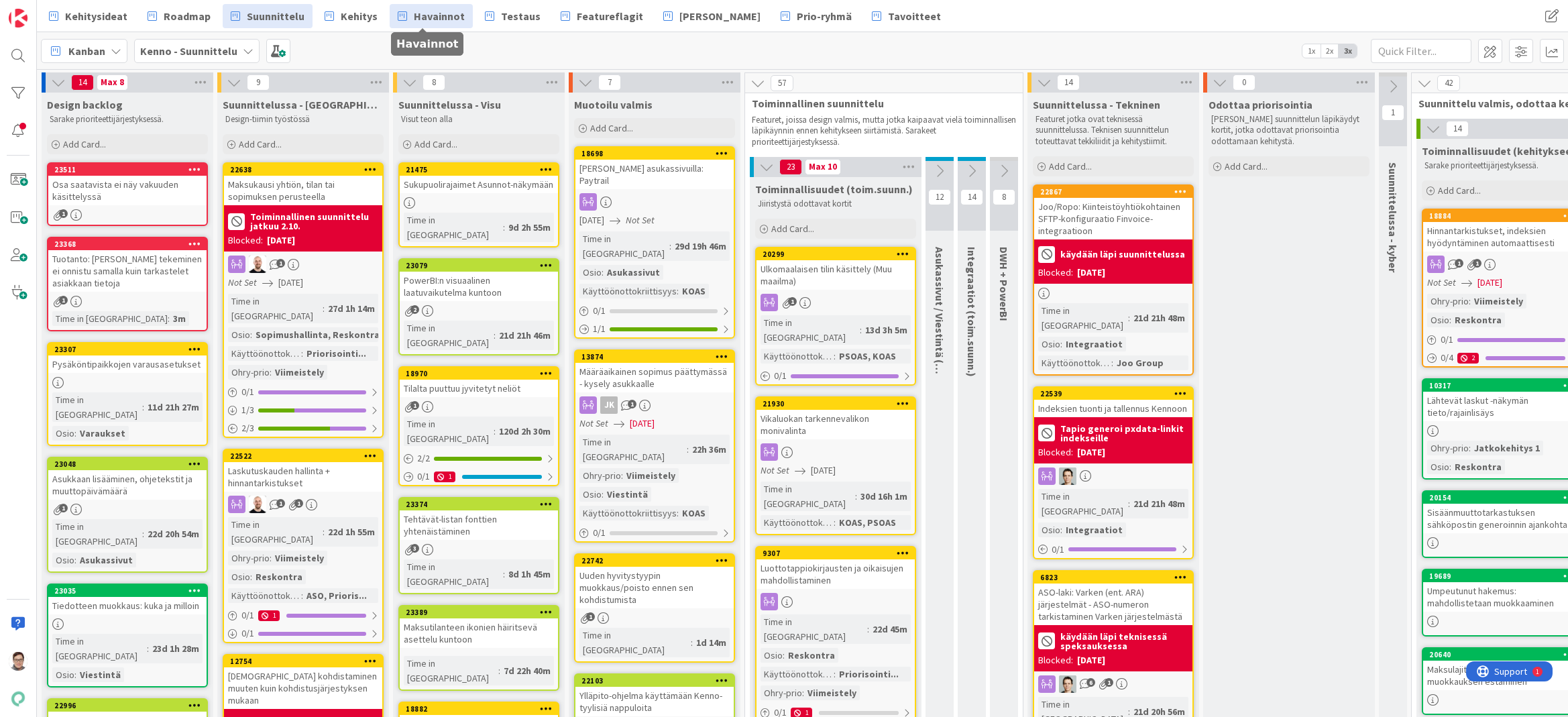
click at [439, 12] on span "Havainnot" at bounding box center [439, 15] width 51 height 16
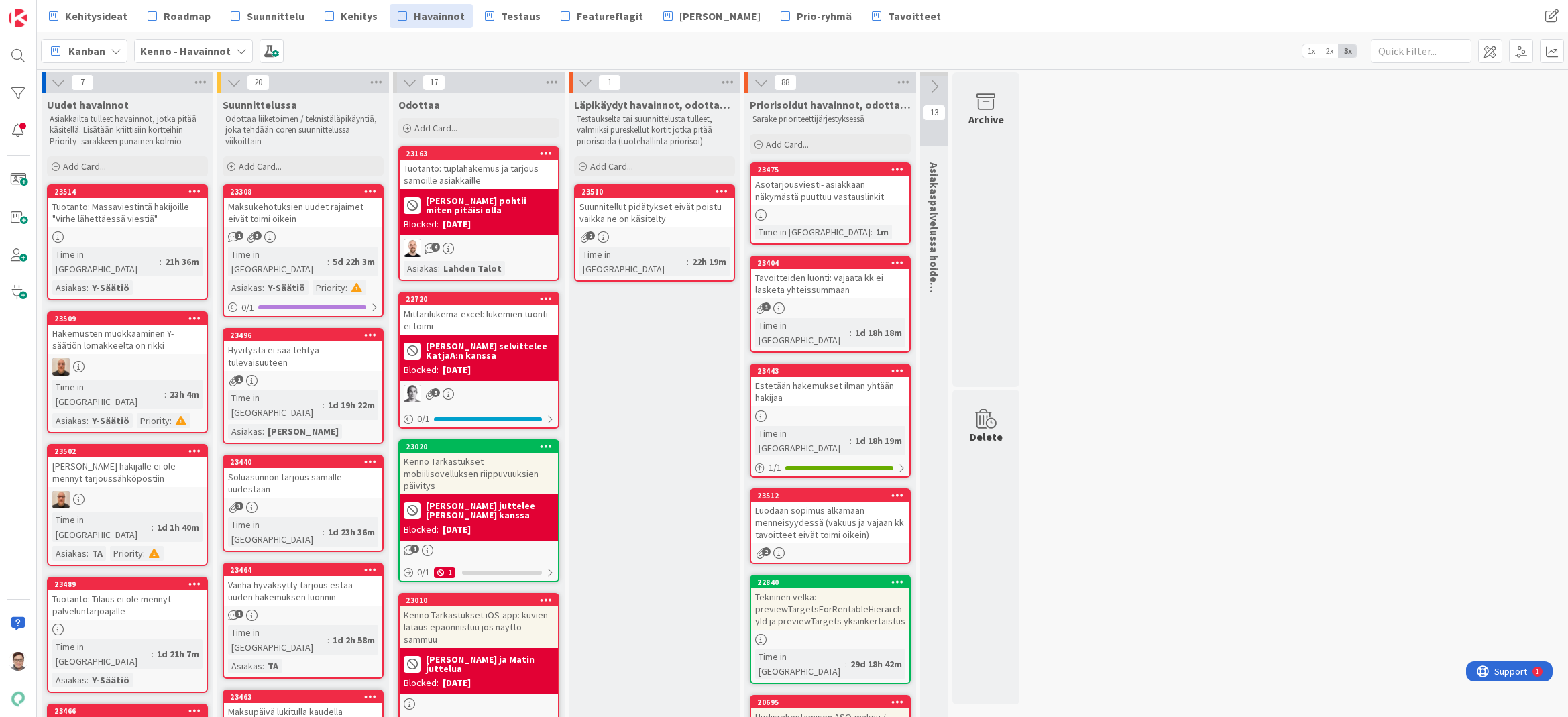
click at [648, 212] on div "Suunnitellut pidätykset eivät poistu vaikka ne on käsitelty" at bounding box center [655, 212] width 159 height 30
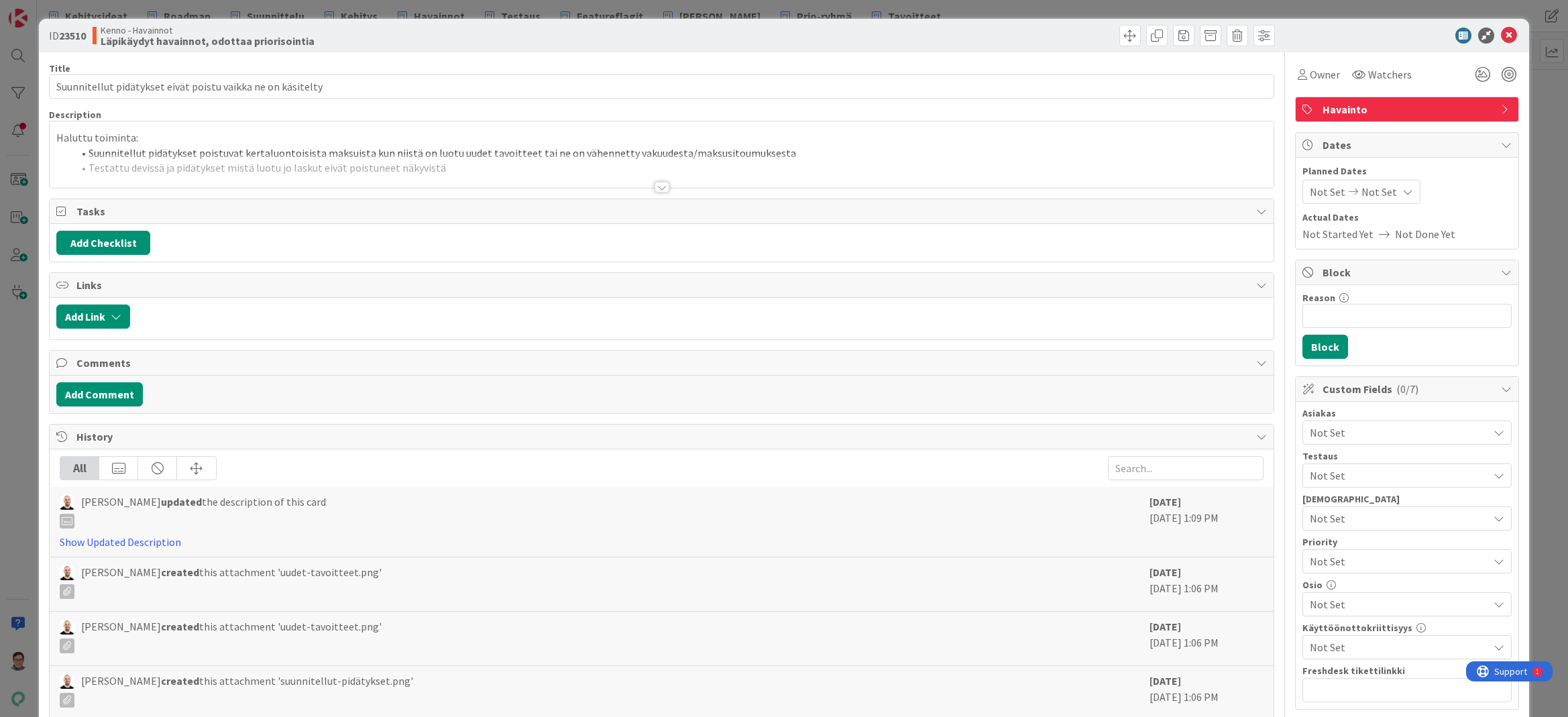
click at [655, 187] on div at bounding box center [662, 186] width 14 height 11
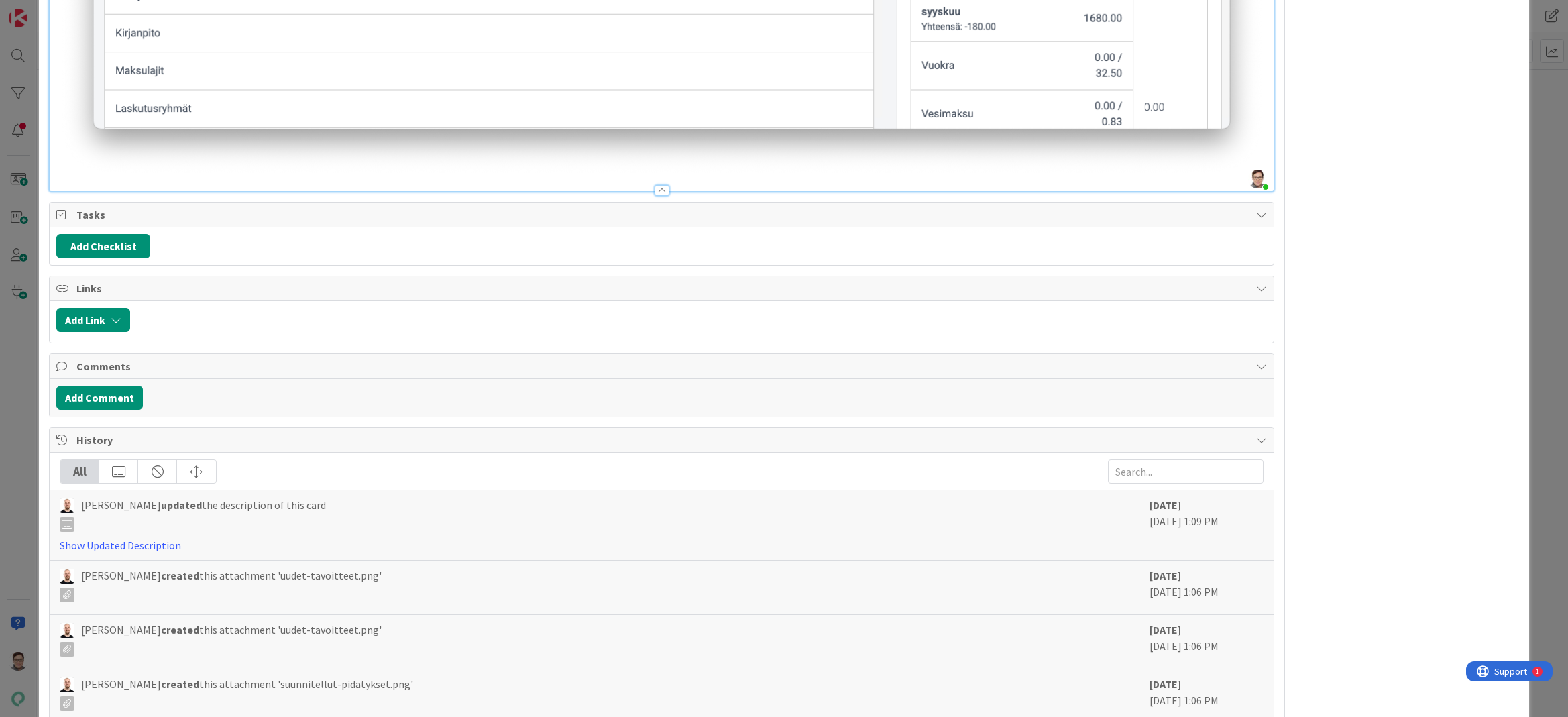
scroll to position [1662, 0]
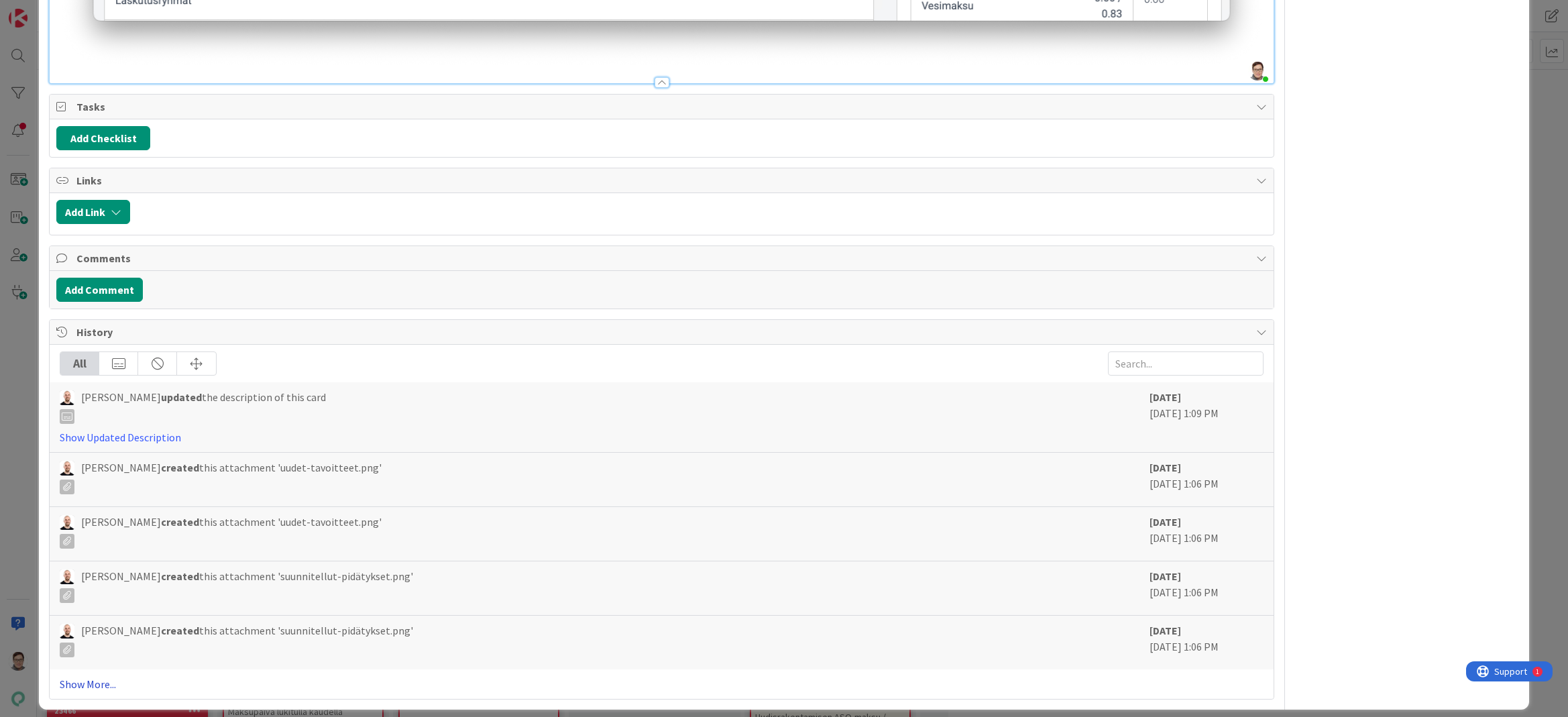
click at [93, 677] on link "Show More..." at bounding box center [661, 684] width 1203 height 16
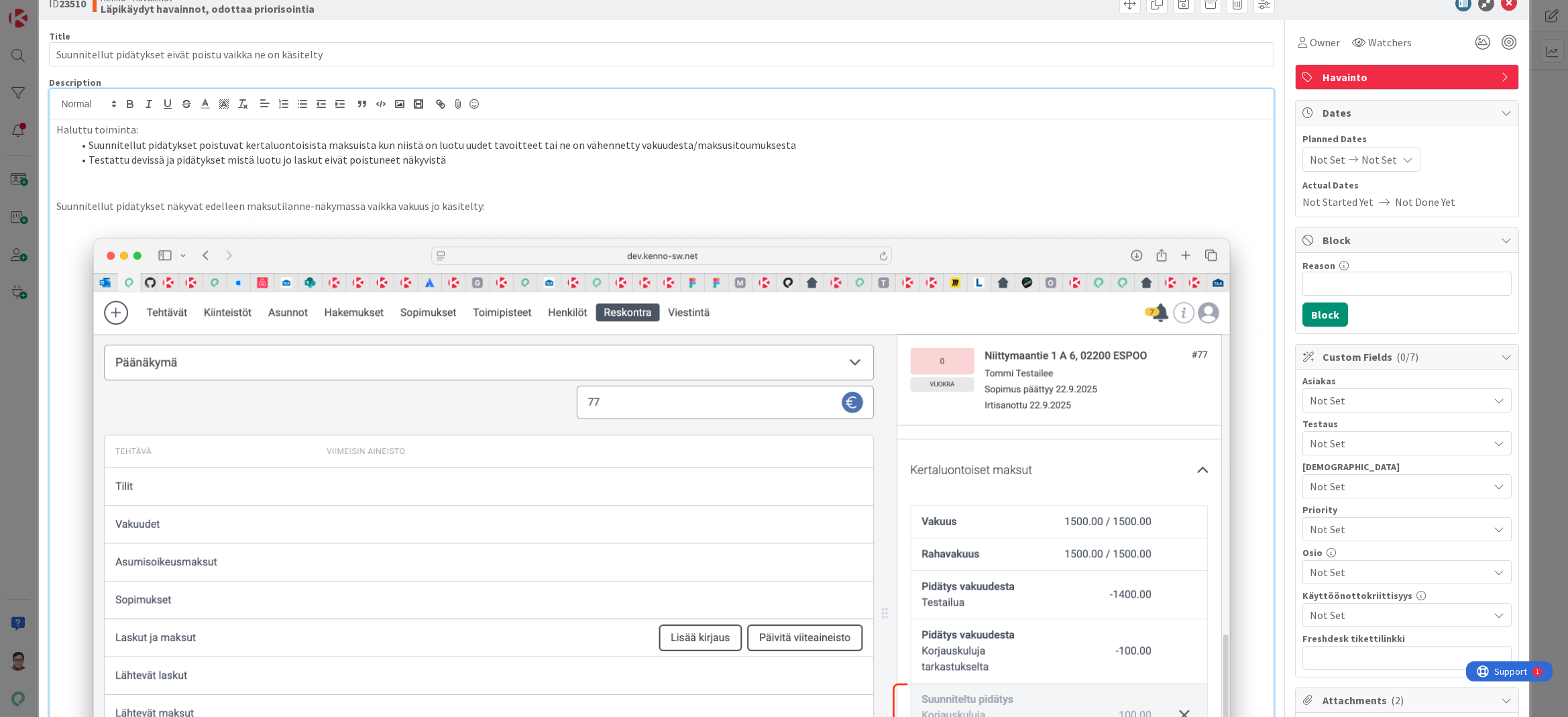
scroll to position [0, 0]
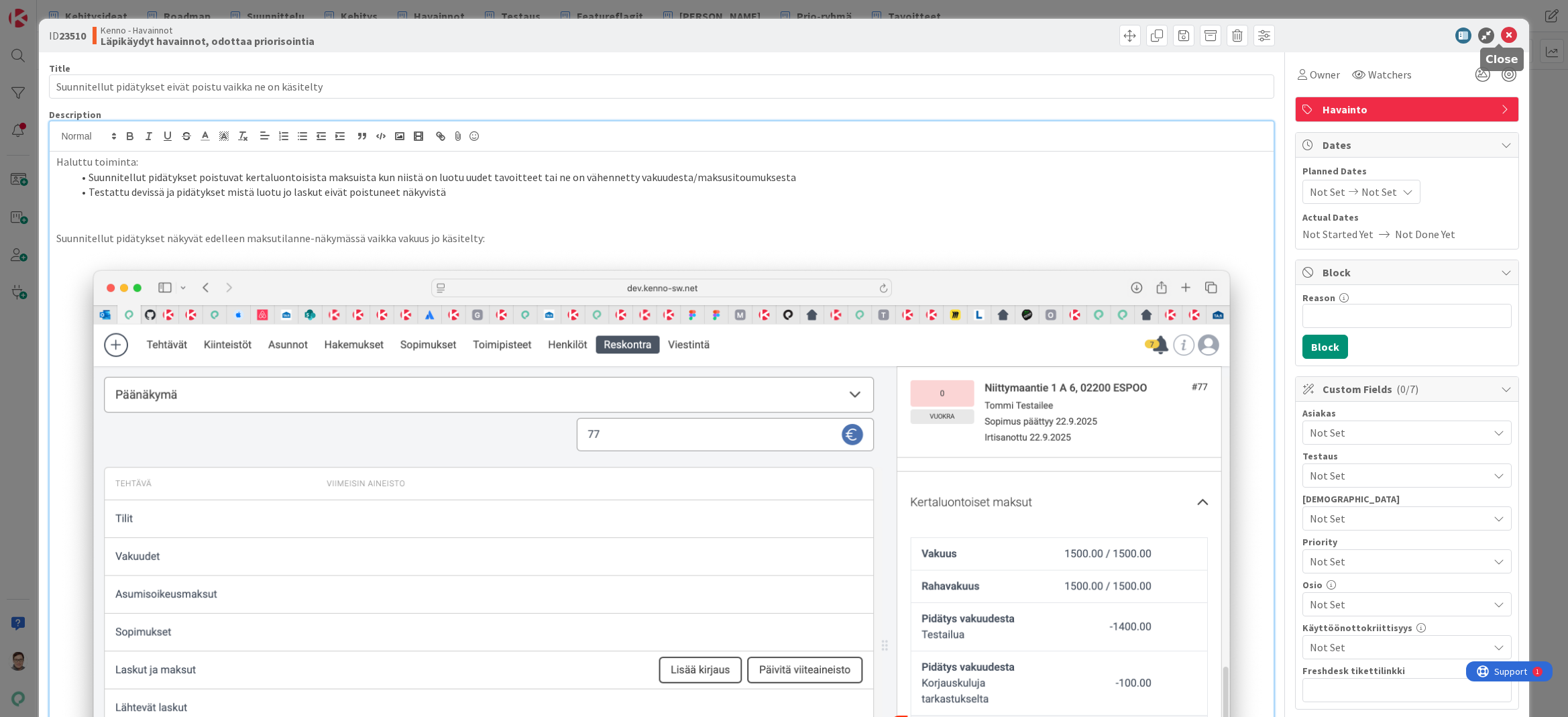
click at [1503, 38] on icon at bounding box center [1509, 35] width 16 height 16
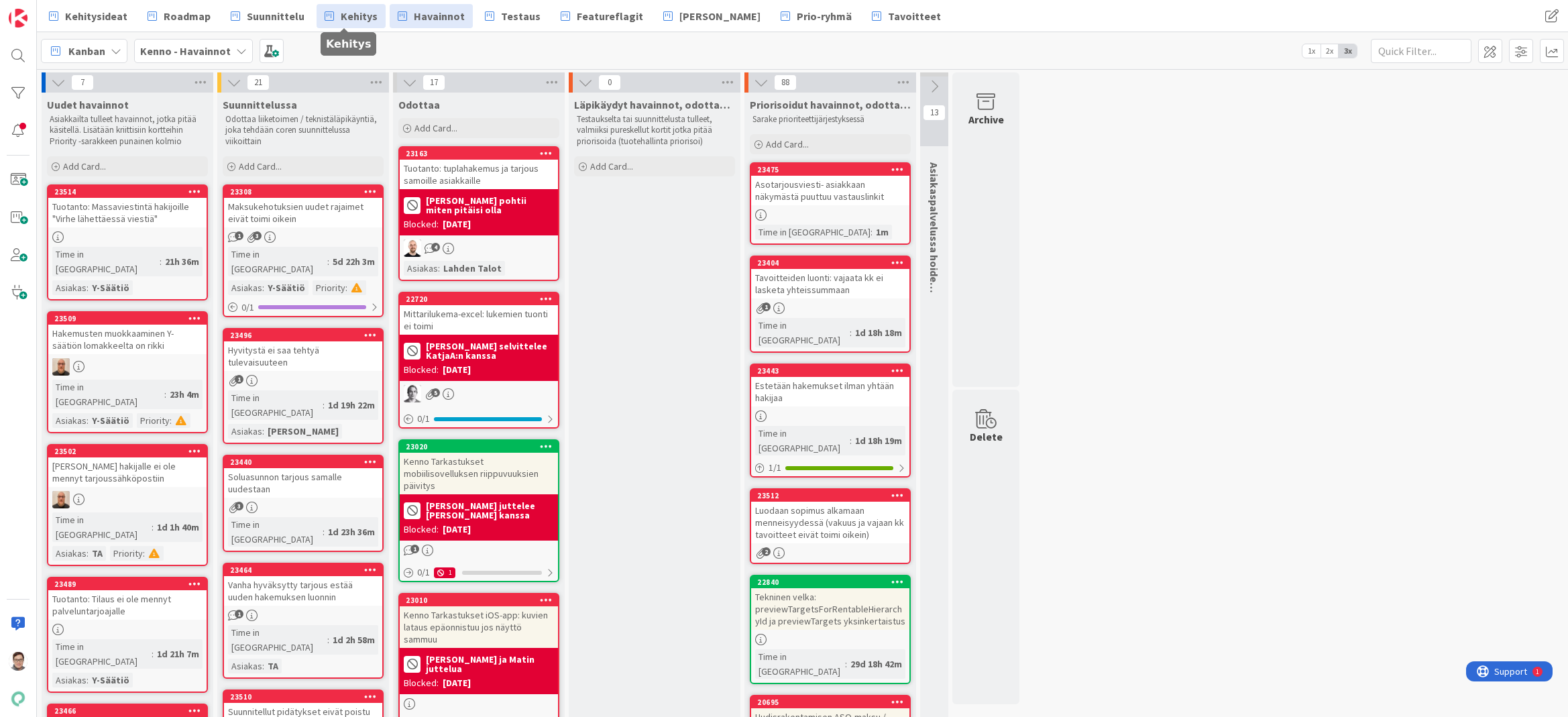
click at [354, 13] on span "Kehitys" at bounding box center [359, 15] width 37 height 16
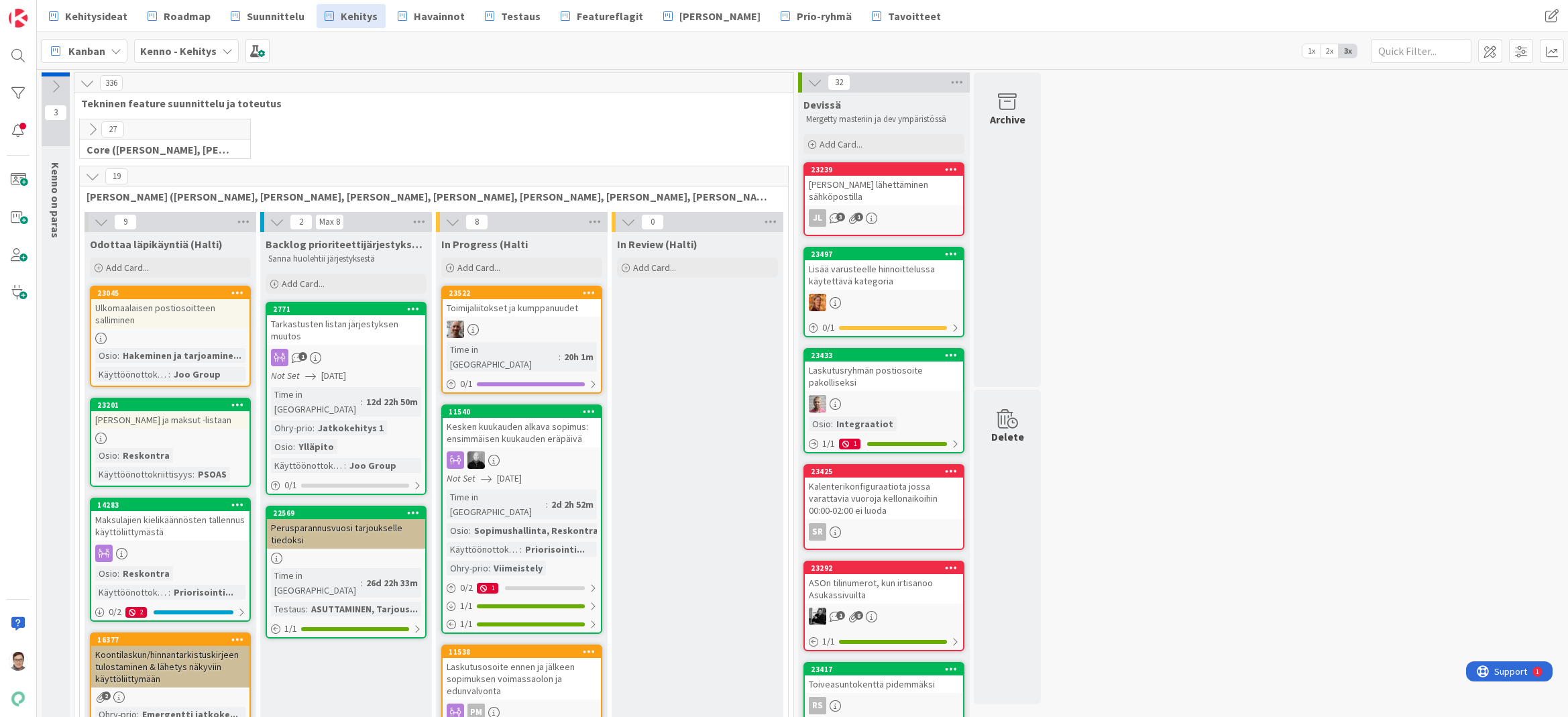
click at [92, 124] on icon at bounding box center [92, 129] width 14 height 14
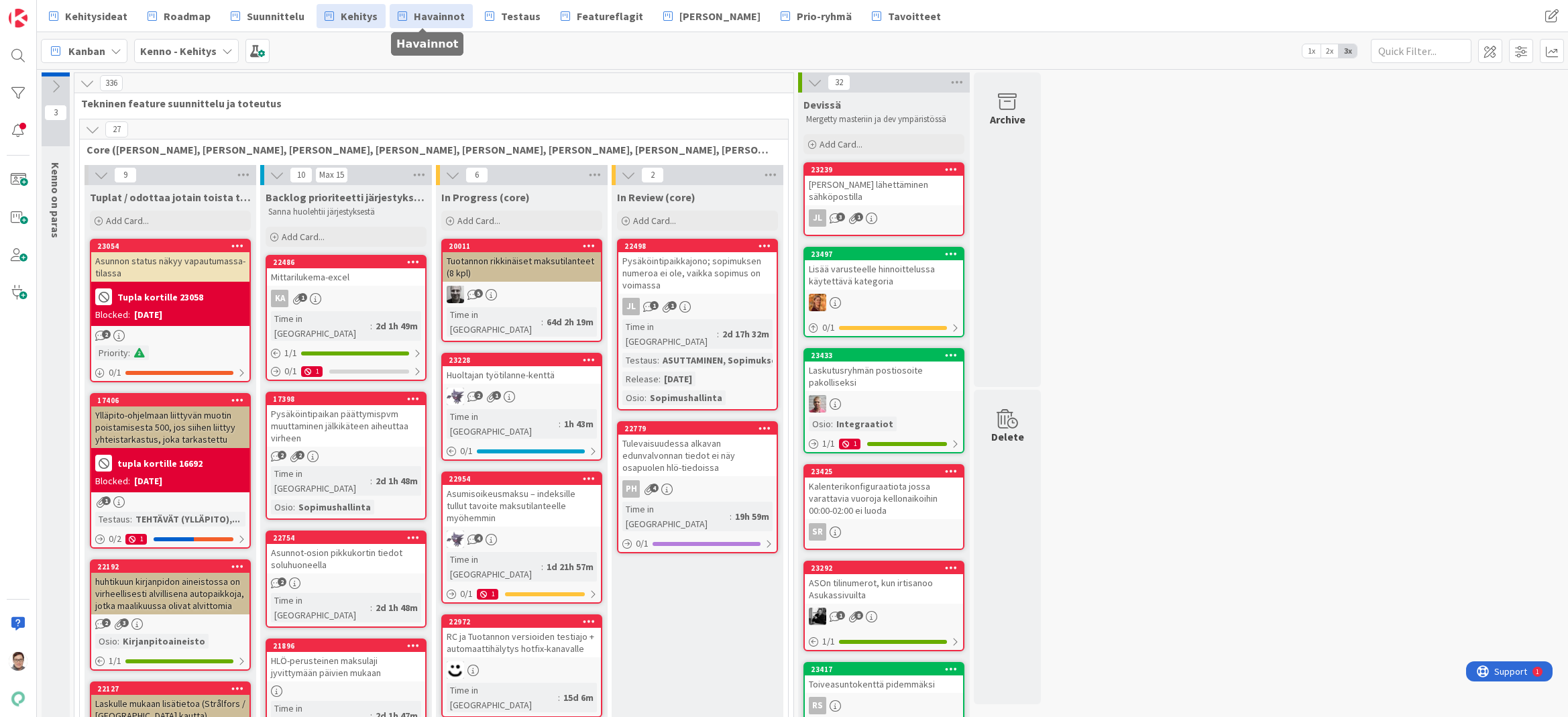
click at [427, 11] on span "Havainnot" at bounding box center [439, 15] width 51 height 16
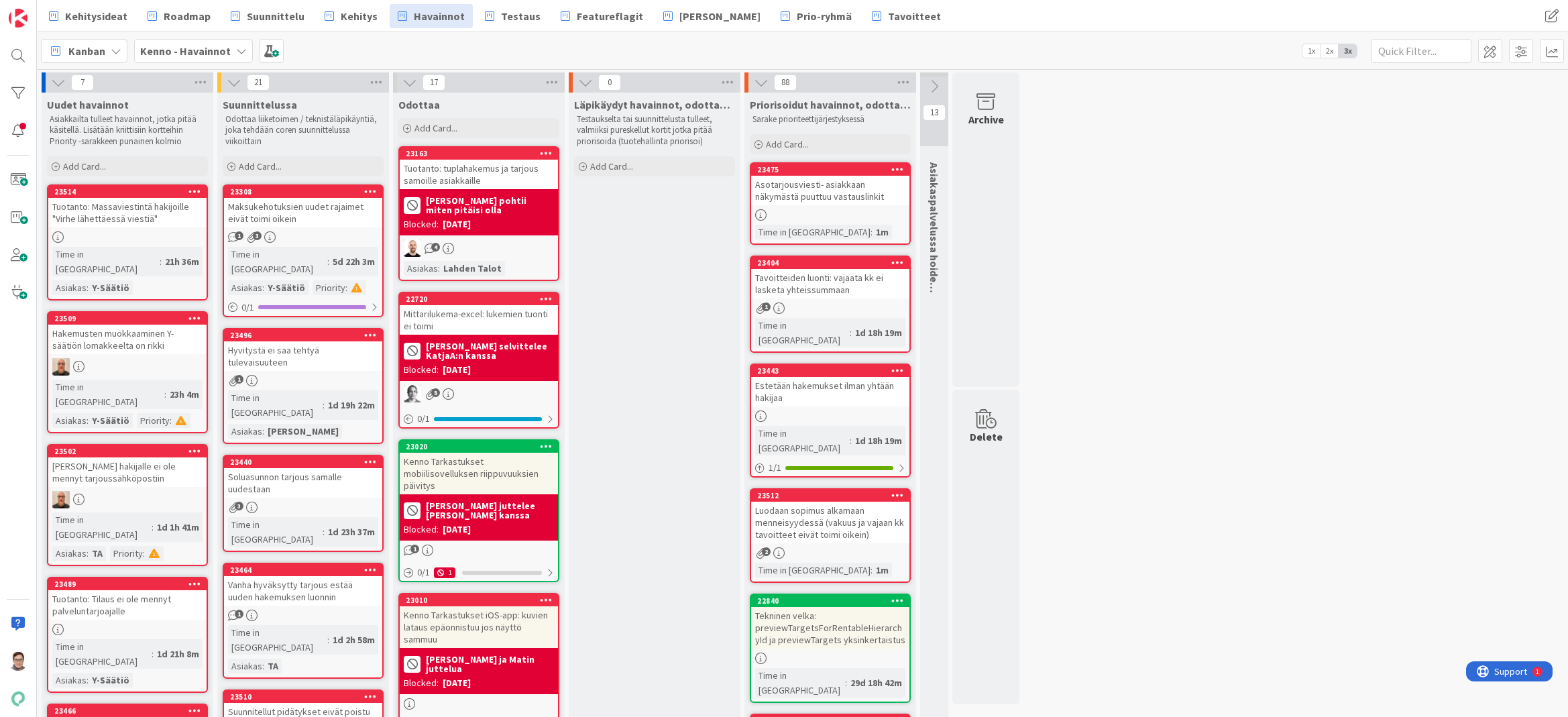
click at [894, 167] on icon at bounding box center [897, 169] width 12 height 10
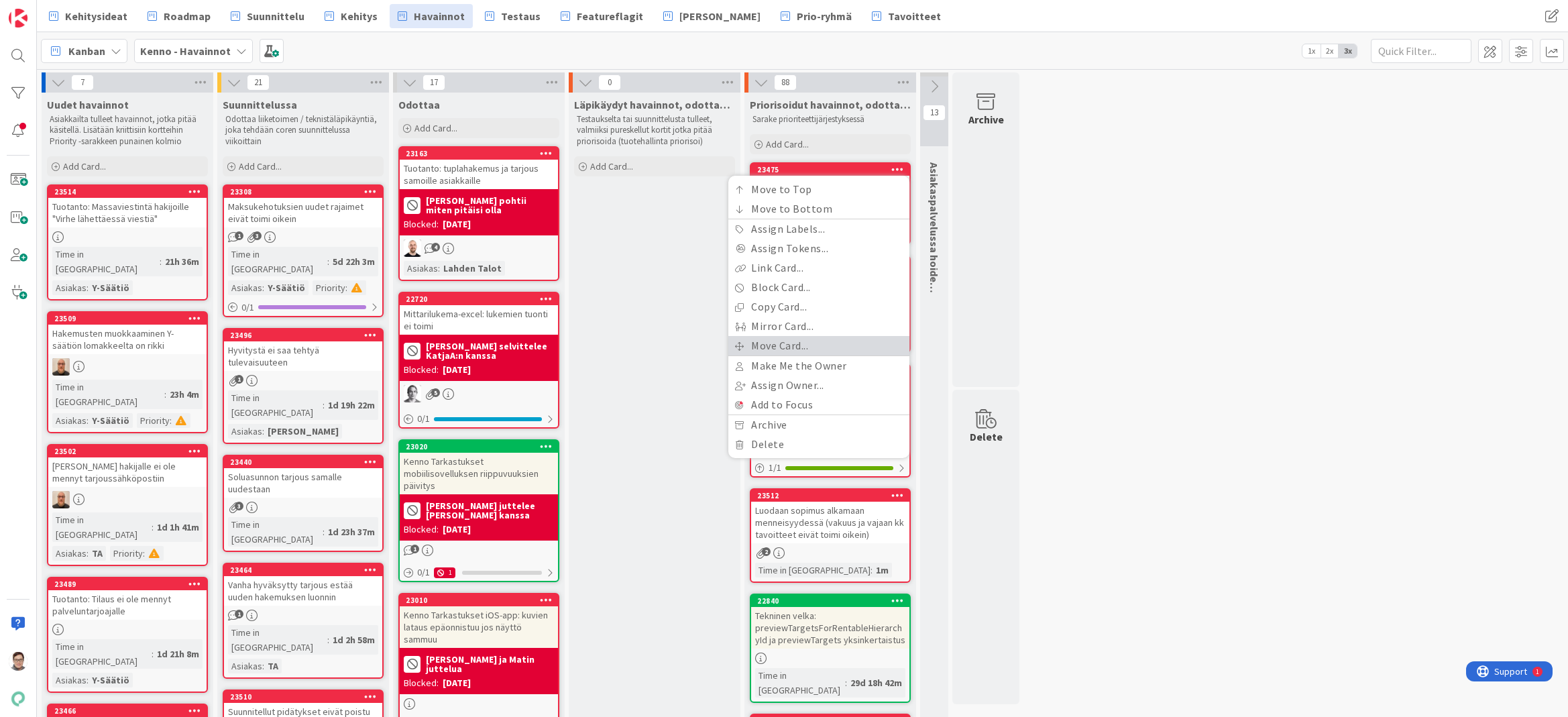
click at [777, 340] on link "Move Card..." at bounding box center [818, 345] width 181 height 19
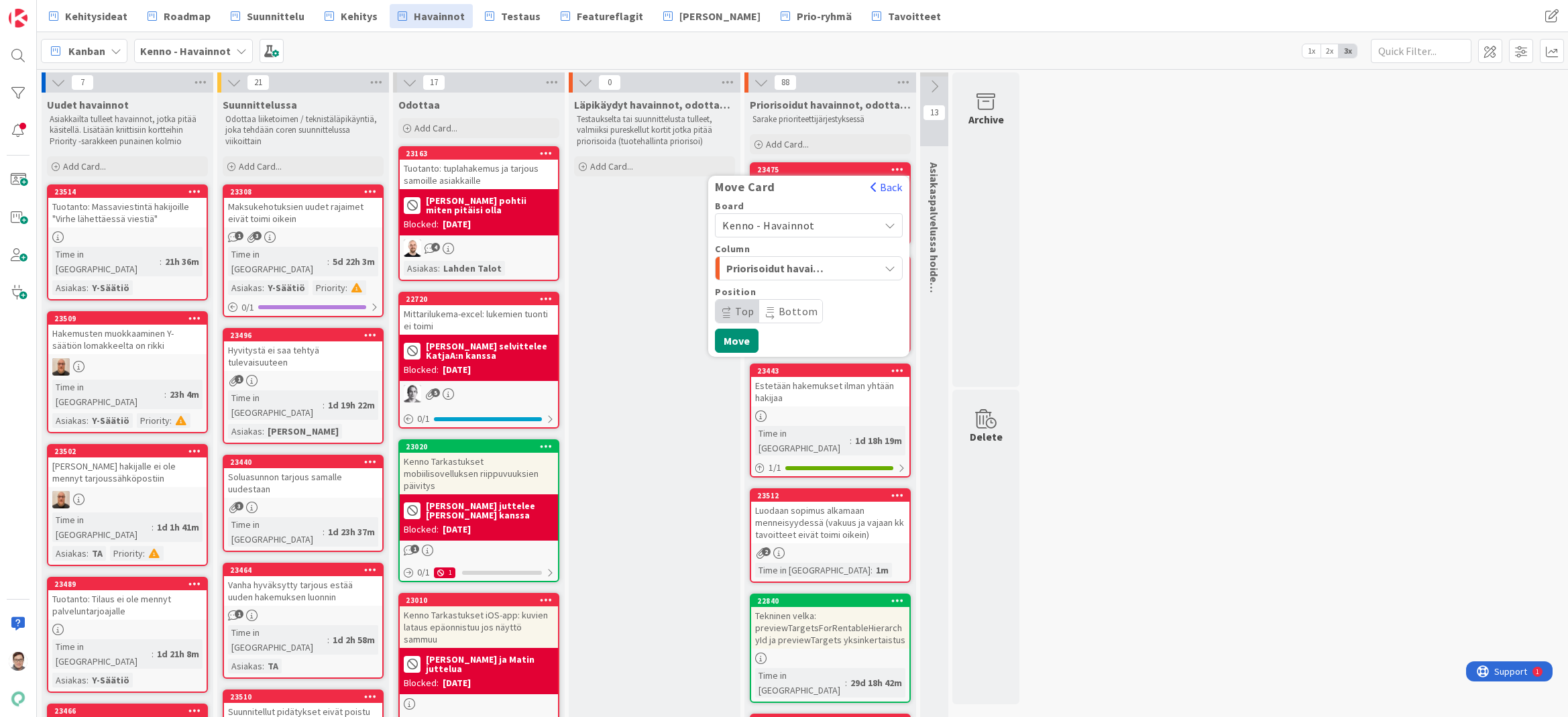
click at [780, 228] on span "Kenno - Havainnot" at bounding box center [768, 226] width 93 height 13
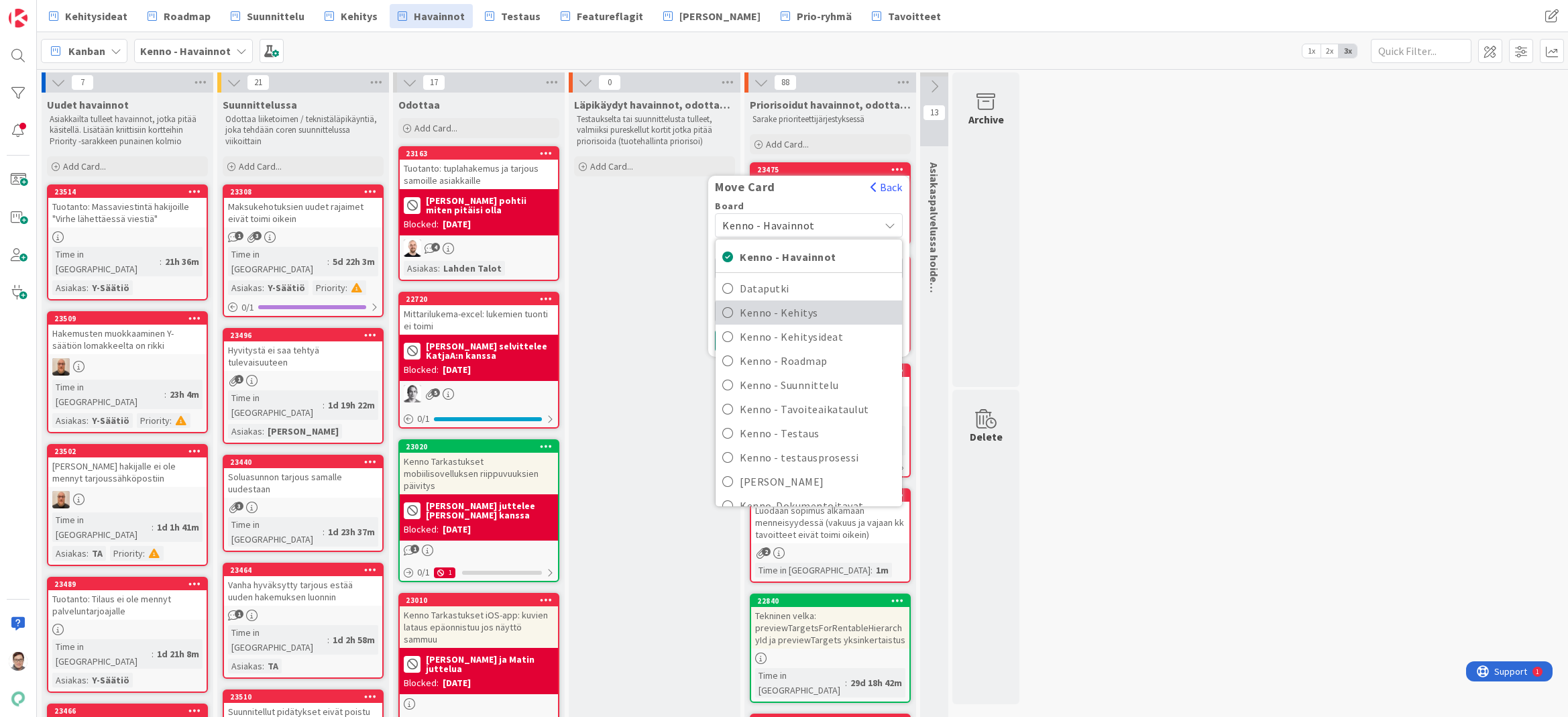
click at [782, 312] on span "Kenno - Kehitys" at bounding box center [817, 312] width 156 height 20
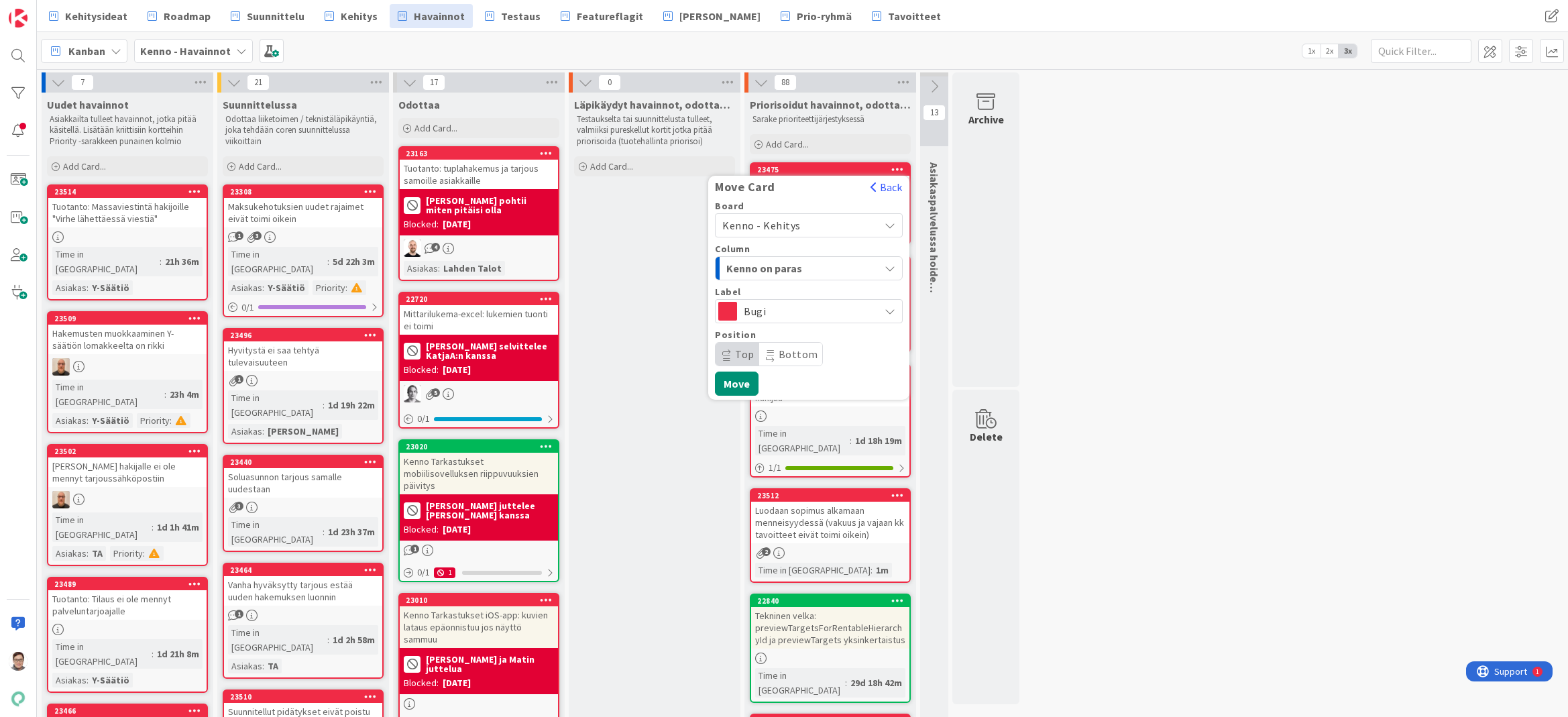
click at [780, 266] on span "Kenno on paras" at bounding box center [776, 268] width 100 height 17
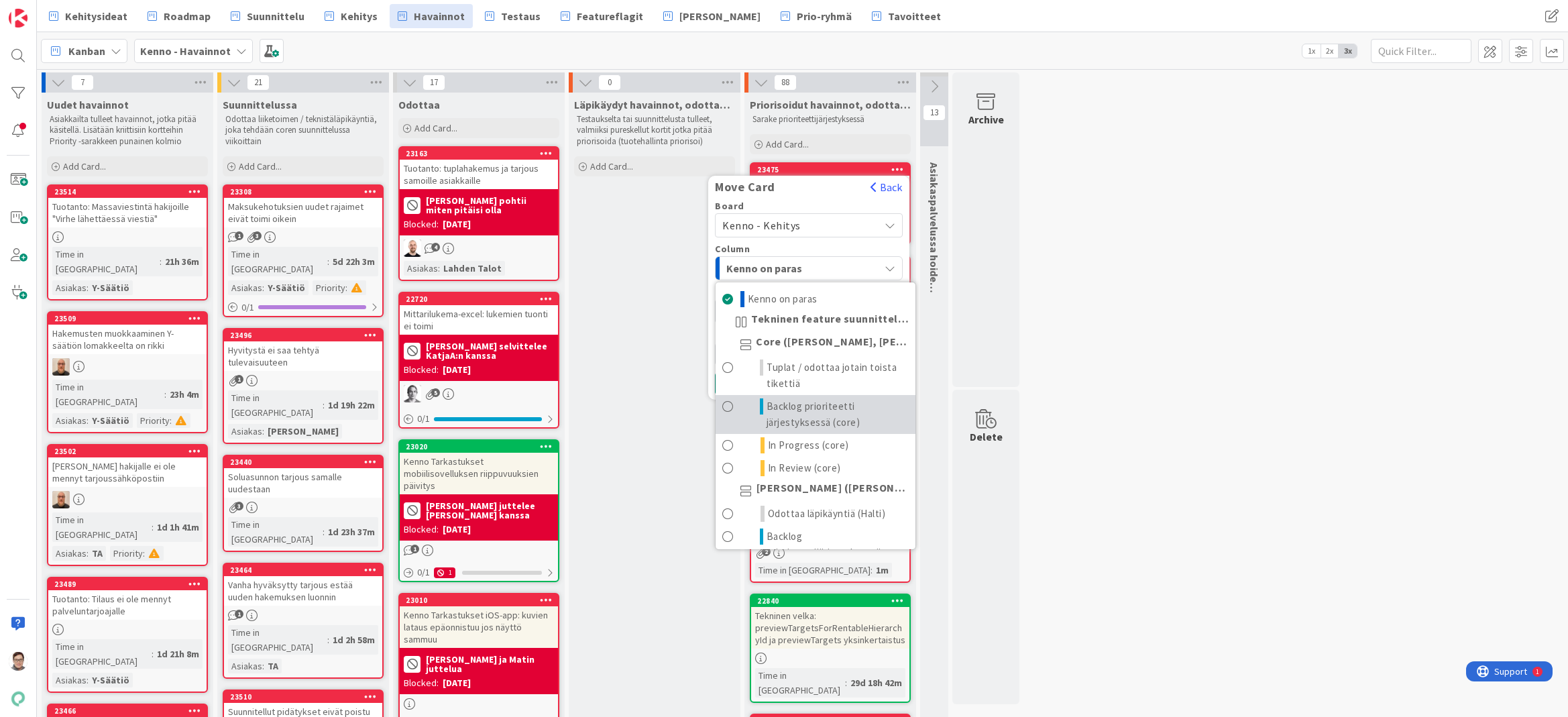
click at [790, 416] on span "Backlog prioriteetti järjestyksessä (core)" at bounding box center [838, 415] width 142 height 33
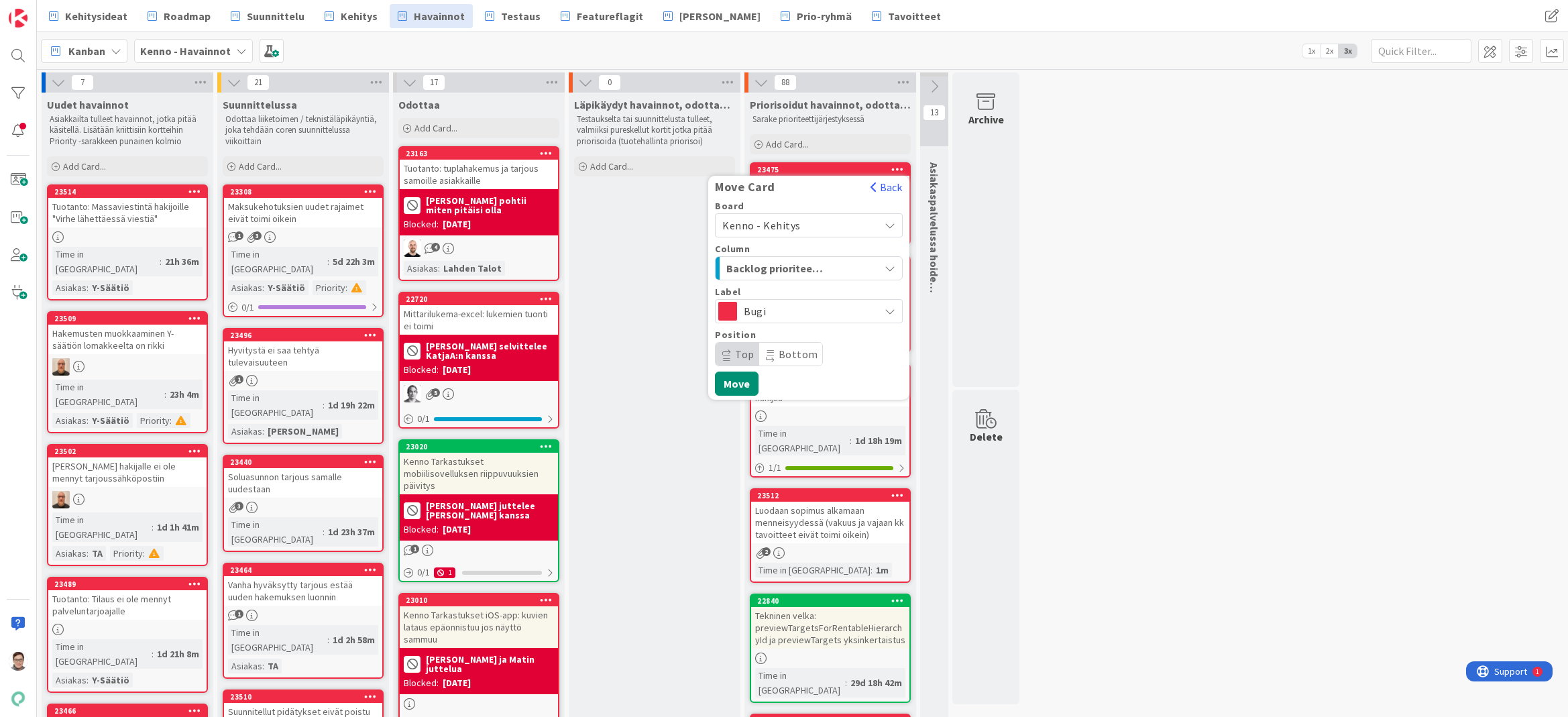
click at [783, 354] on span "Bottom" at bounding box center [797, 354] width 39 height 13
click at [741, 386] on button "Move" at bounding box center [737, 383] width 44 height 24
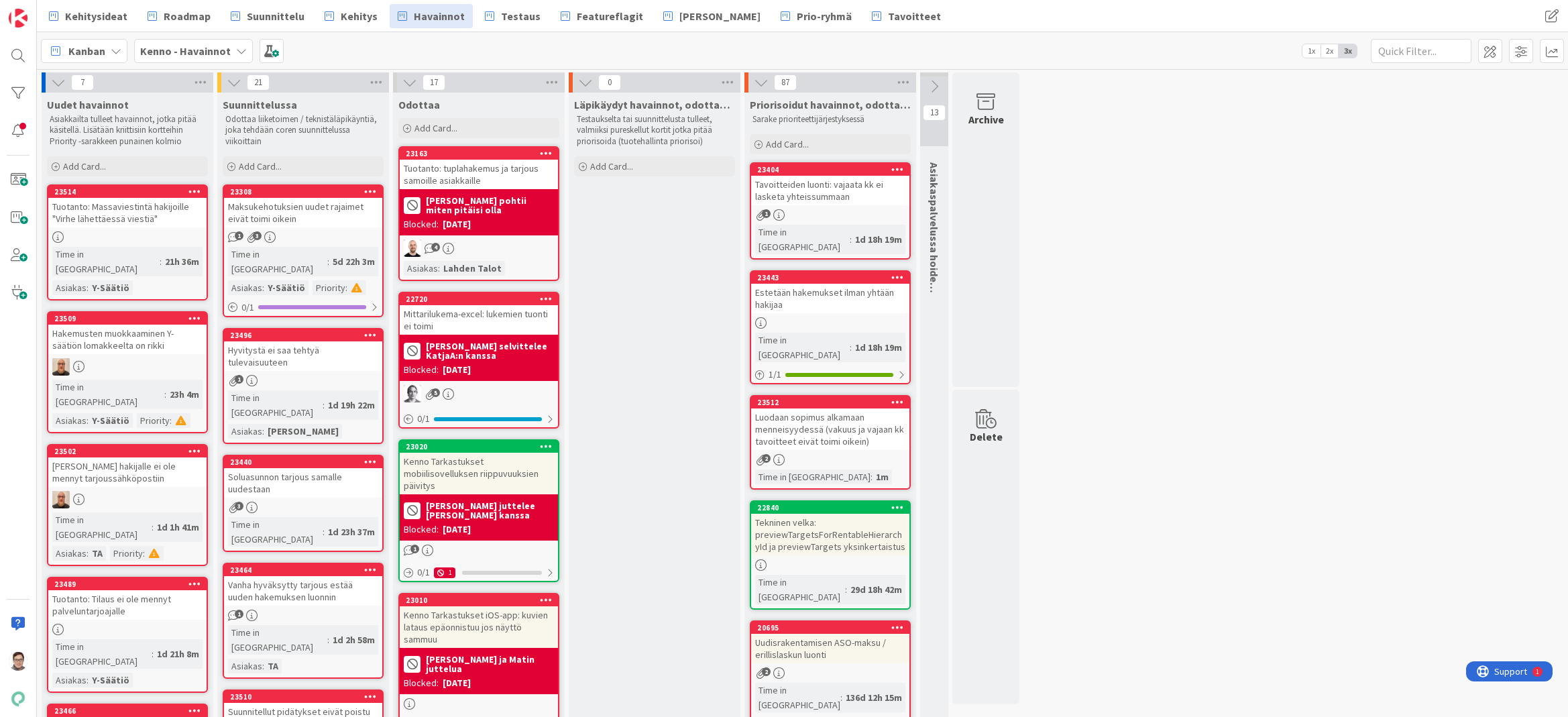
click at [897, 169] on icon at bounding box center [897, 169] width 12 height 10
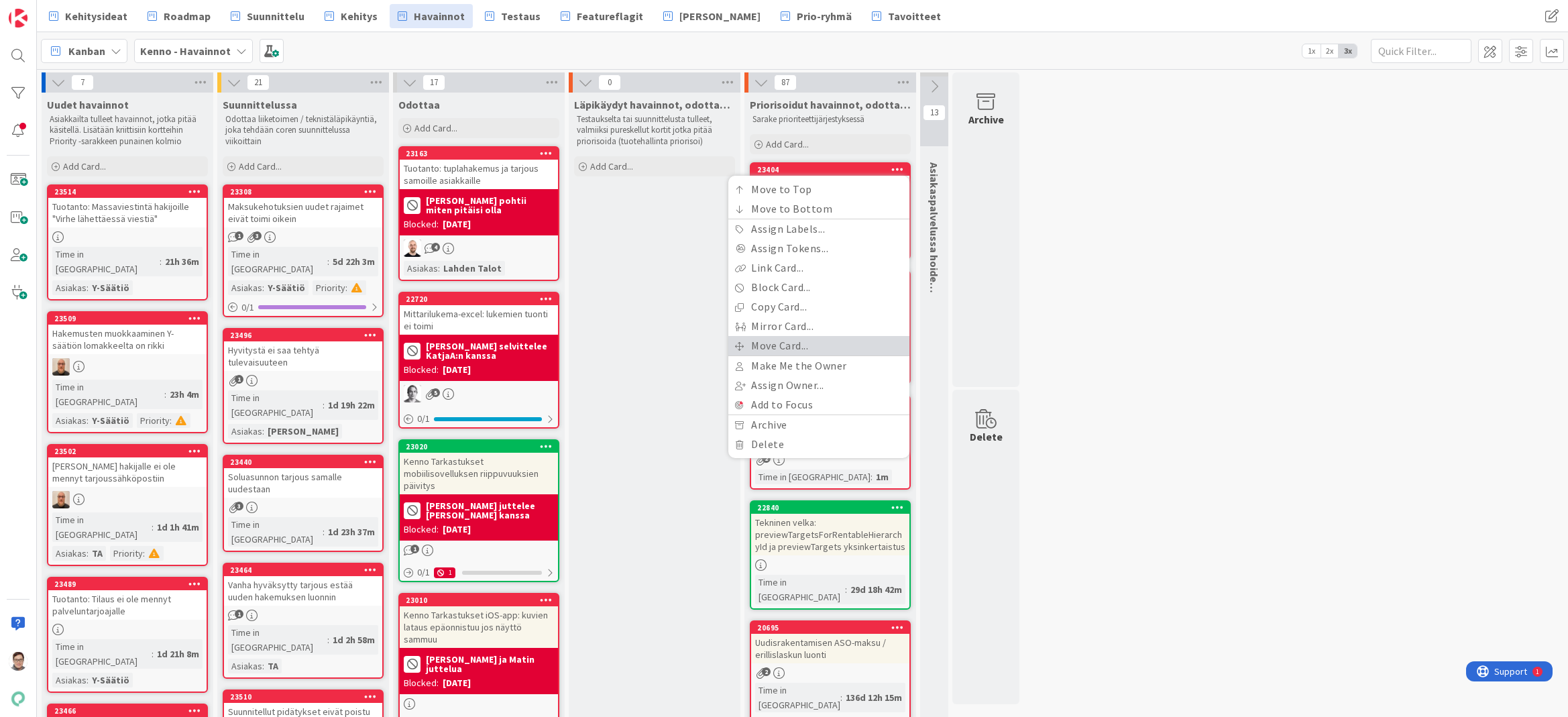
click at [766, 347] on link "Move Card..." at bounding box center [818, 345] width 181 height 19
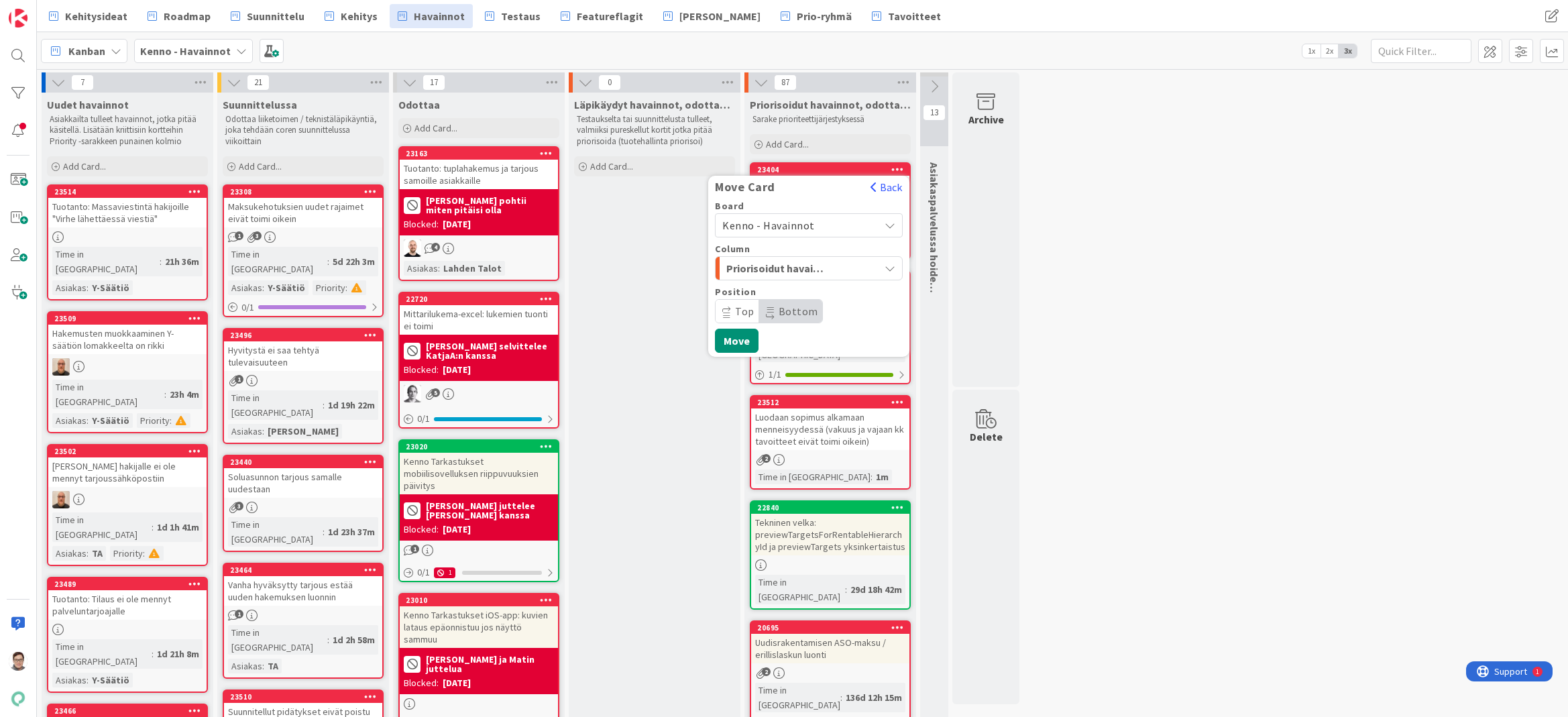
click at [798, 228] on span "Kenno - Havainnot" at bounding box center [768, 226] width 93 height 13
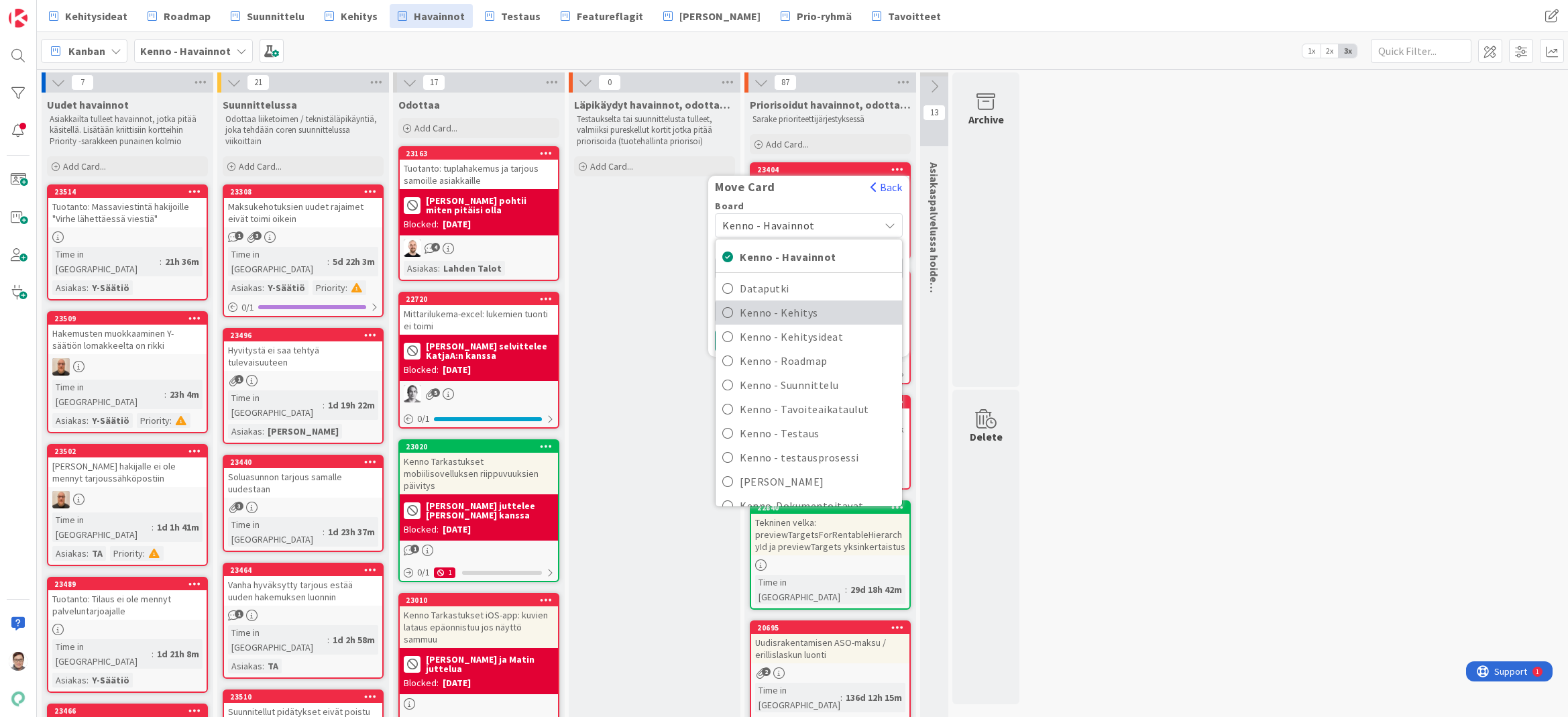
click at [795, 311] on span "Kenno - Kehitys" at bounding box center [817, 312] width 156 height 20
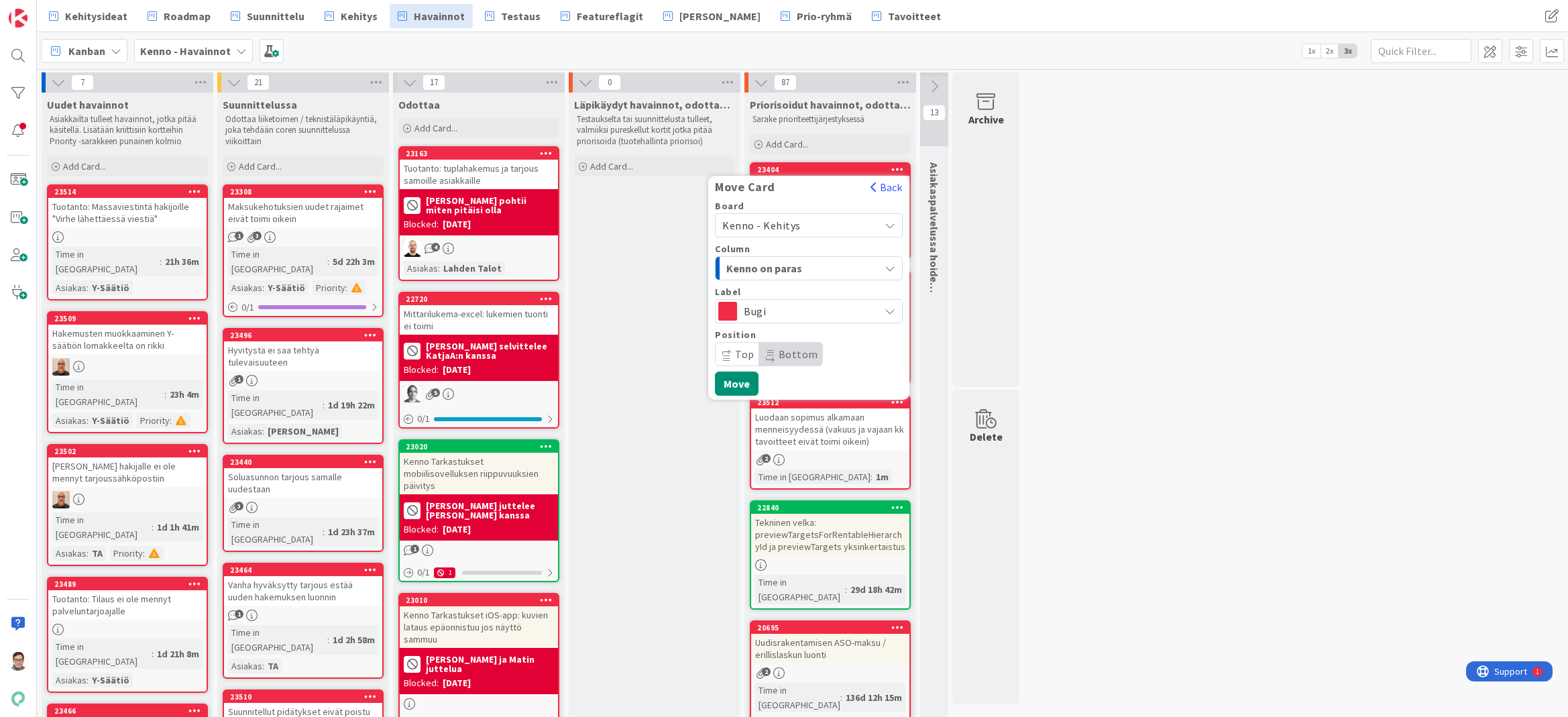
click at [794, 265] on span "Kenno on paras" at bounding box center [776, 268] width 100 height 17
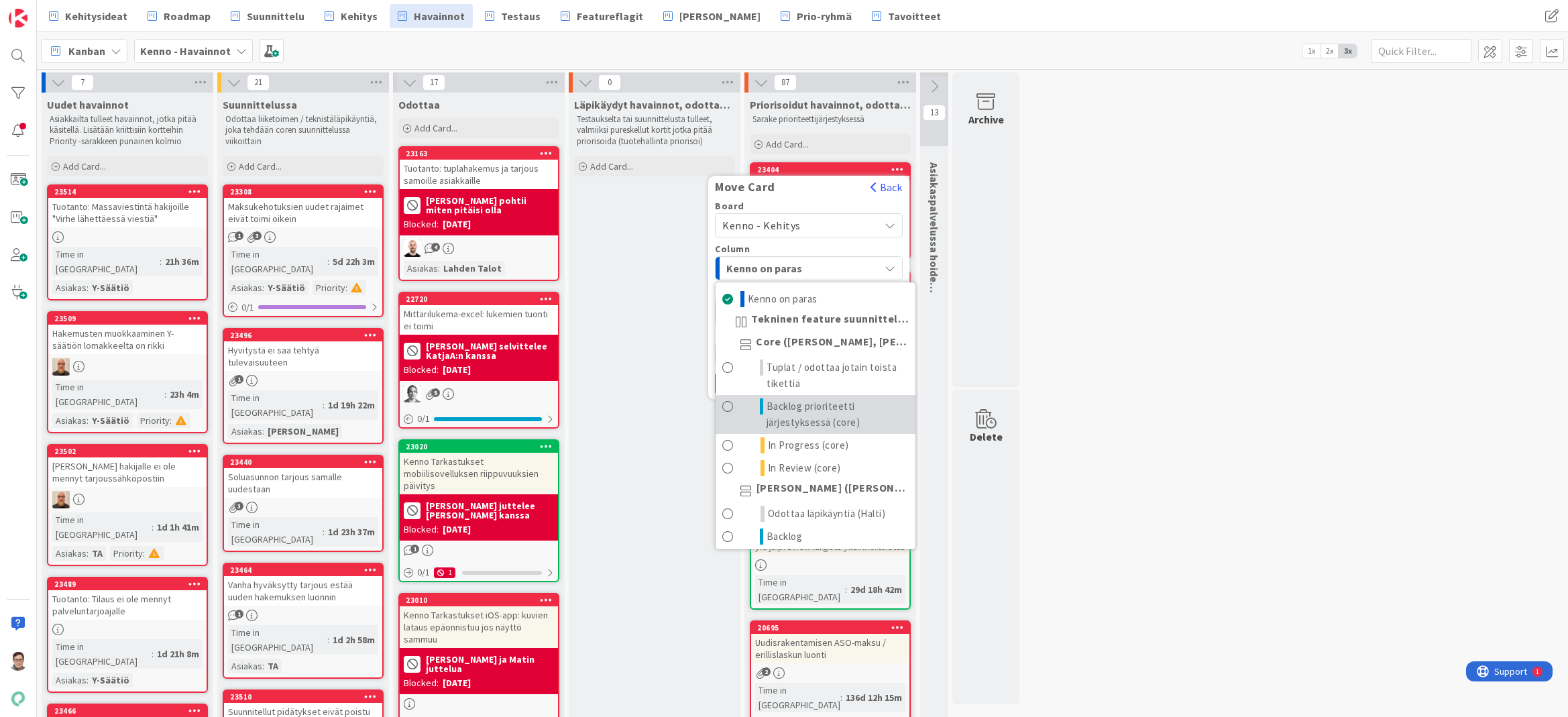
click at [795, 408] on span "Backlog prioriteetti järjestyksessä (core)" at bounding box center [838, 415] width 142 height 33
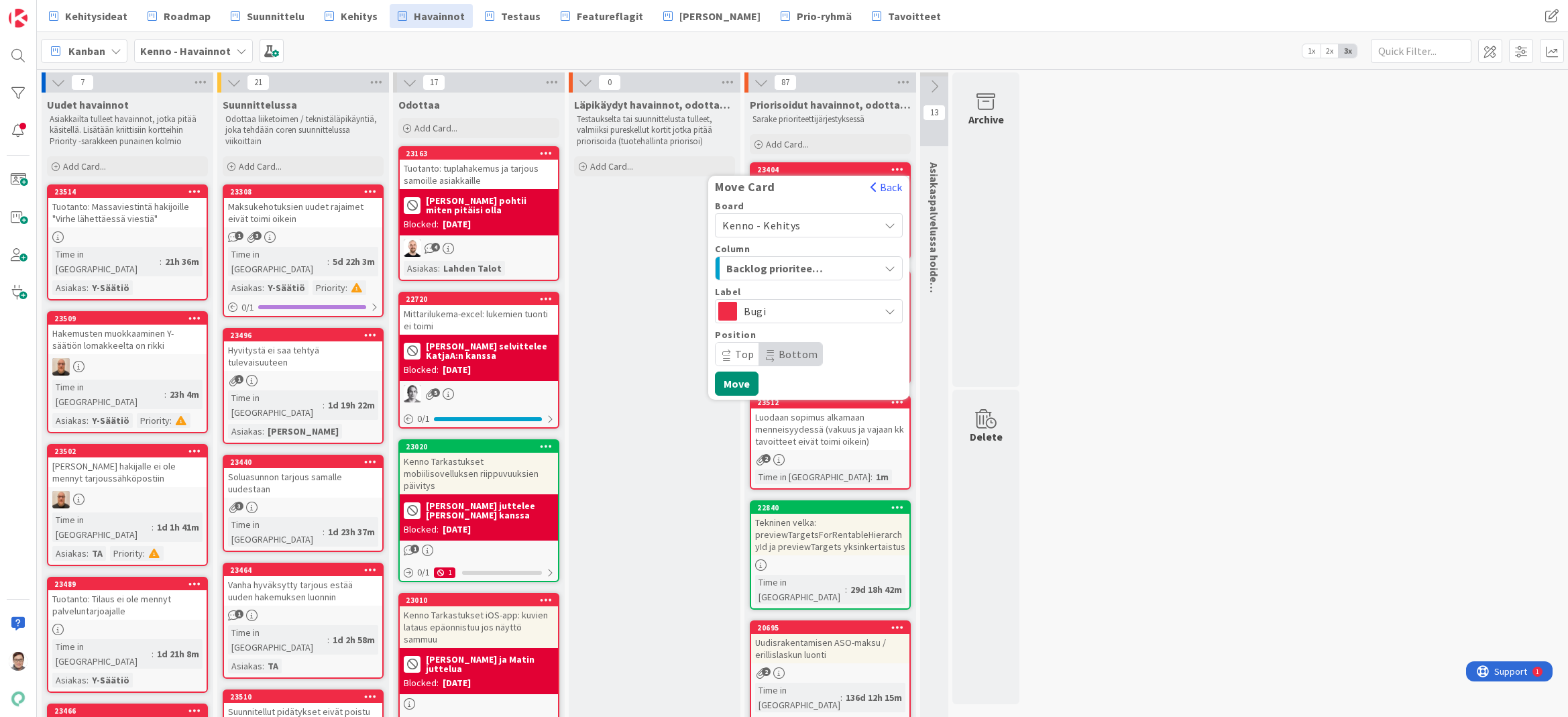
click at [785, 342] on span "Bottom" at bounding box center [791, 354] width 63 height 23
click at [734, 389] on button "Move" at bounding box center [737, 383] width 44 height 24
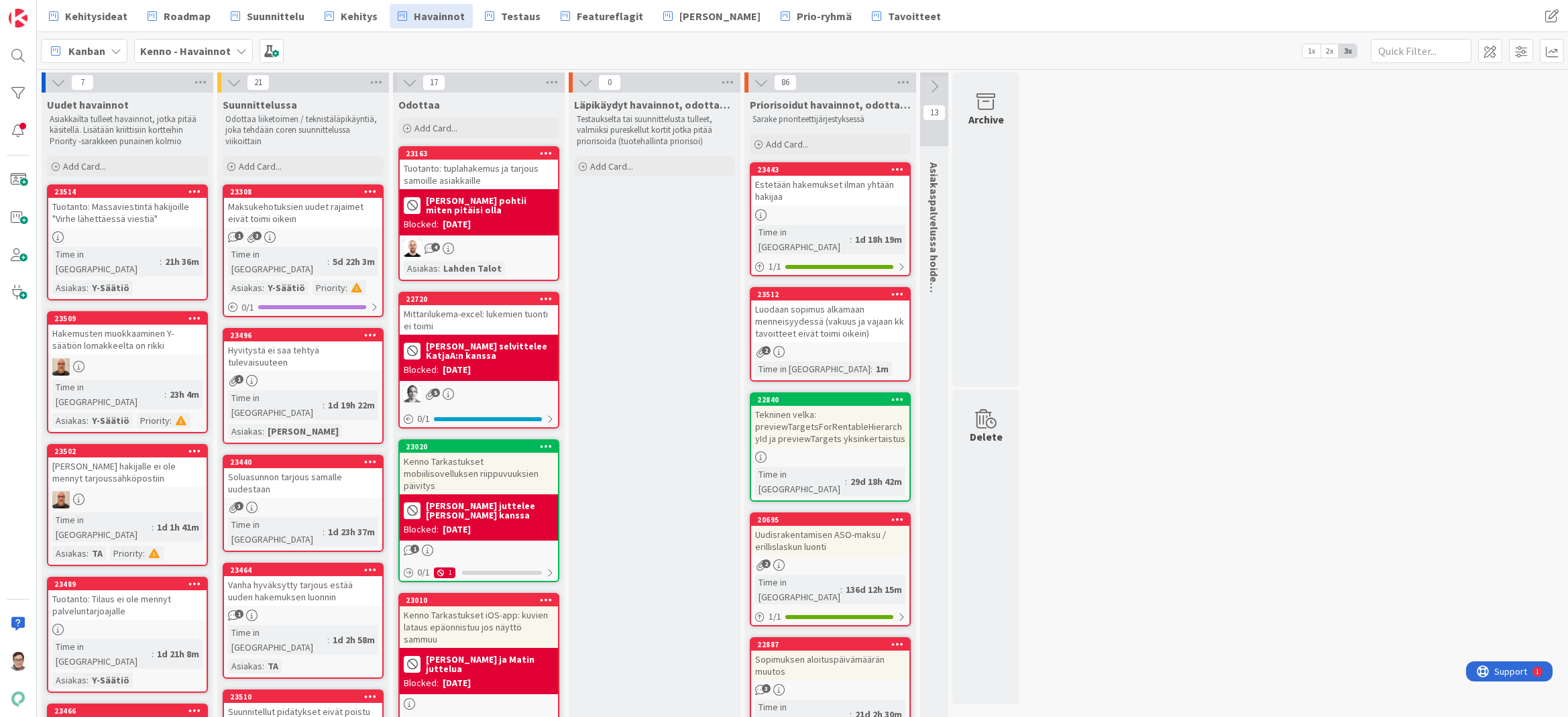
click at [897, 168] on icon at bounding box center [897, 169] width 12 height 10
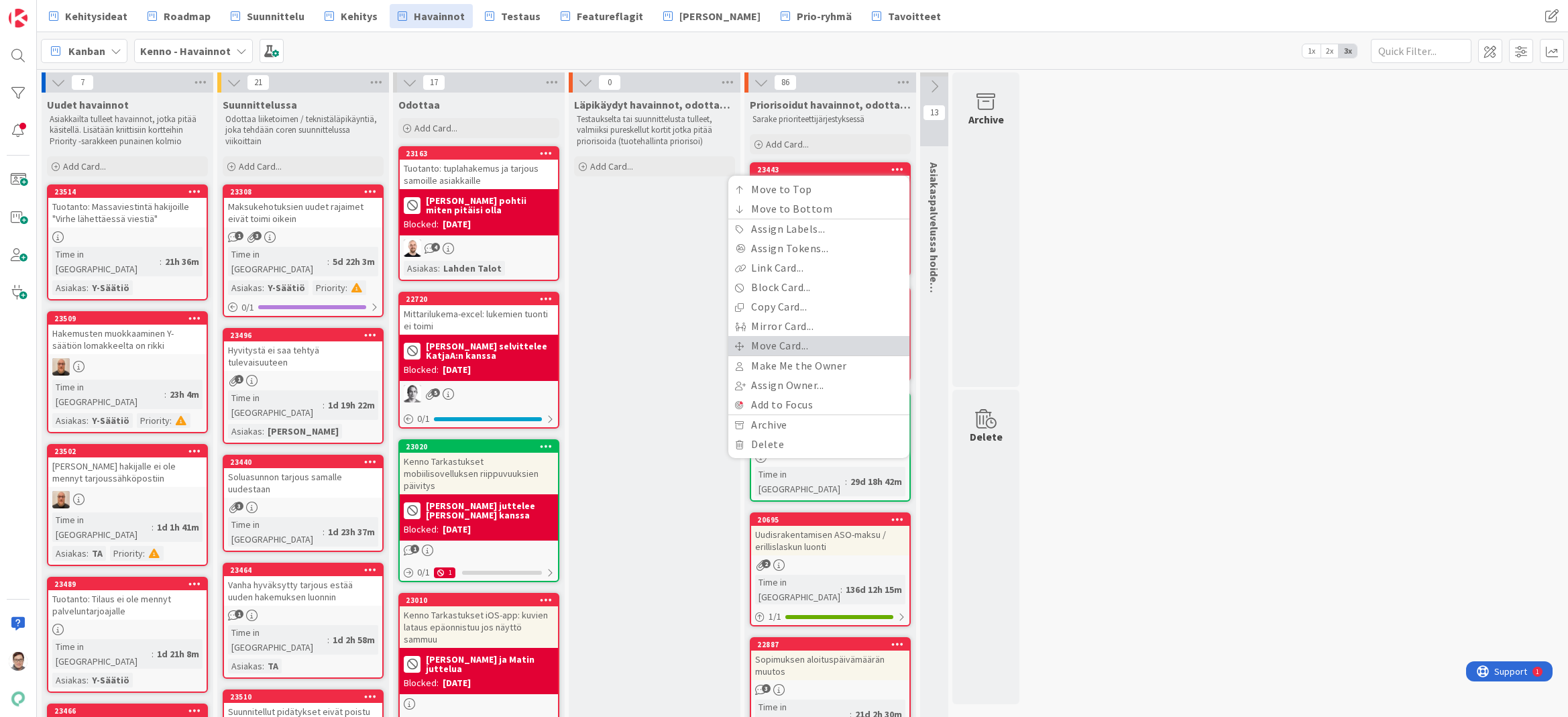
click at [797, 343] on link "Move Card..." at bounding box center [818, 345] width 181 height 19
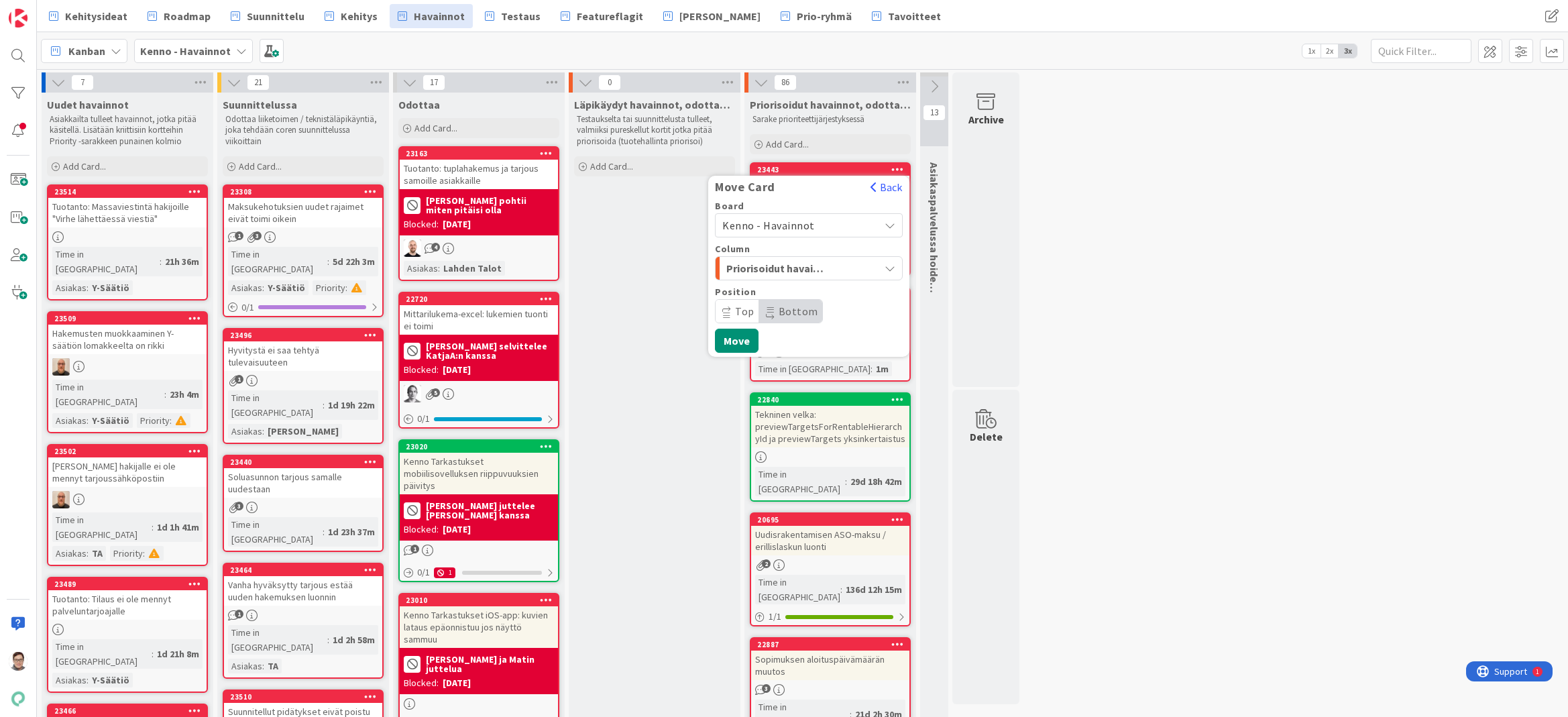
click at [813, 224] on span "Kenno - Havainnot" at bounding box center [796, 226] width 150 height 19
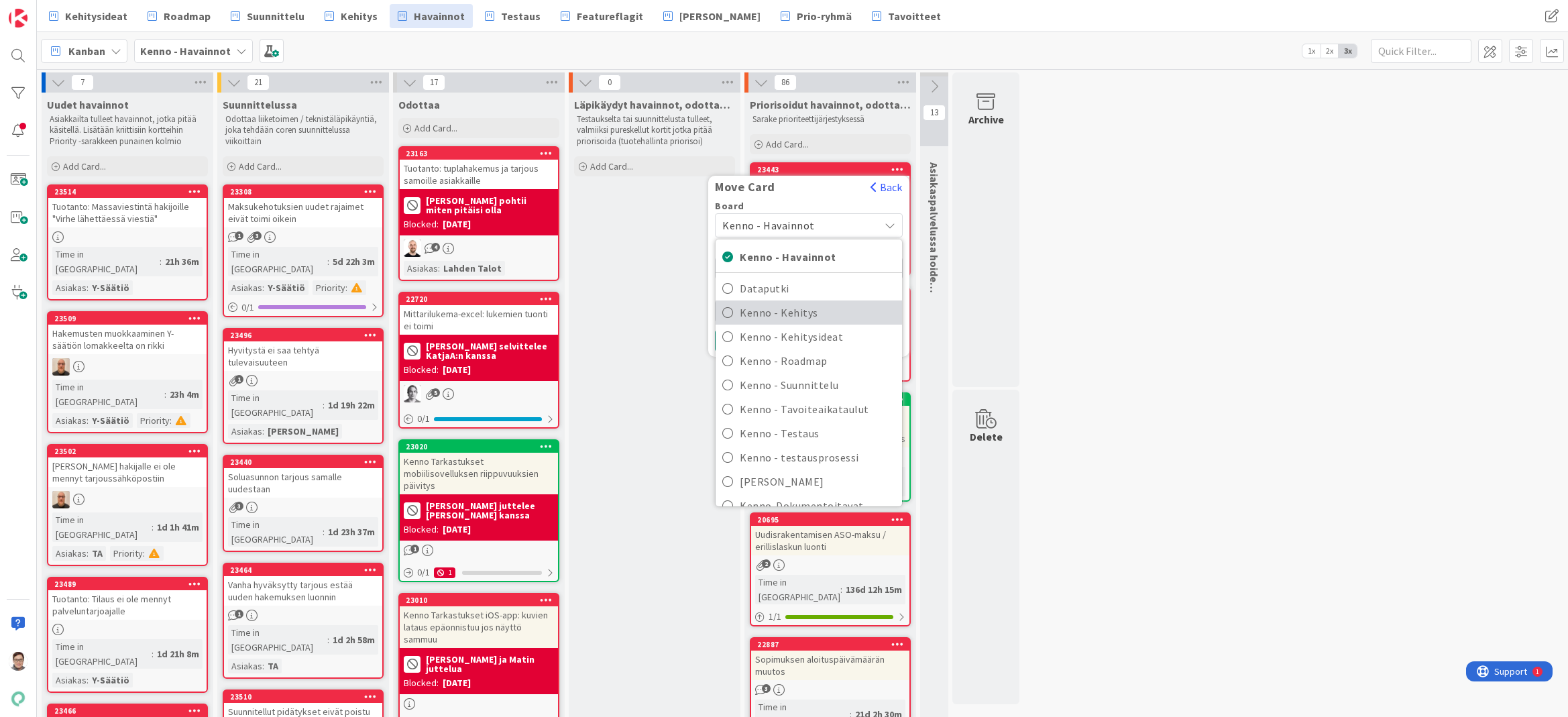
click at [790, 314] on span "Kenno - Kehitys" at bounding box center [817, 312] width 156 height 20
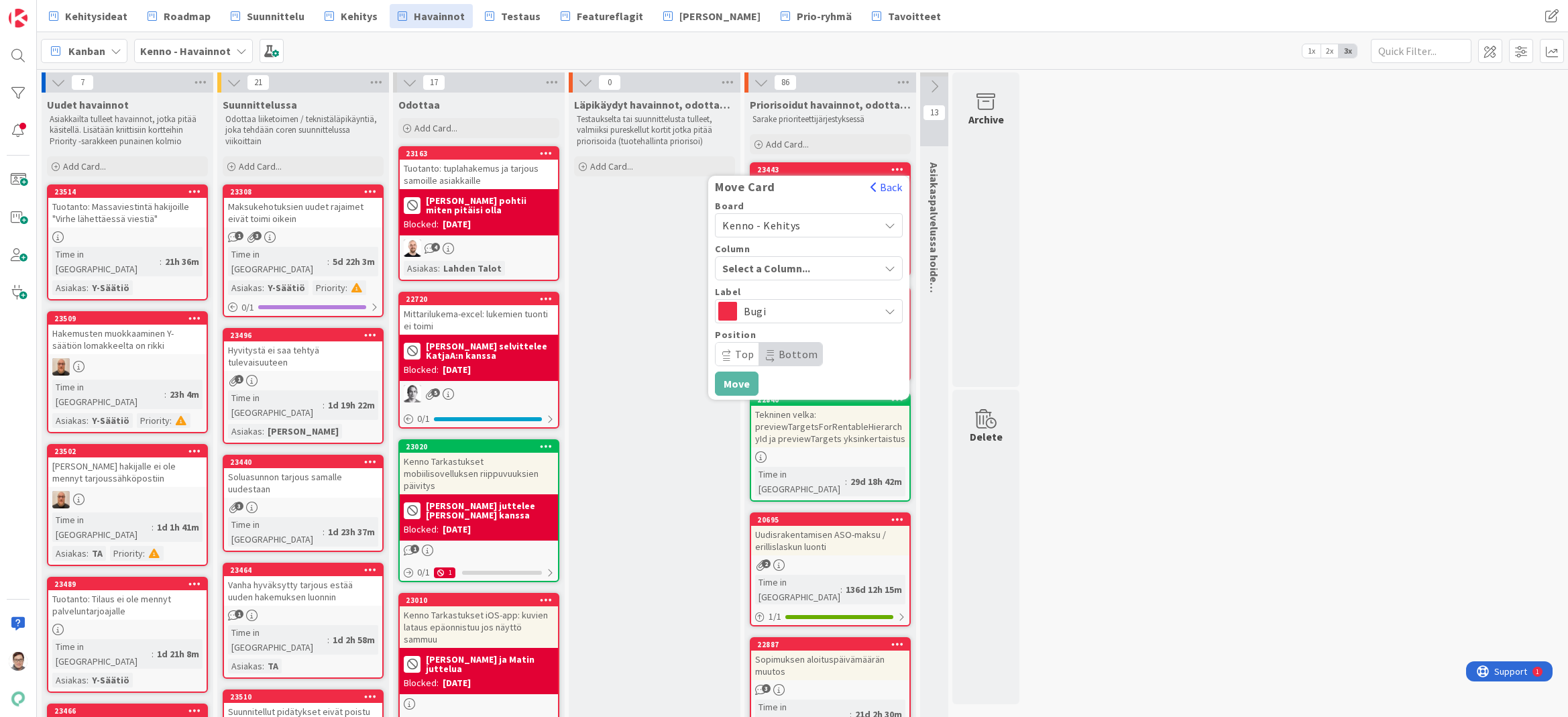
click at [795, 260] on span "Select a Column..." at bounding box center [772, 268] width 100 height 17
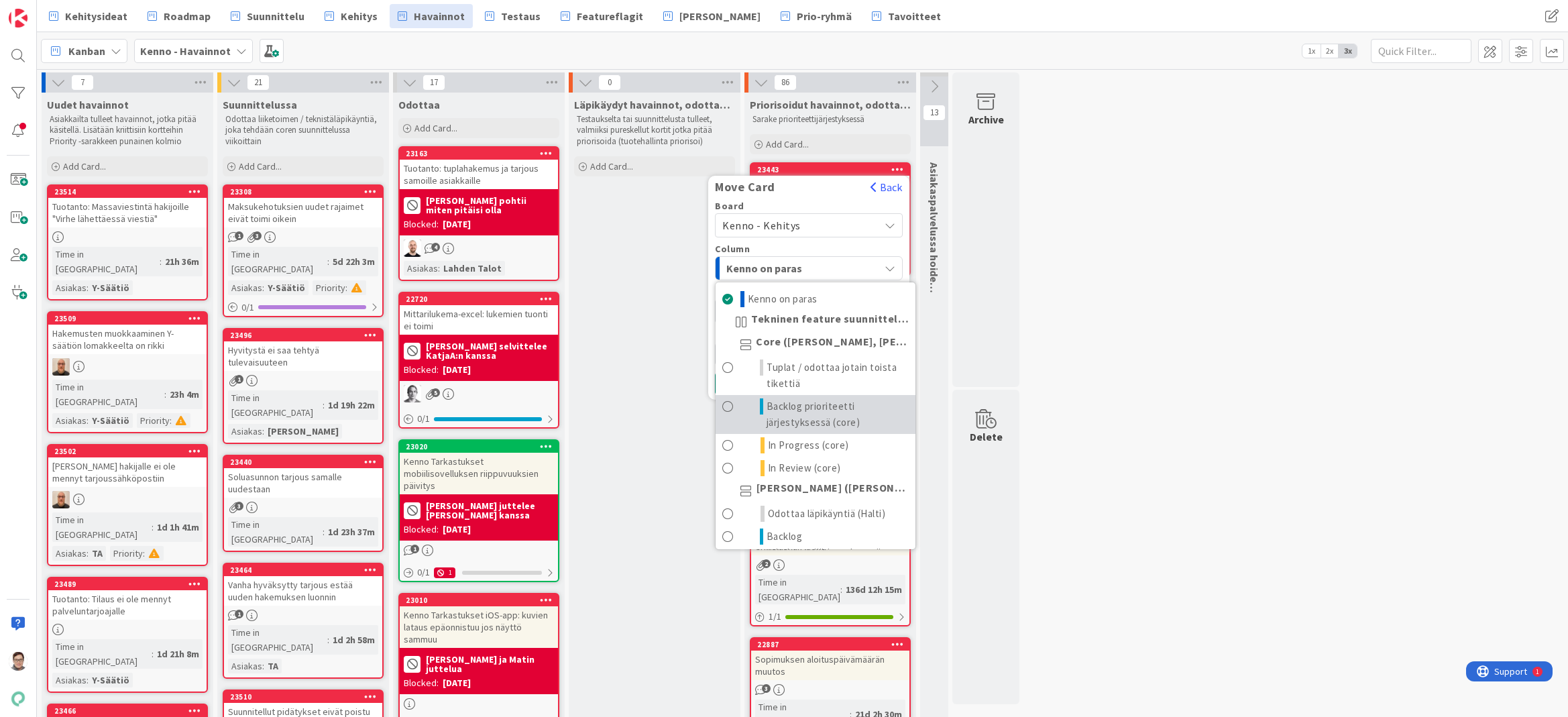
click at [795, 416] on span "Backlog prioriteetti järjestyksessä (core)" at bounding box center [838, 415] width 142 height 33
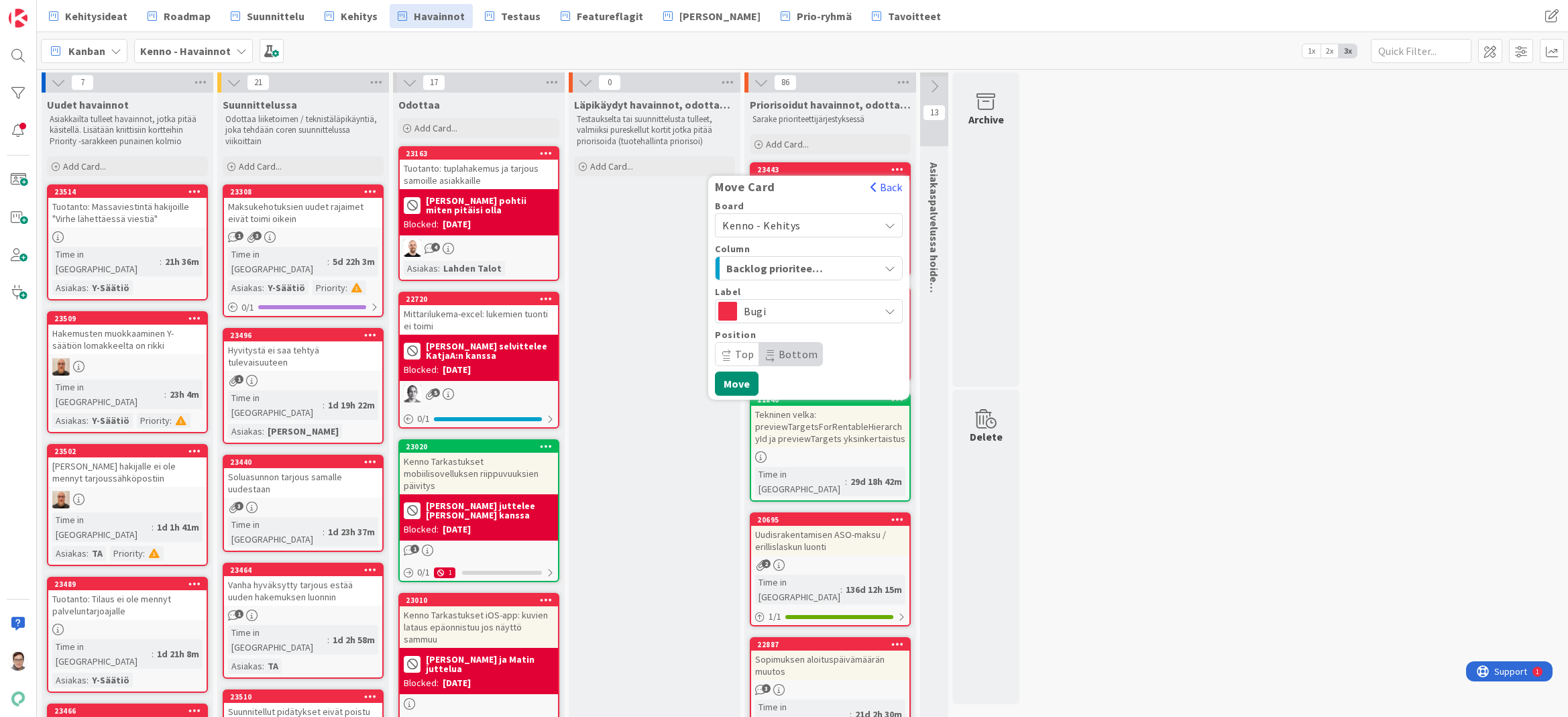
click at [795, 357] on span "Bottom" at bounding box center [797, 354] width 39 height 13
click at [740, 380] on button "Move" at bounding box center [737, 383] width 44 height 24
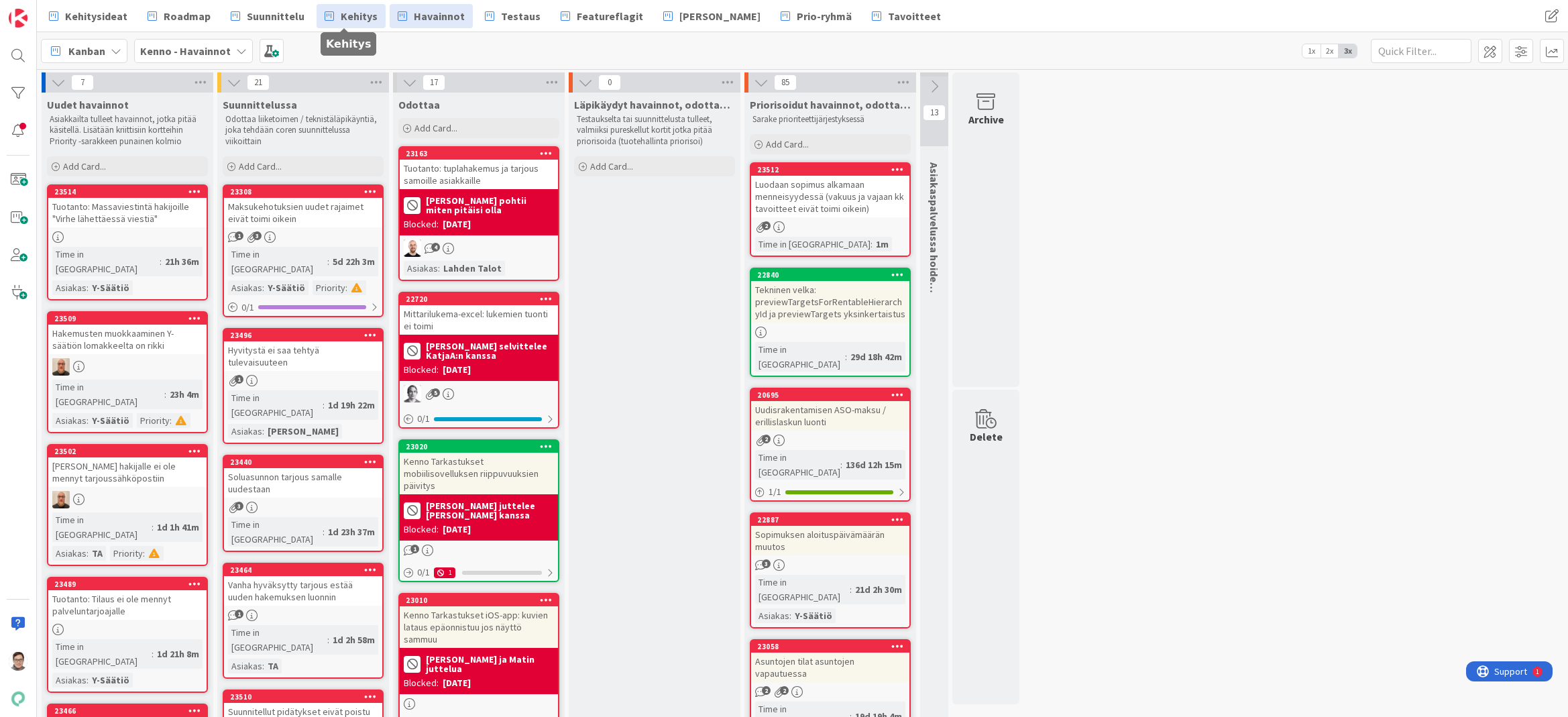
click at [359, 16] on span "Kehitys" at bounding box center [359, 15] width 37 height 16
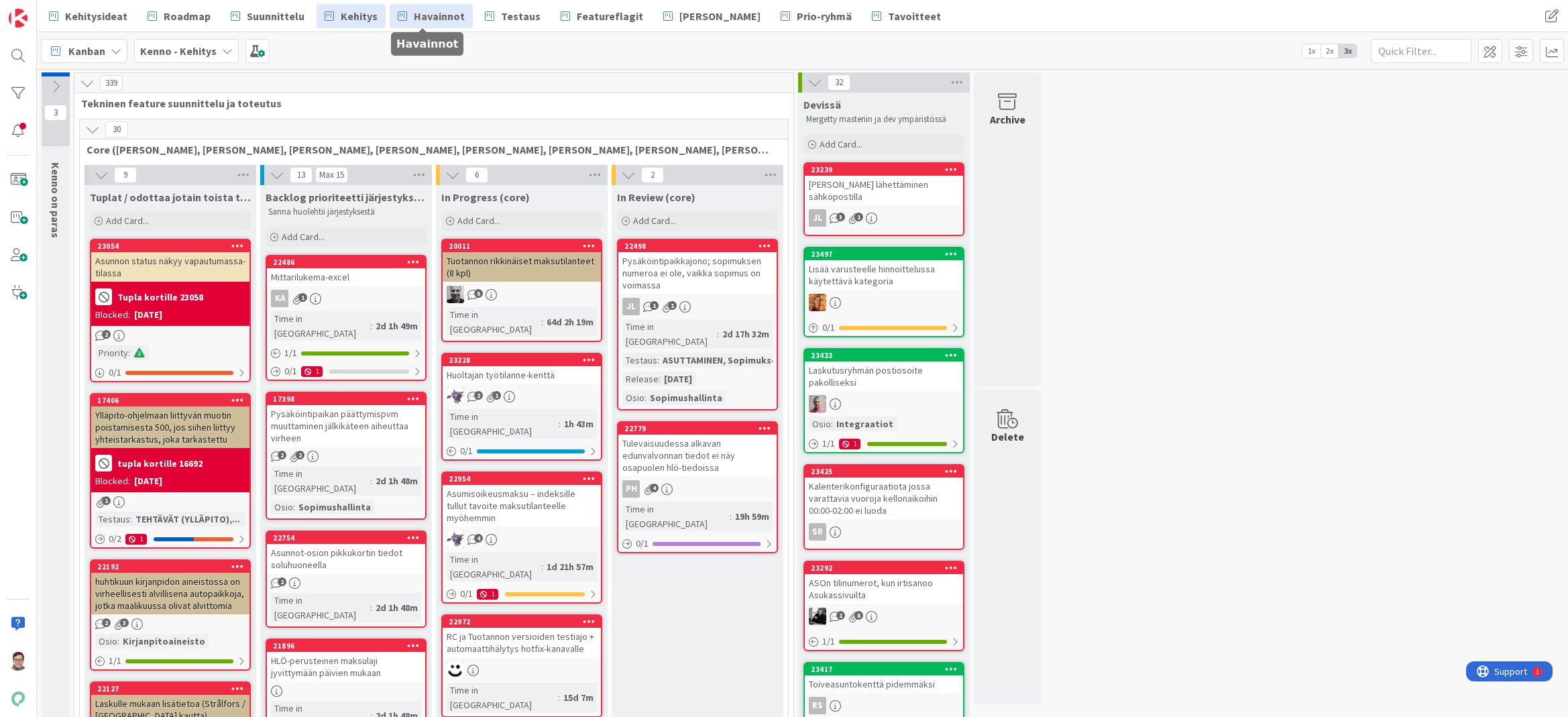
click at [437, 13] on span "Havainnot" at bounding box center [439, 15] width 51 height 16
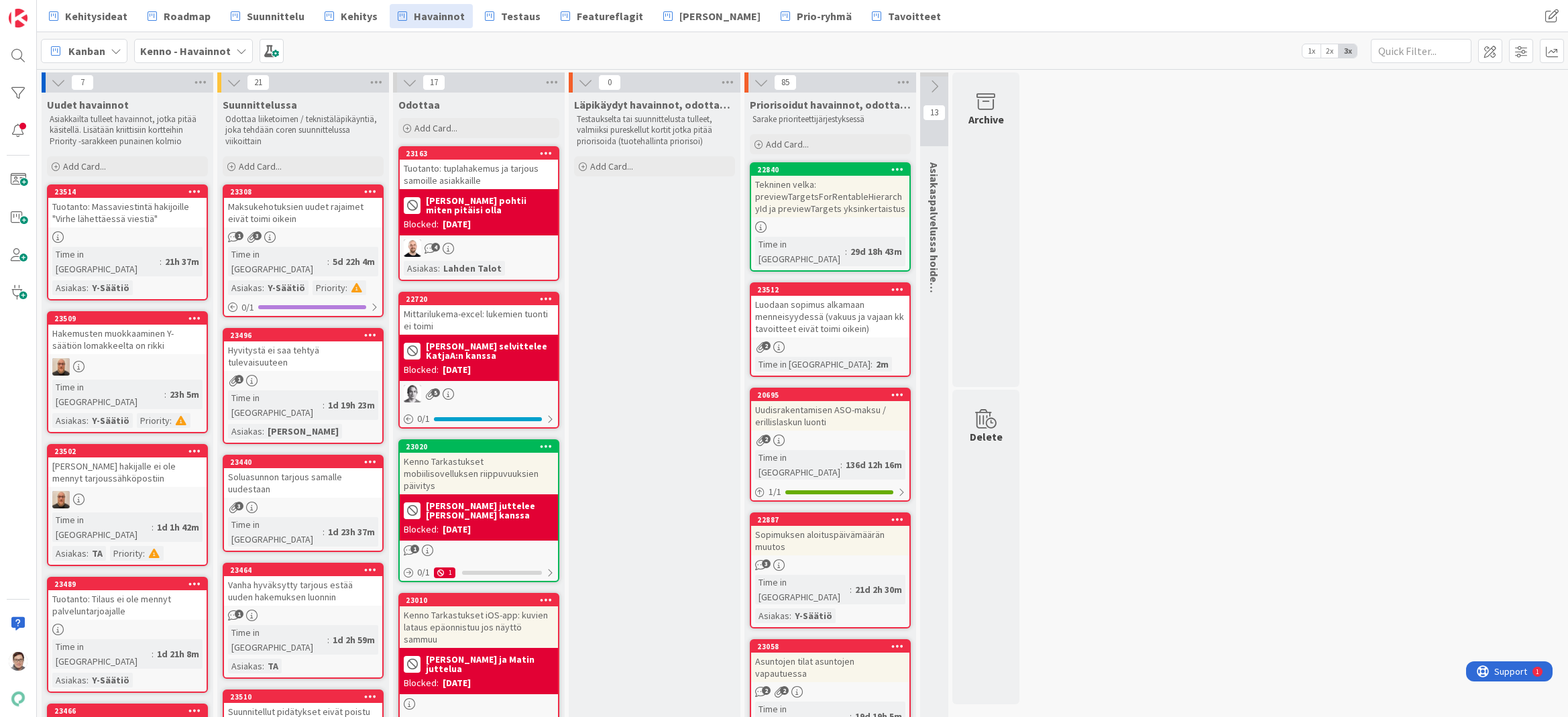
click at [250, 13] on span "Suunnittelu" at bounding box center [275, 15] width 57 height 16
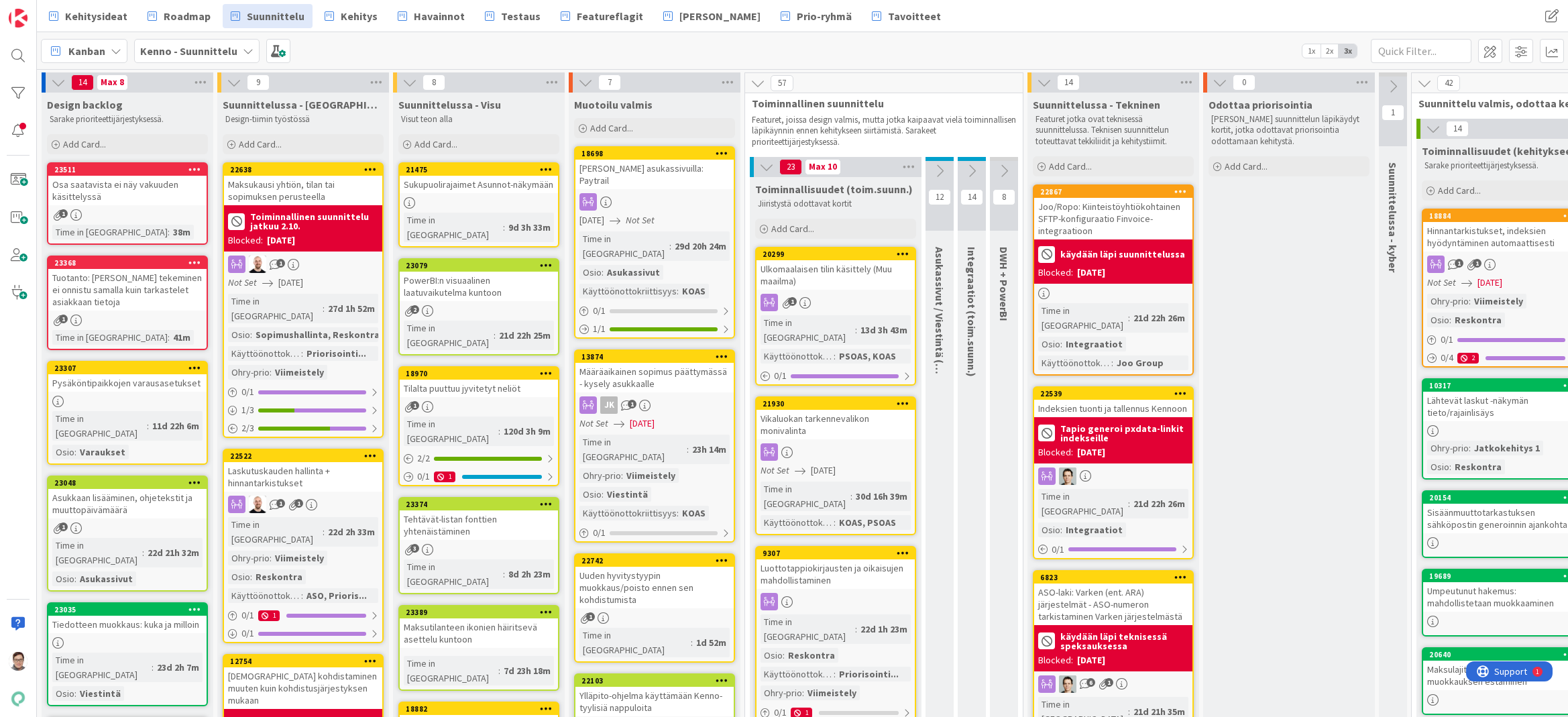
click at [1004, 171] on icon at bounding box center [1003, 170] width 14 height 14
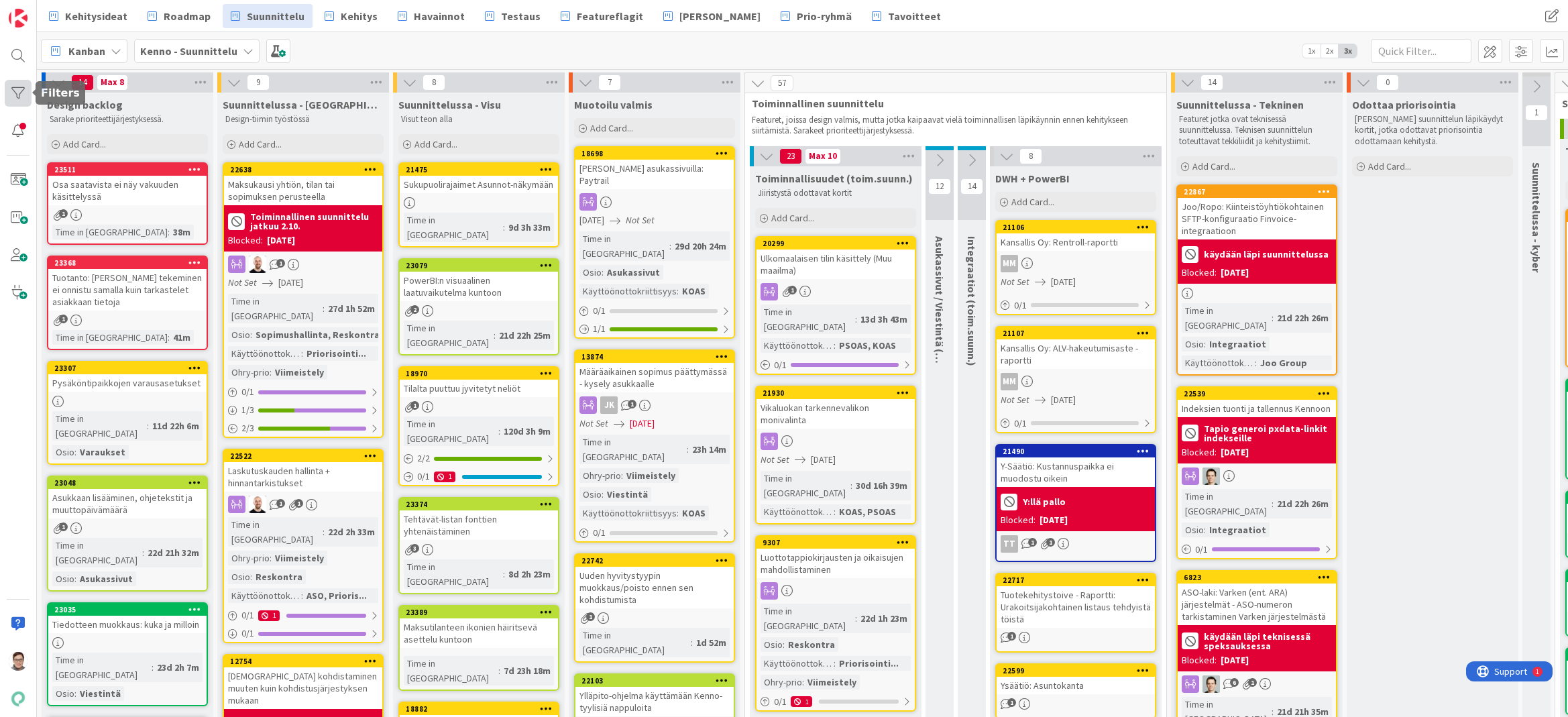
click at [19, 91] on div at bounding box center [18, 93] width 27 height 27
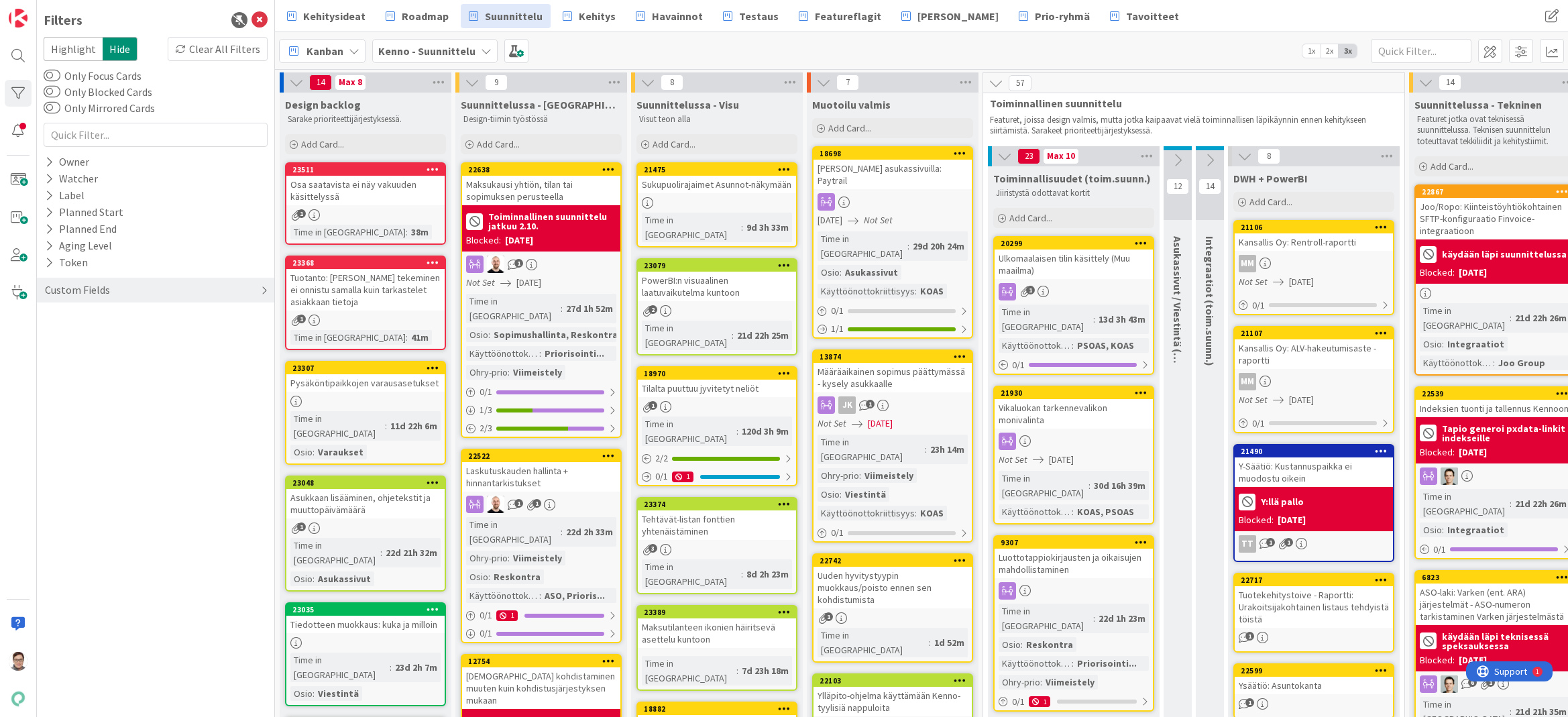
click at [91, 284] on div "Custom Fields" at bounding box center [77, 291] width 68 height 17
click at [73, 397] on button "Käyttöönottokriittisyys" at bounding box center [108, 402] width 128 height 17
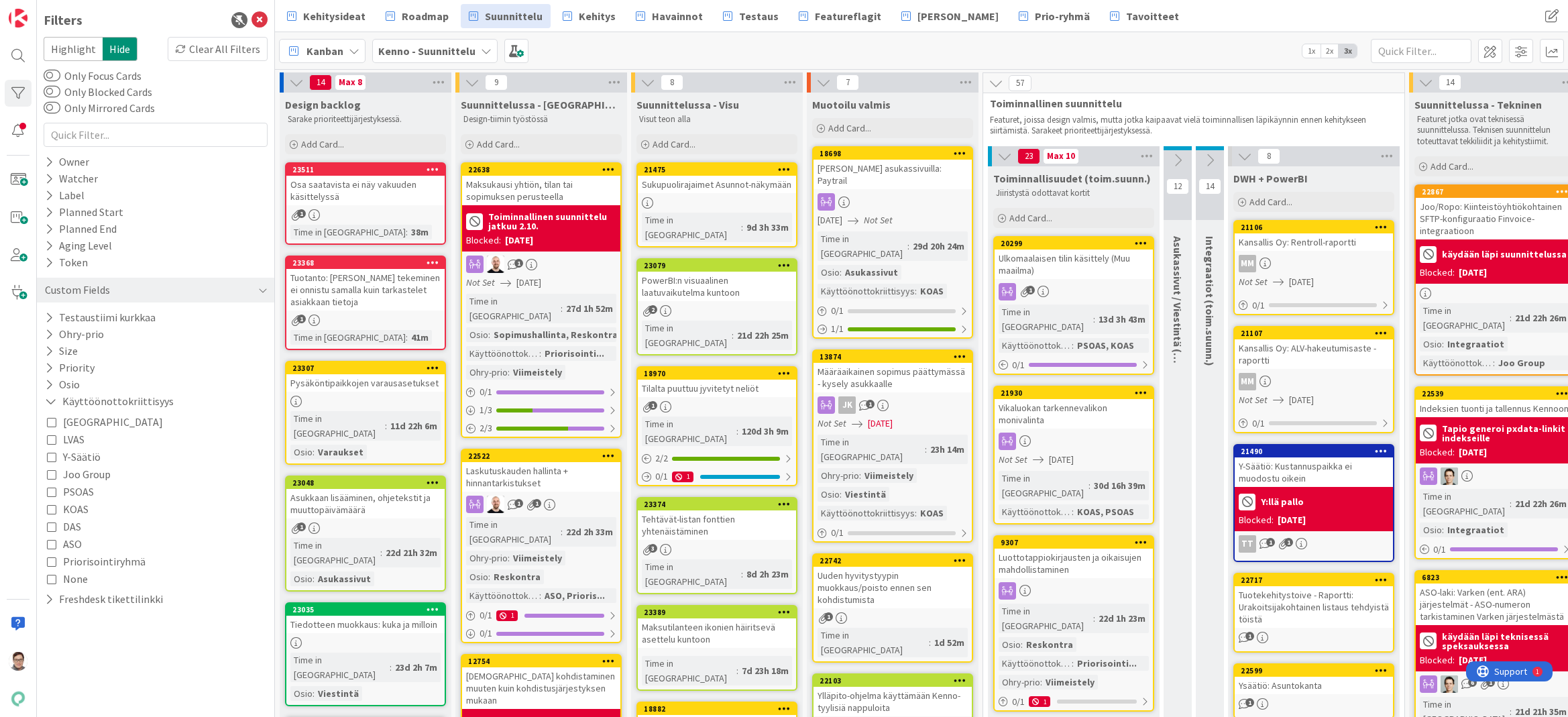
click at [48, 474] on icon at bounding box center [52, 474] width 10 height 10
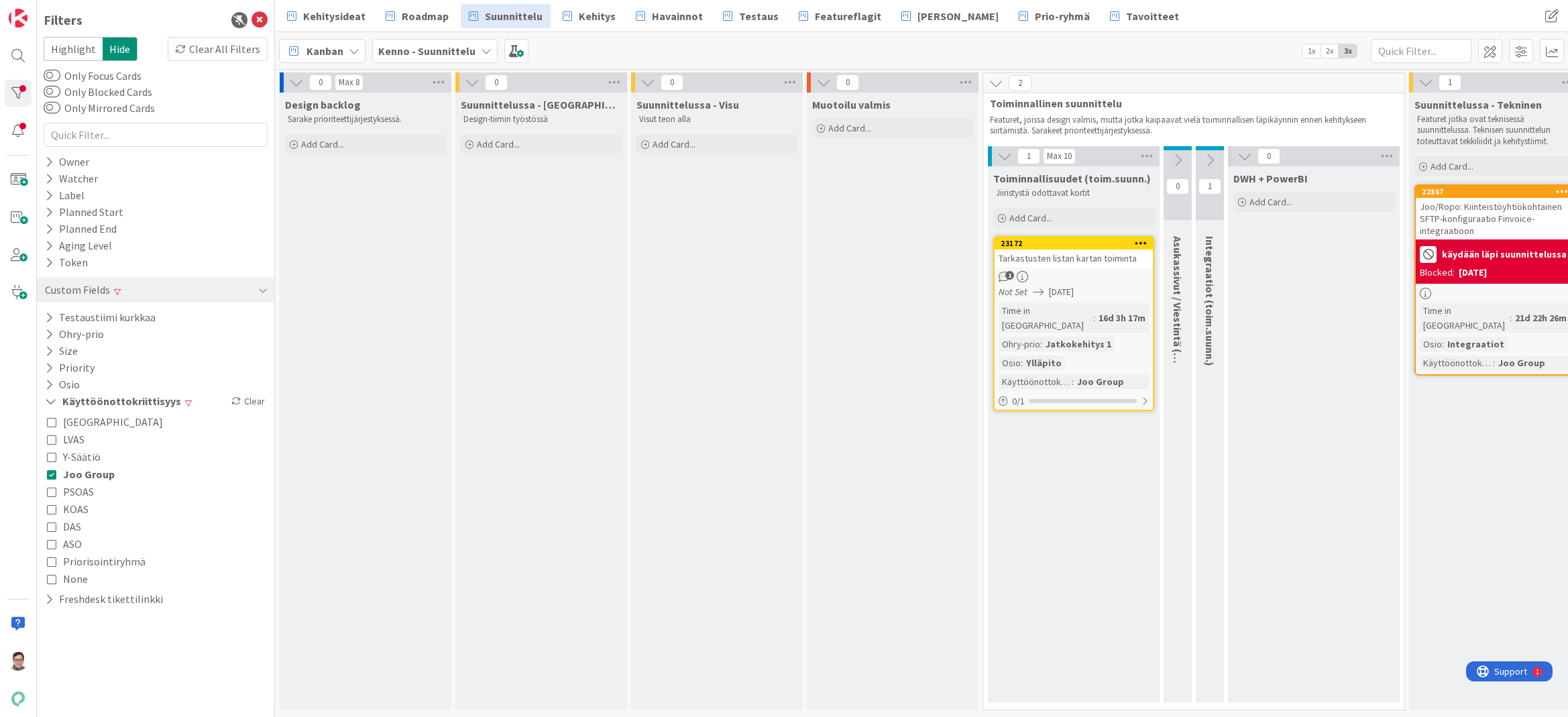
click at [54, 474] on icon at bounding box center [52, 474] width 10 height 10
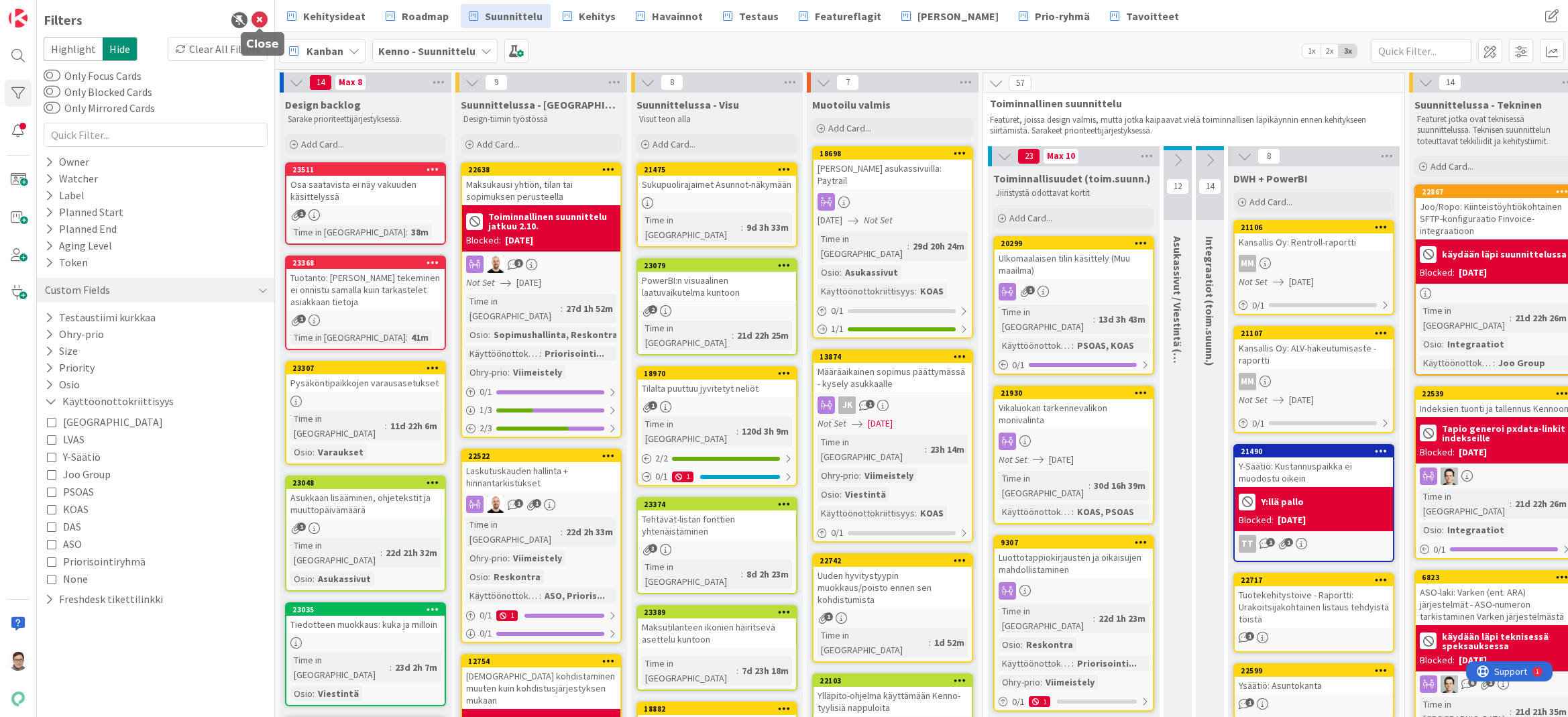
click at [259, 24] on icon at bounding box center [259, 20] width 16 height 16
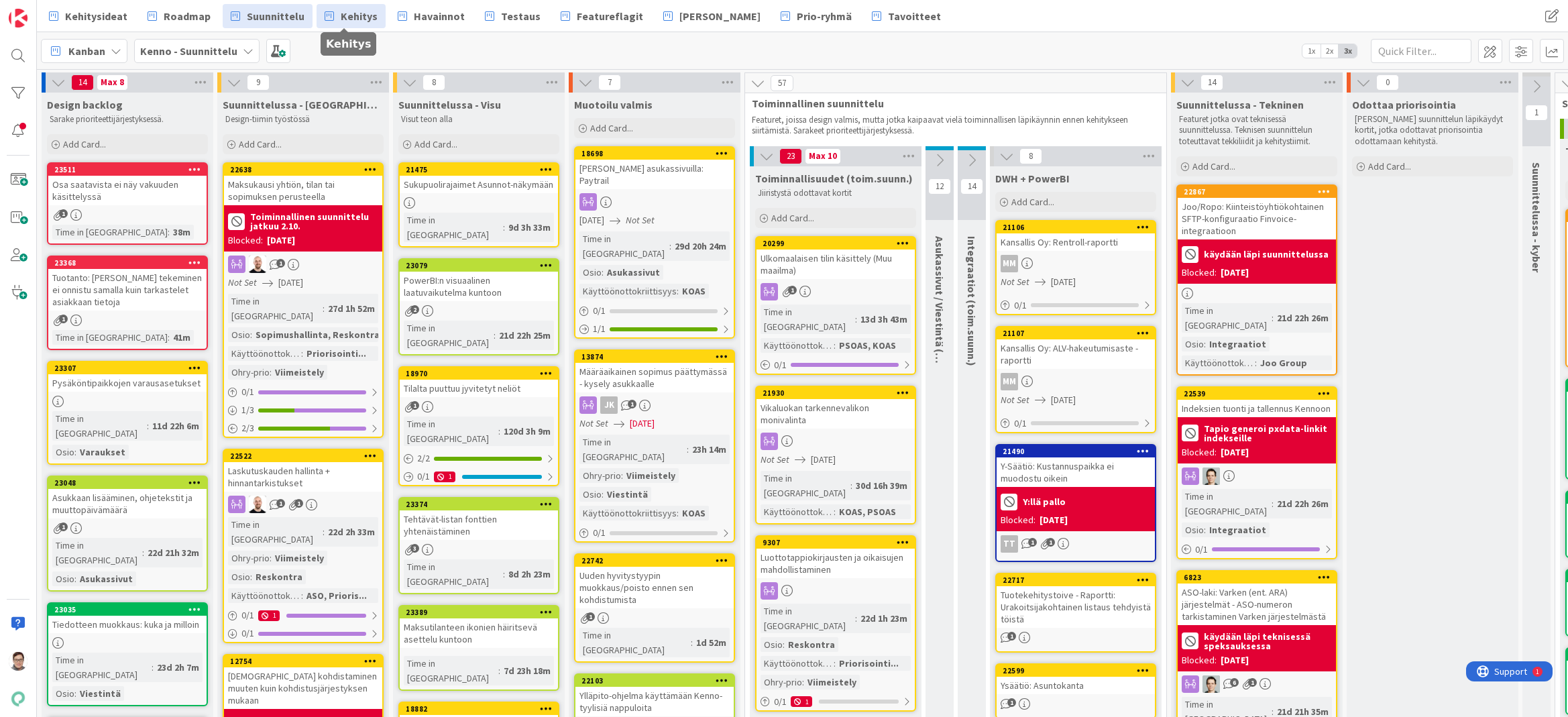
click at [350, 15] on span "Kehitys" at bounding box center [359, 15] width 37 height 16
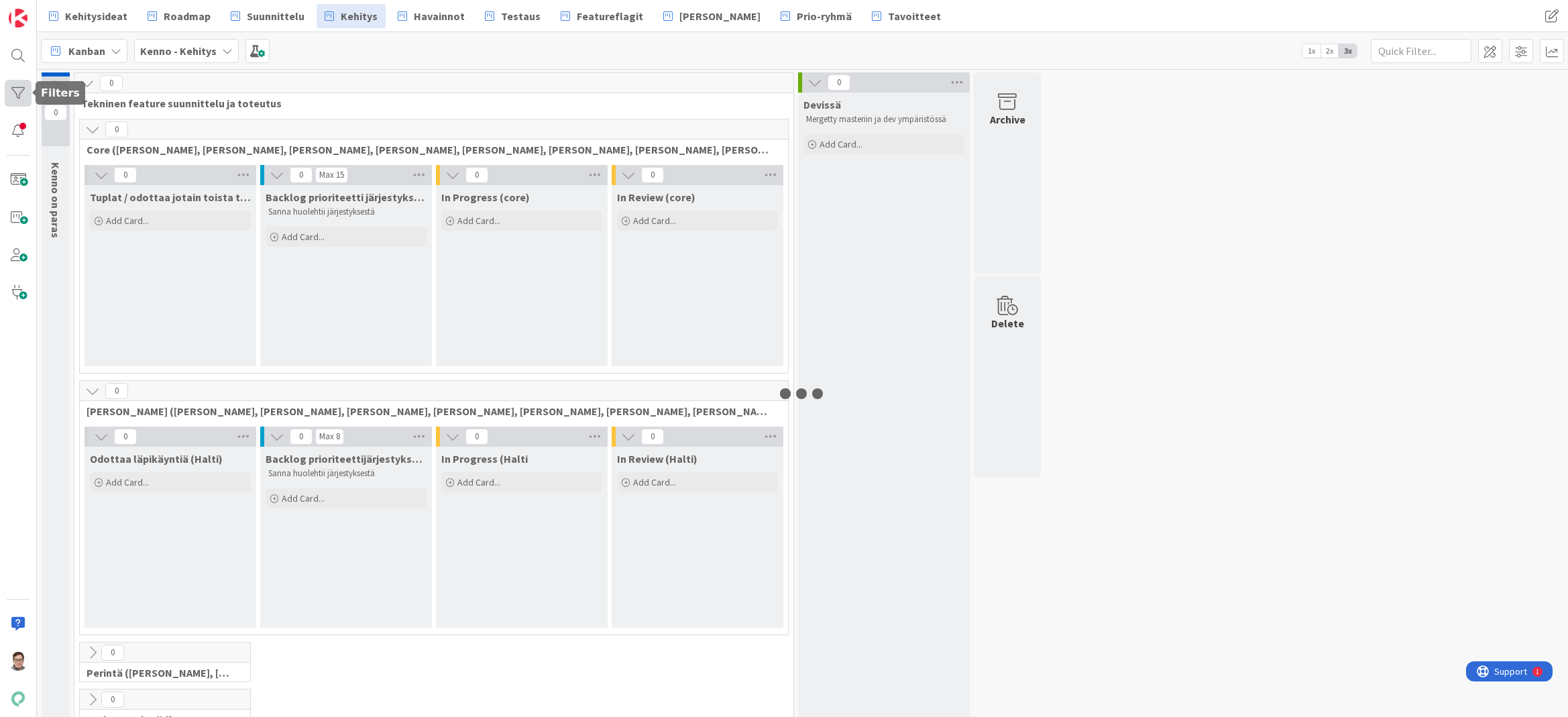
click at [16, 91] on div at bounding box center [18, 93] width 27 height 27
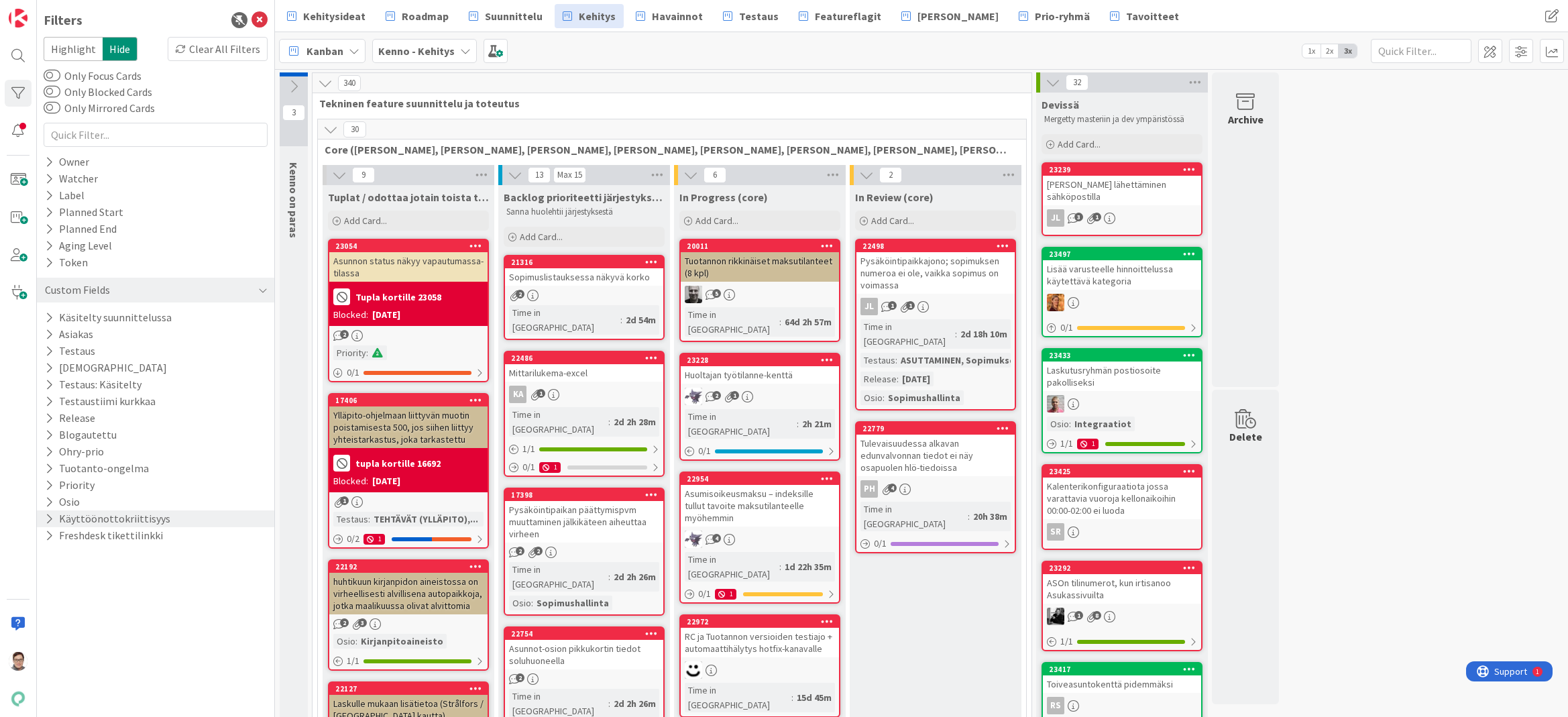
click at [49, 516] on icon at bounding box center [49, 519] width 9 height 11
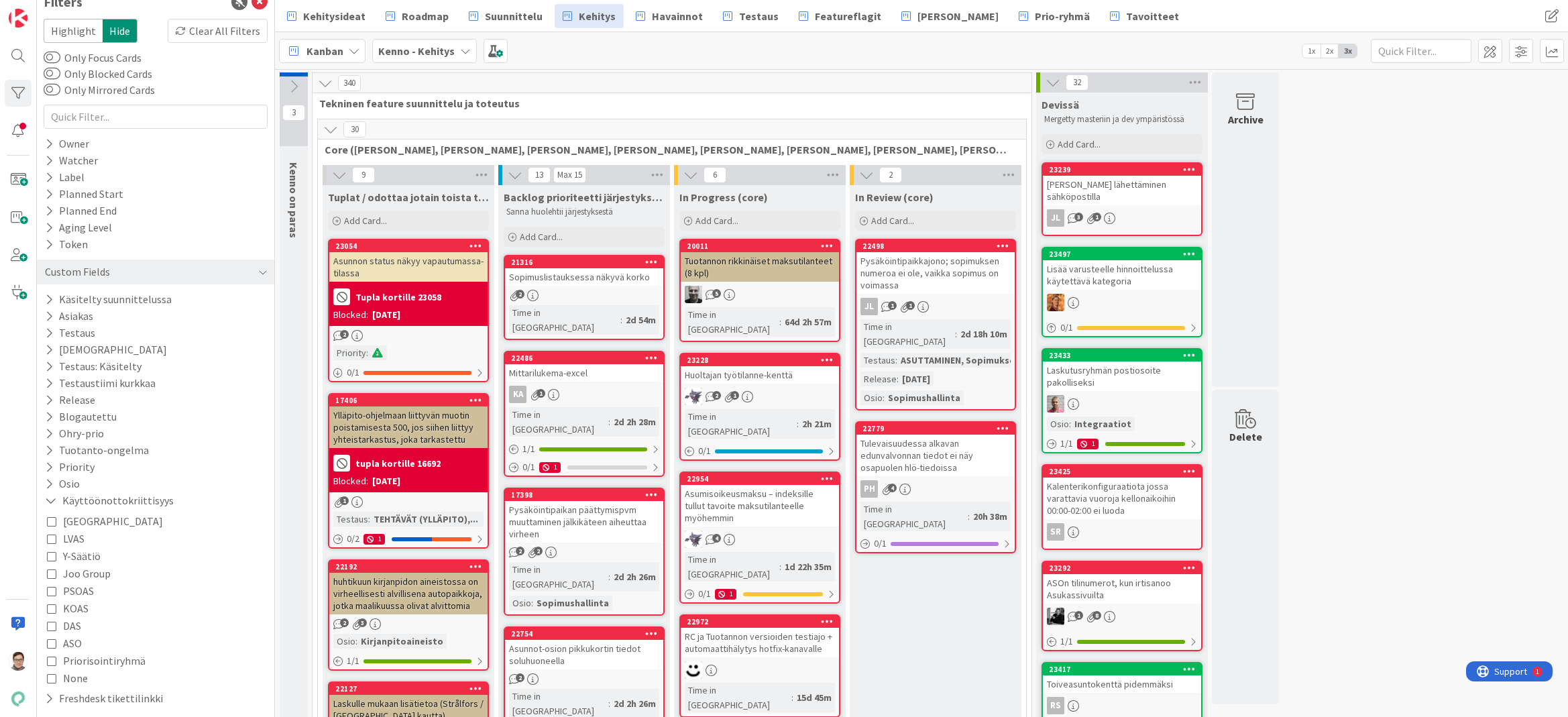
click at [48, 576] on icon at bounding box center [52, 574] width 10 height 10
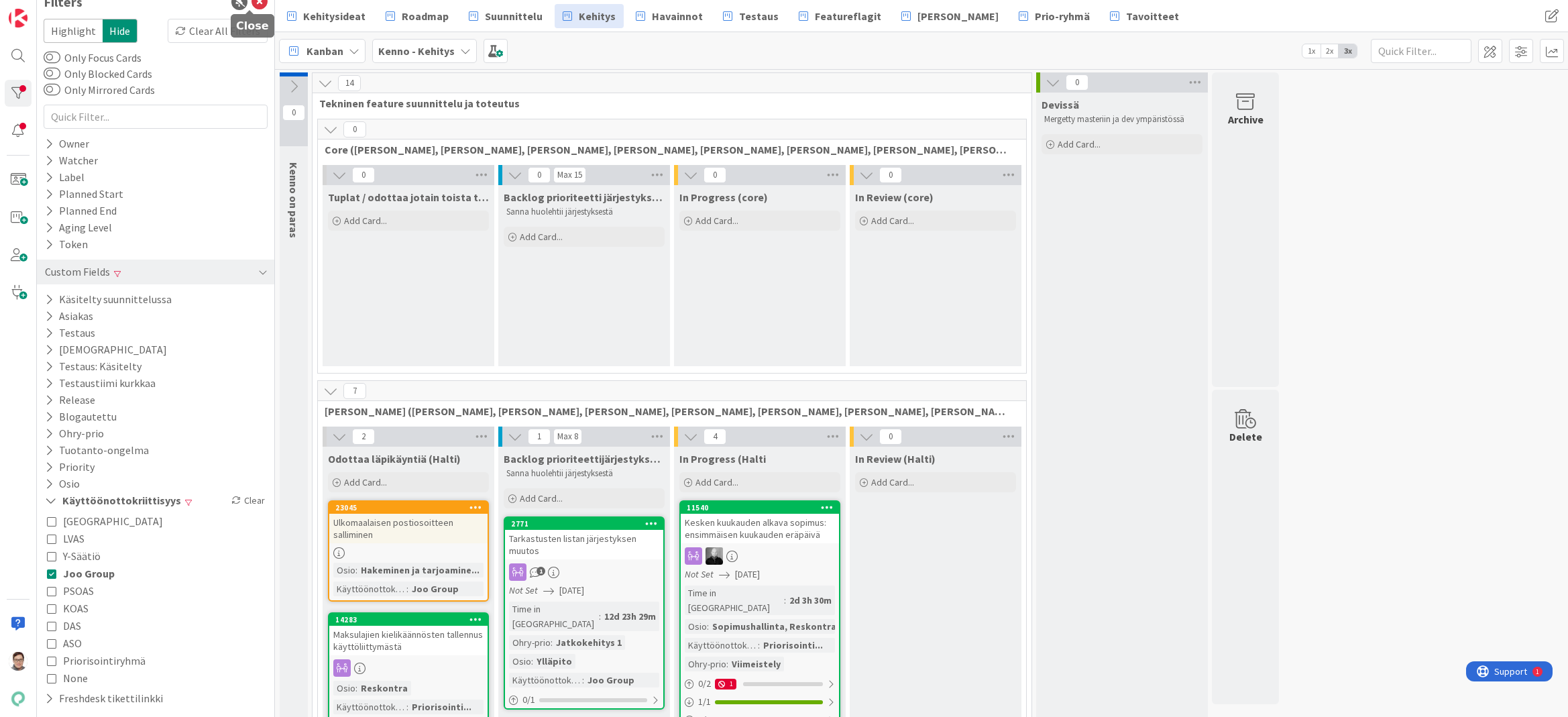
click at [251, 1] on icon at bounding box center [259, 2] width 16 height 16
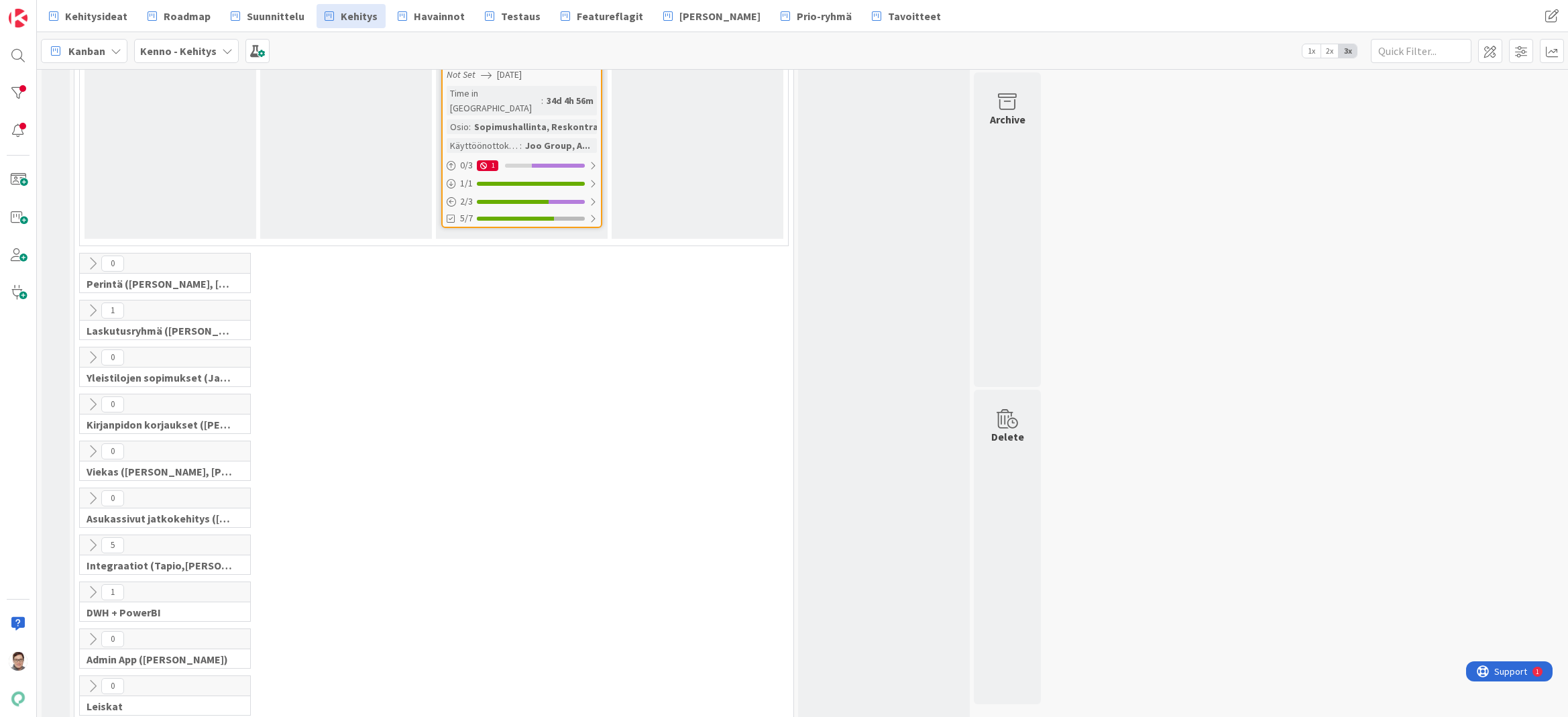
scroll to position [1223, 0]
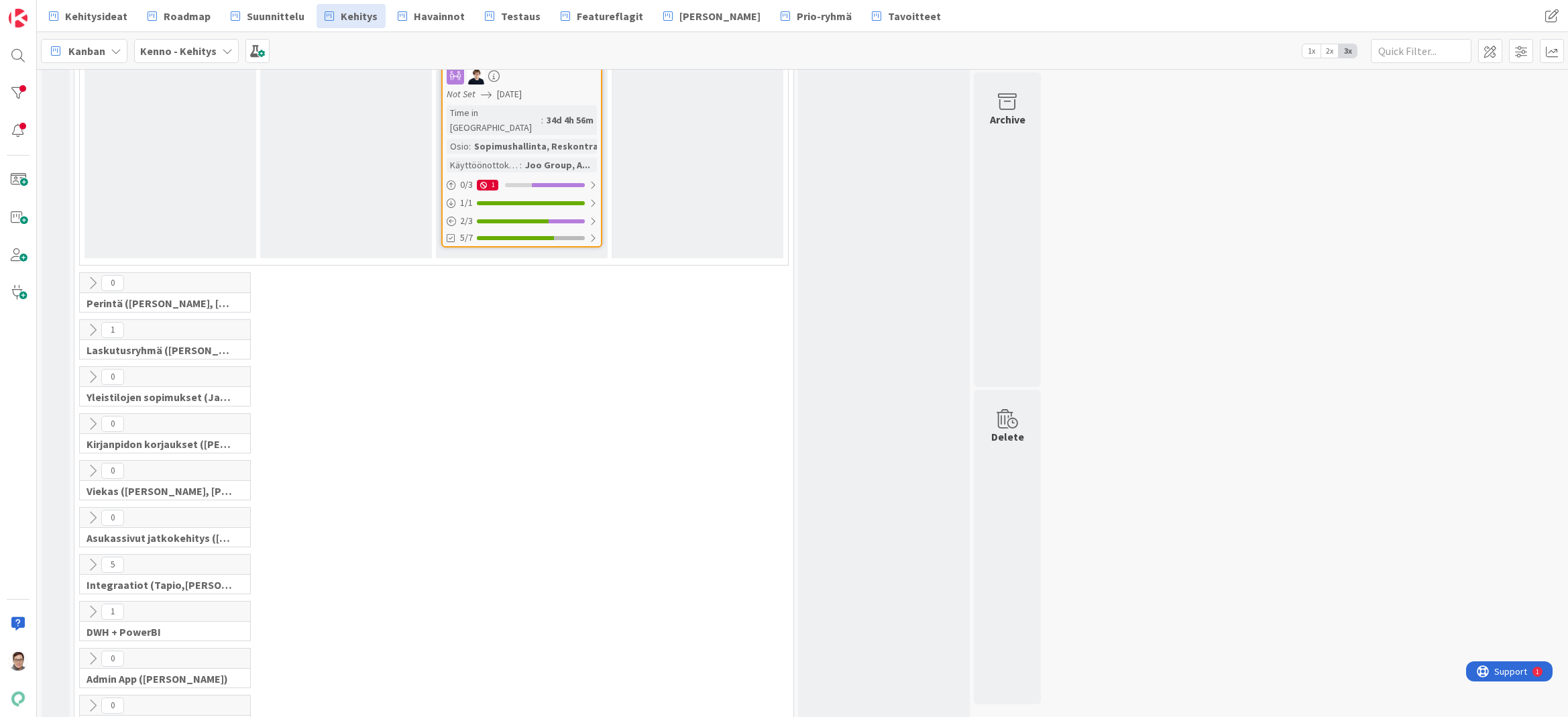
click at [93, 604] on icon at bounding box center [92, 611] width 14 height 14
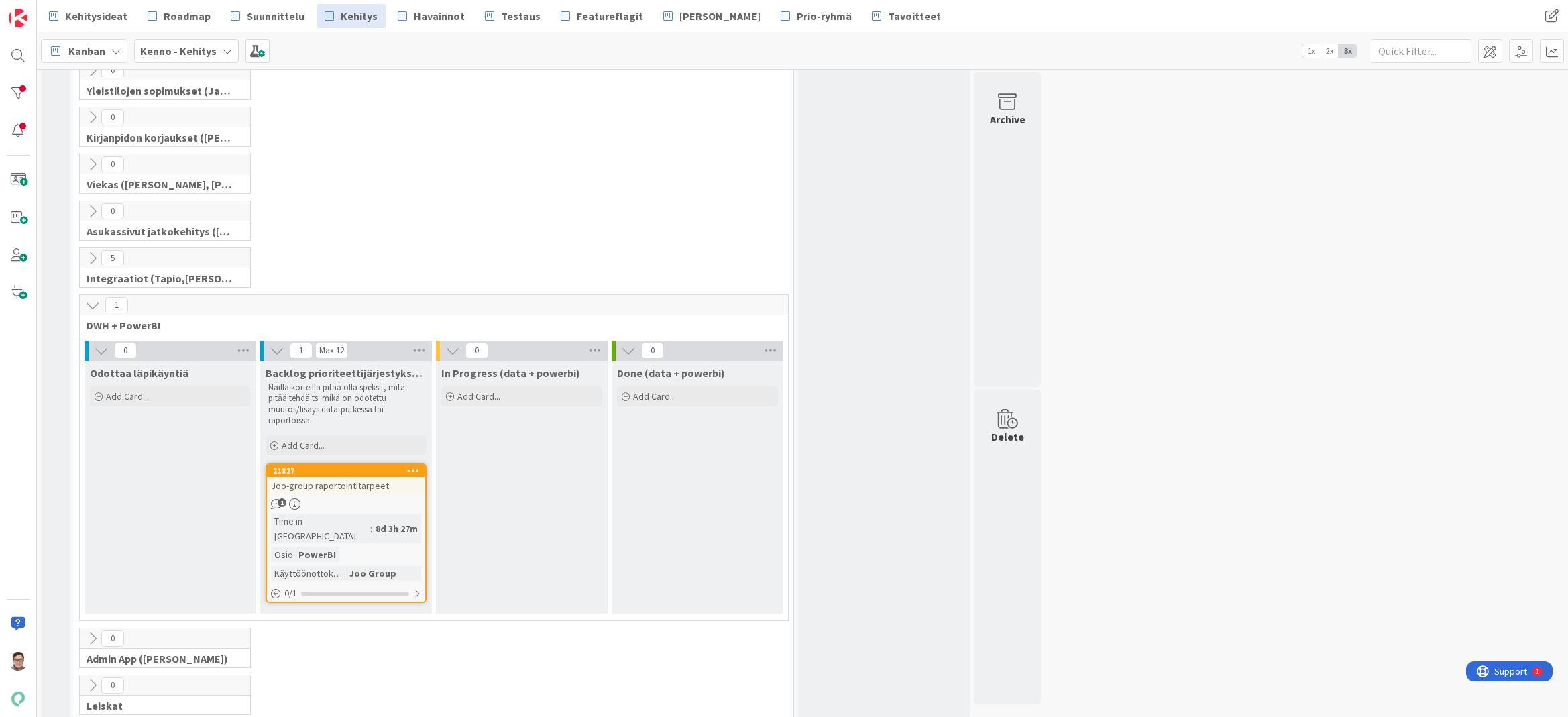
scroll to position [1561, 0]
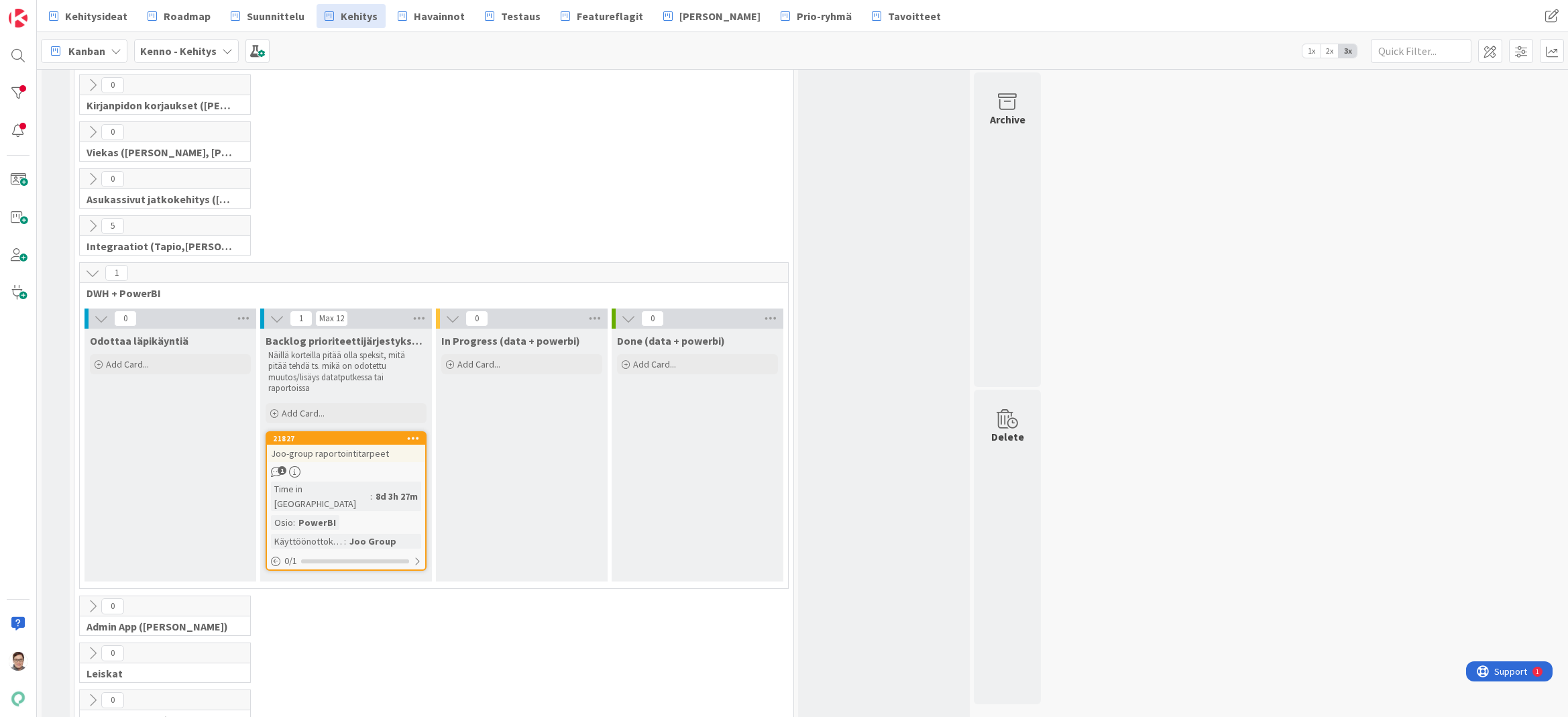
click at [346, 445] on div "Joo-group raportointitarpeet" at bounding box center [346, 453] width 159 height 17
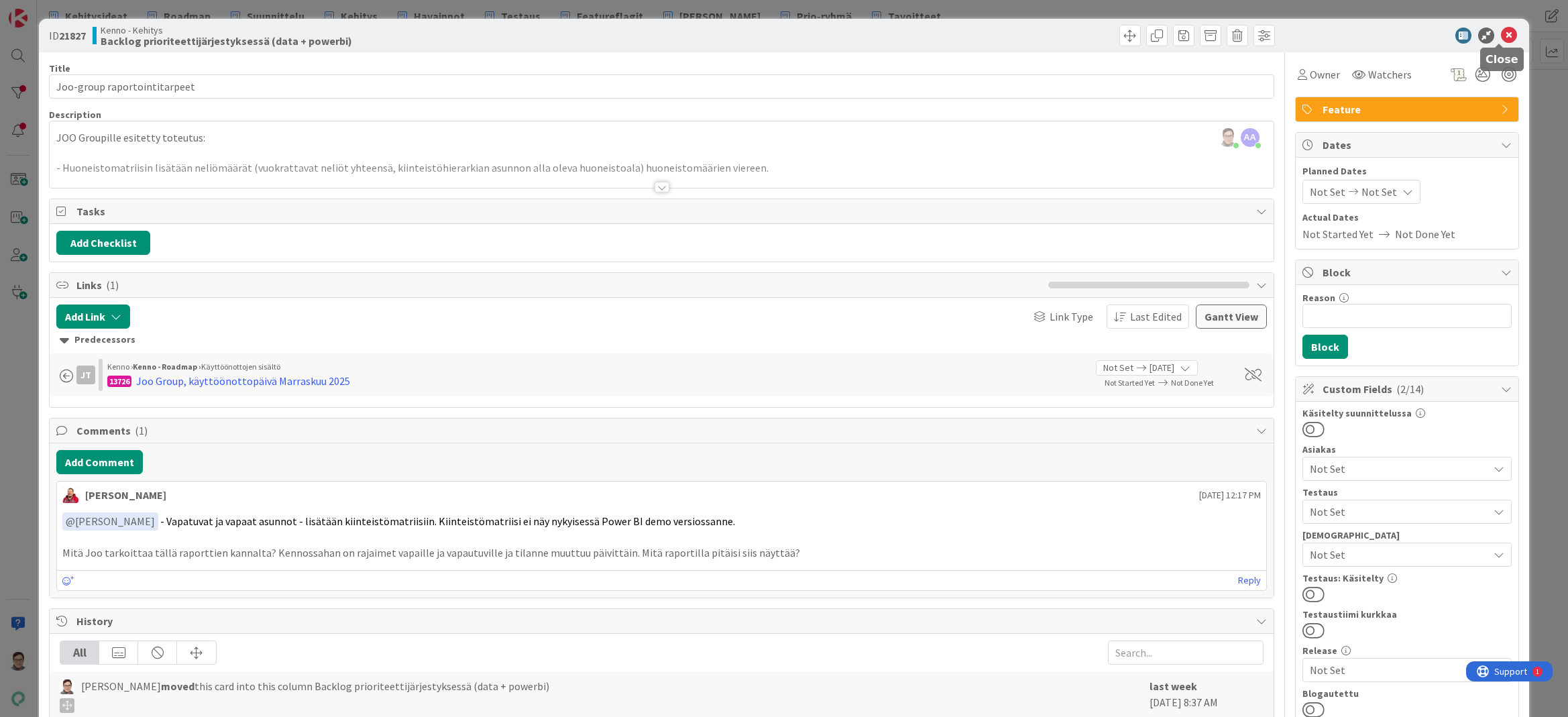
click at [1501, 38] on icon at bounding box center [1509, 35] width 16 height 16
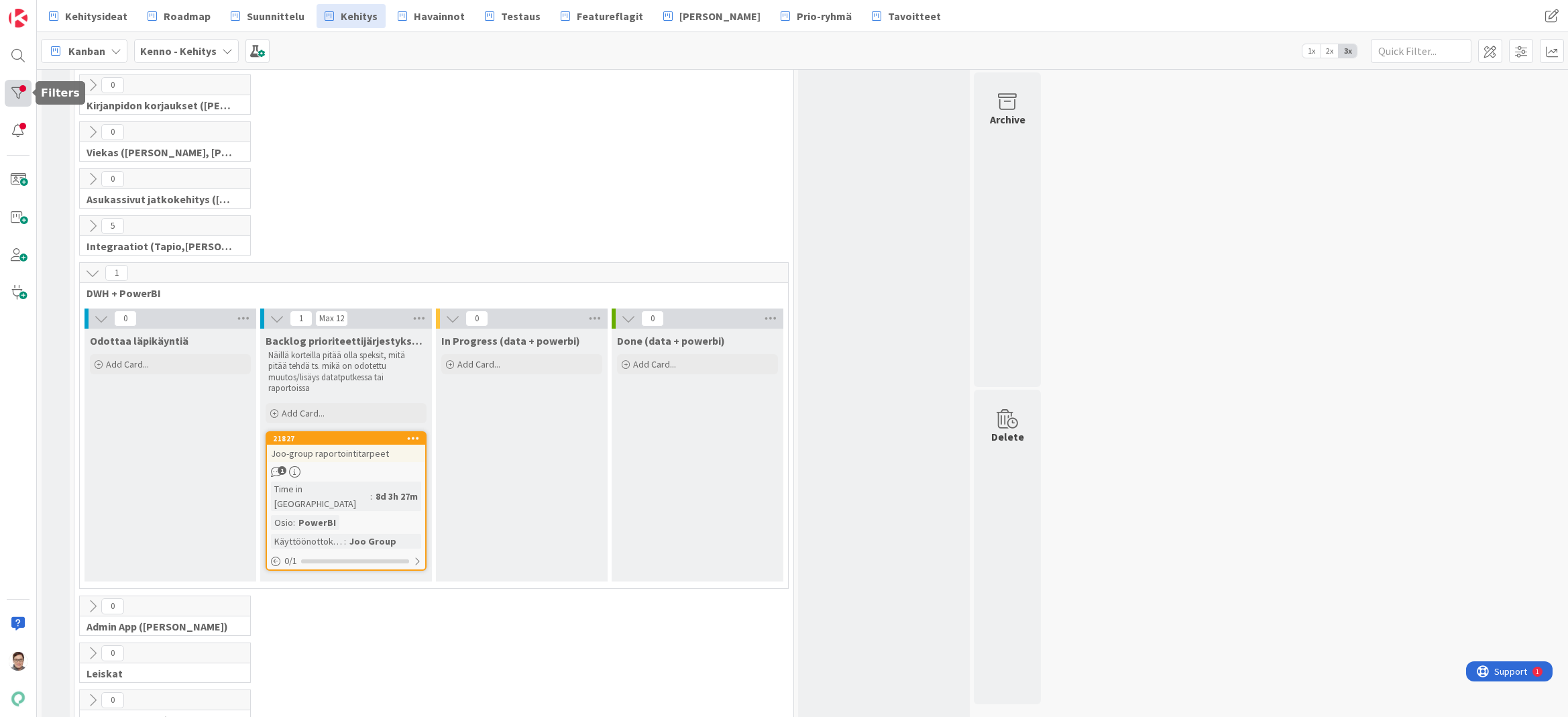
click at [16, 98] on div at bounding box center [18, 93] width 27 height 27
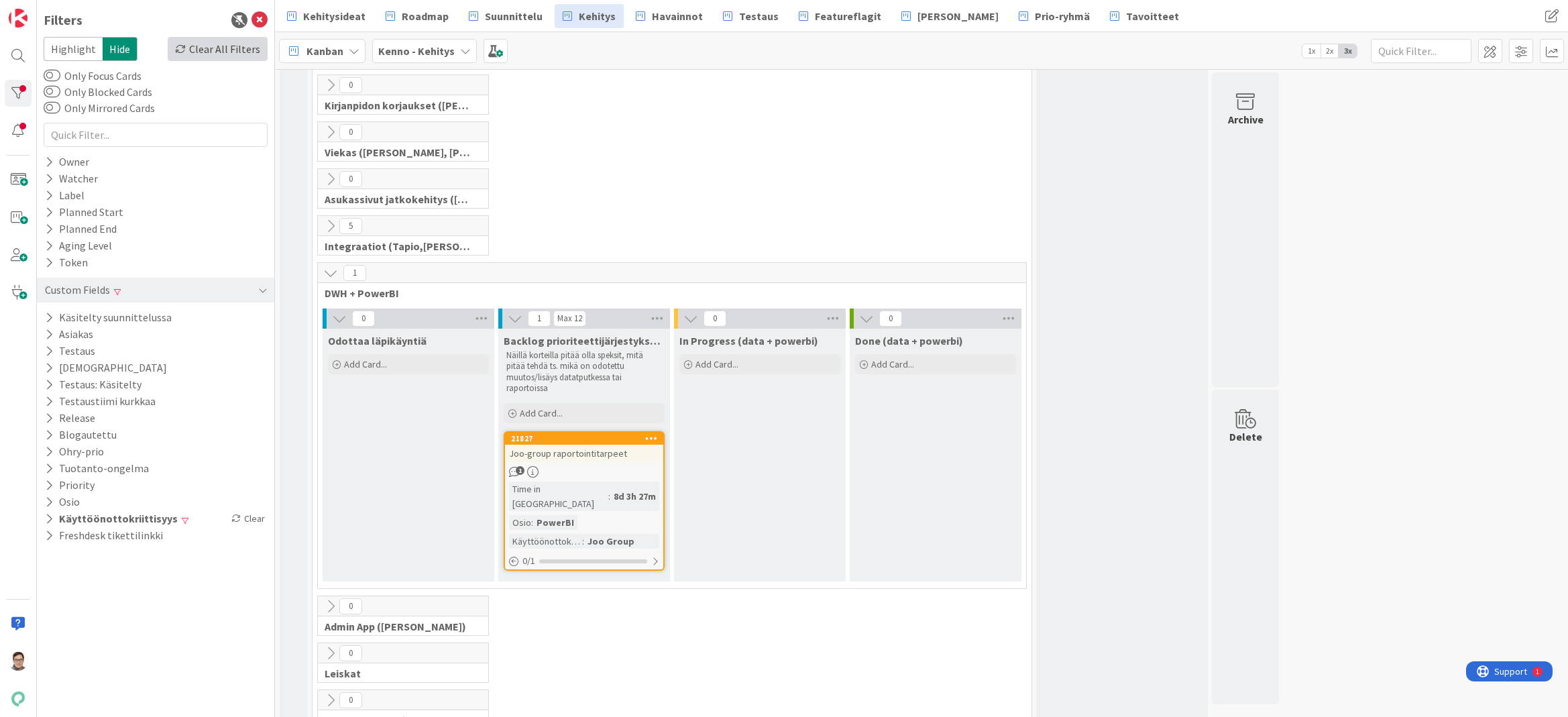
click at [230, 54] on div "Clear All Filters" at bounding box center [217, 49] width 100 height 24
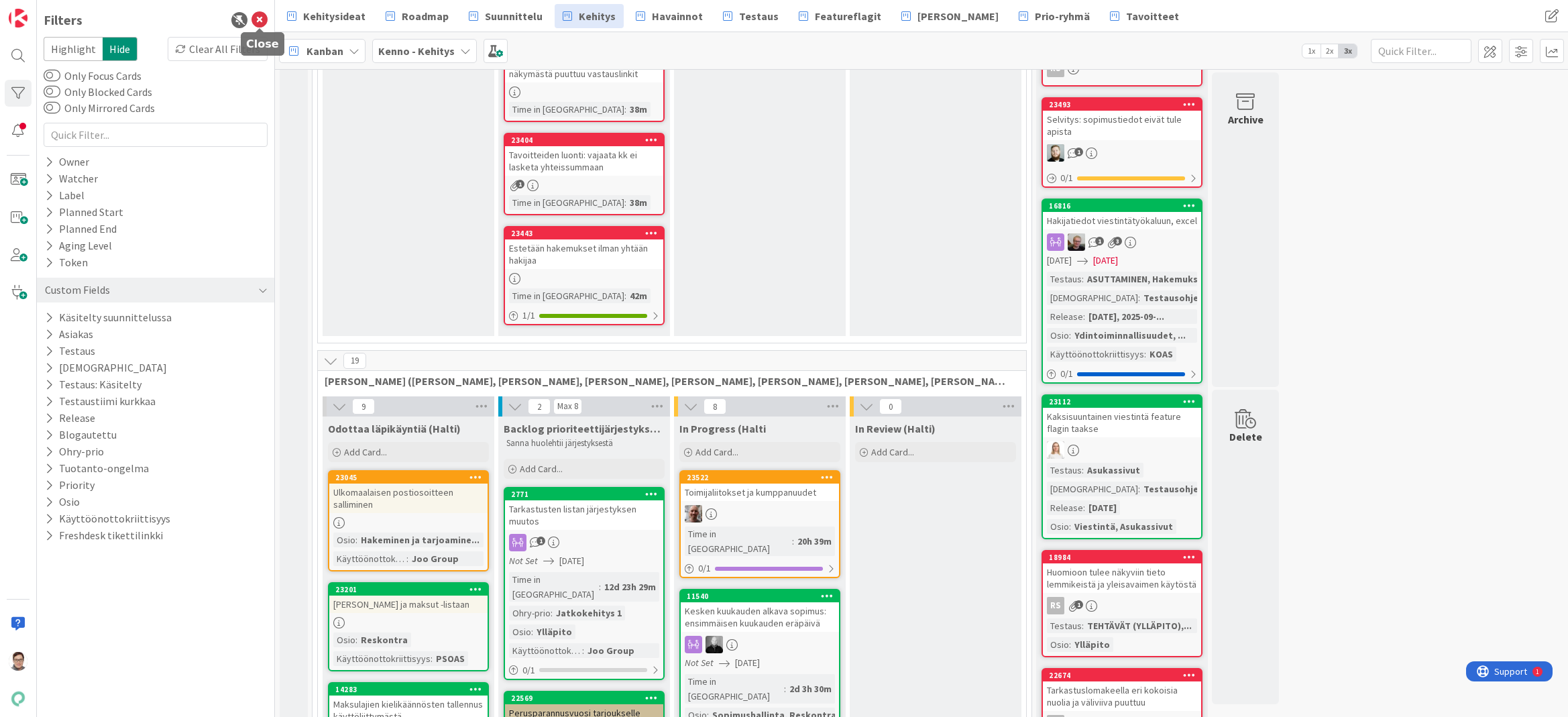
click at [257, 21] on icon at bounding box center [259, 20] width 16 height 16
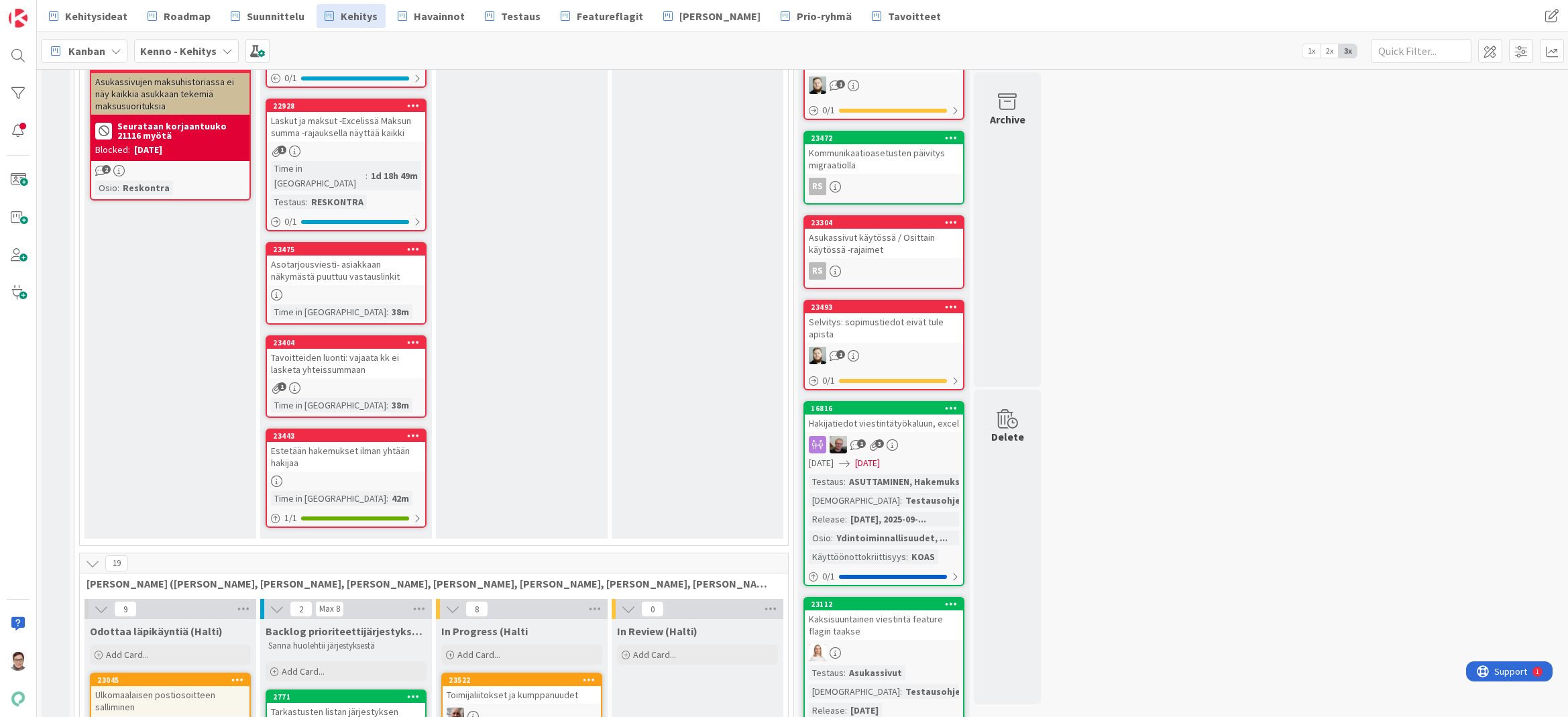
scroll to position [1494, 0]
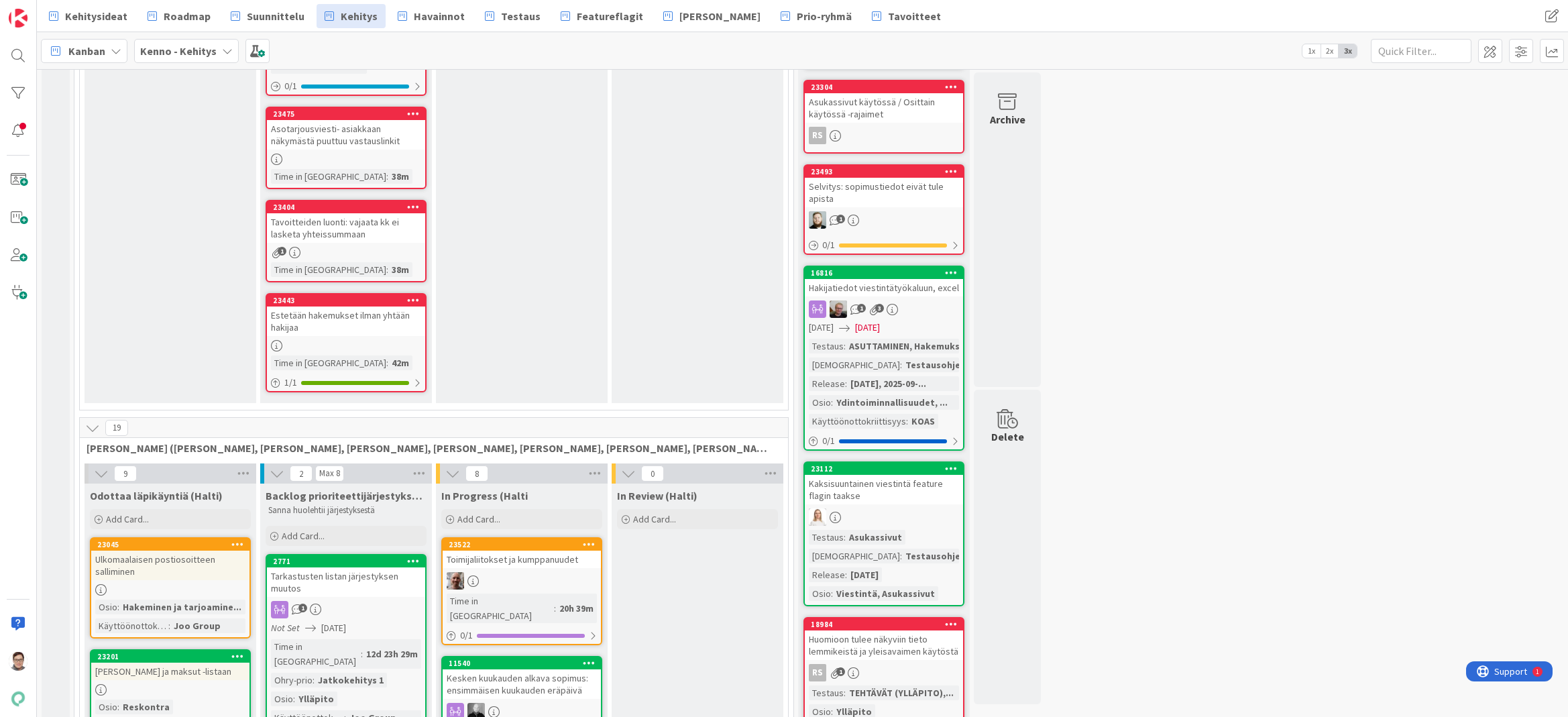
click at [88, 421] on icon at bounding box center [92, 427] width 14 height 14
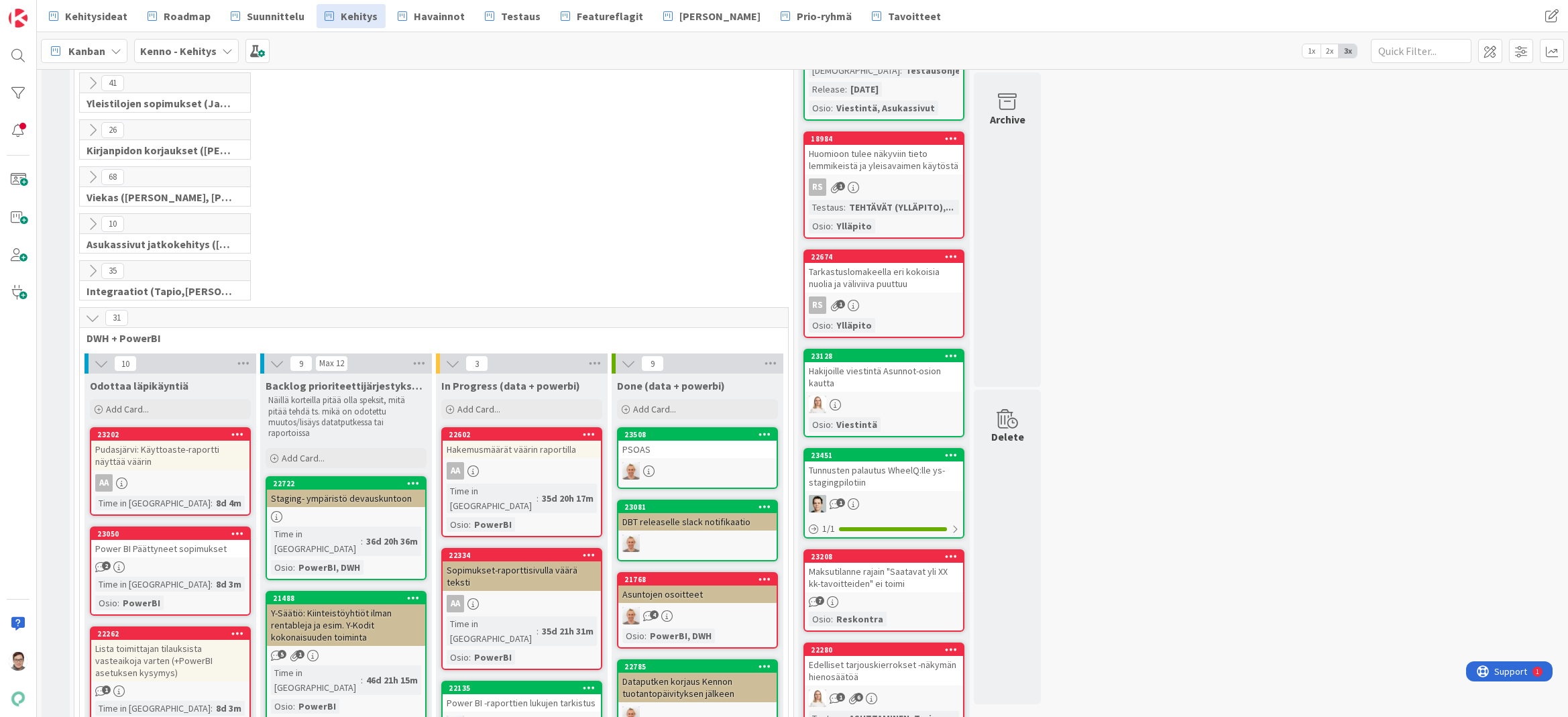
scroll to position [1878, 0]
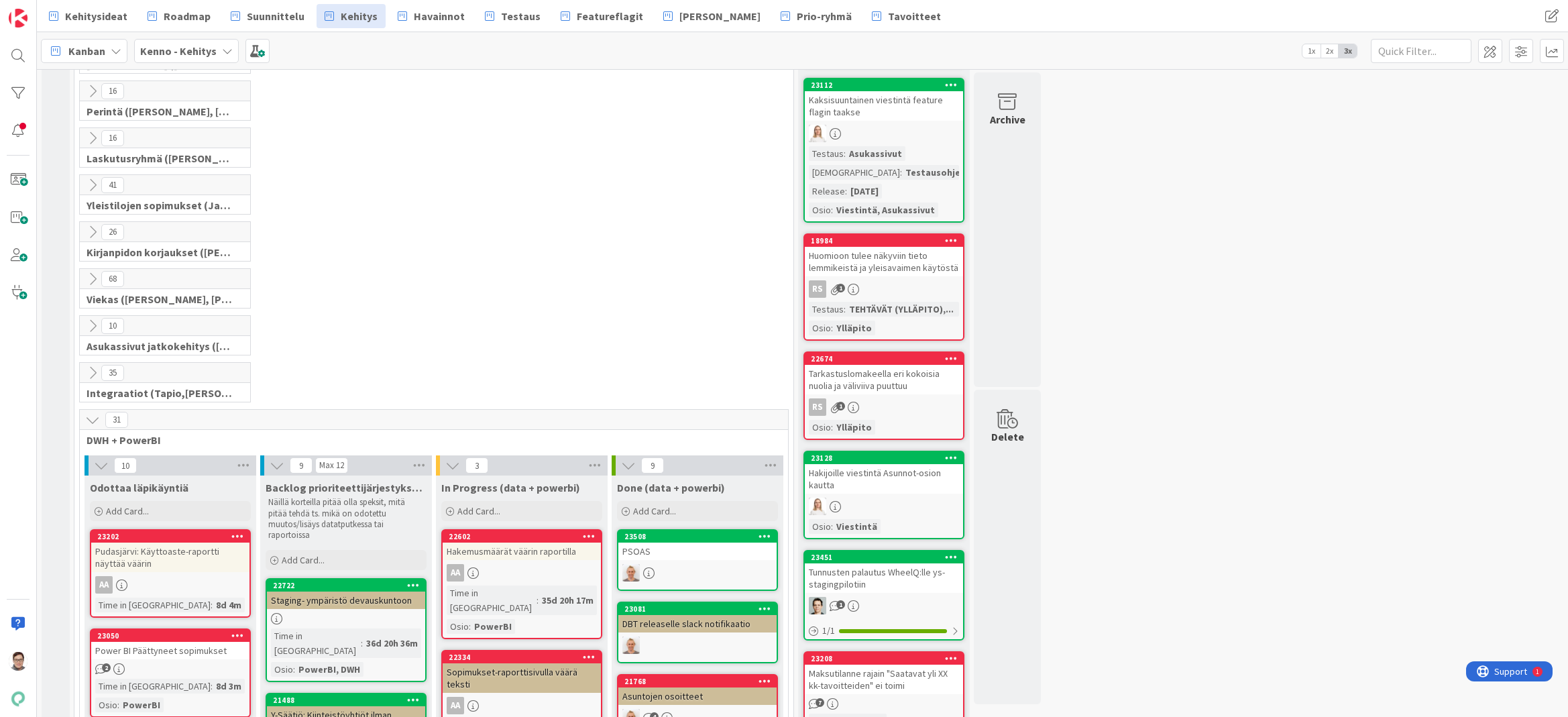
click at [94, 412] on icon at bounding box center [92, 419] width 14 height 14
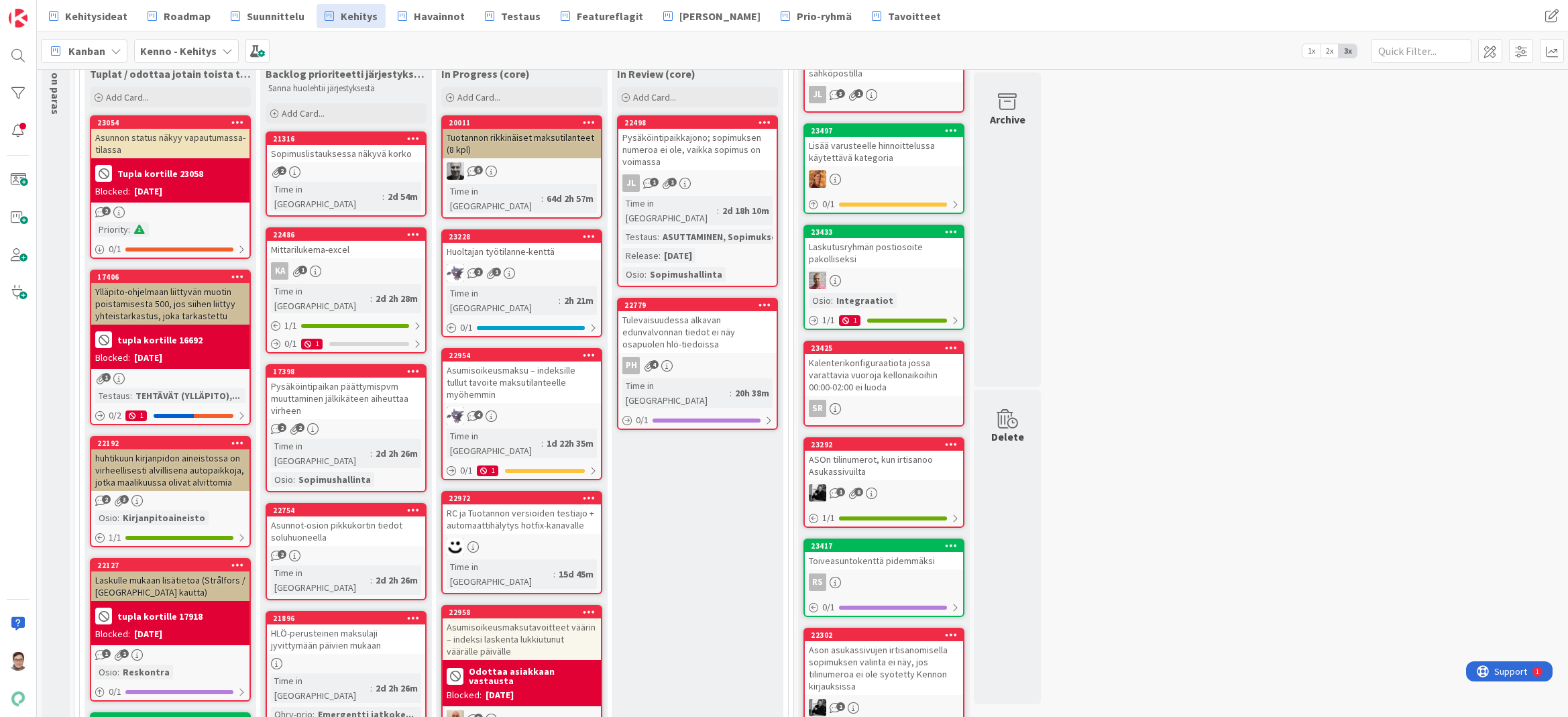
scroll to position [0, 0]
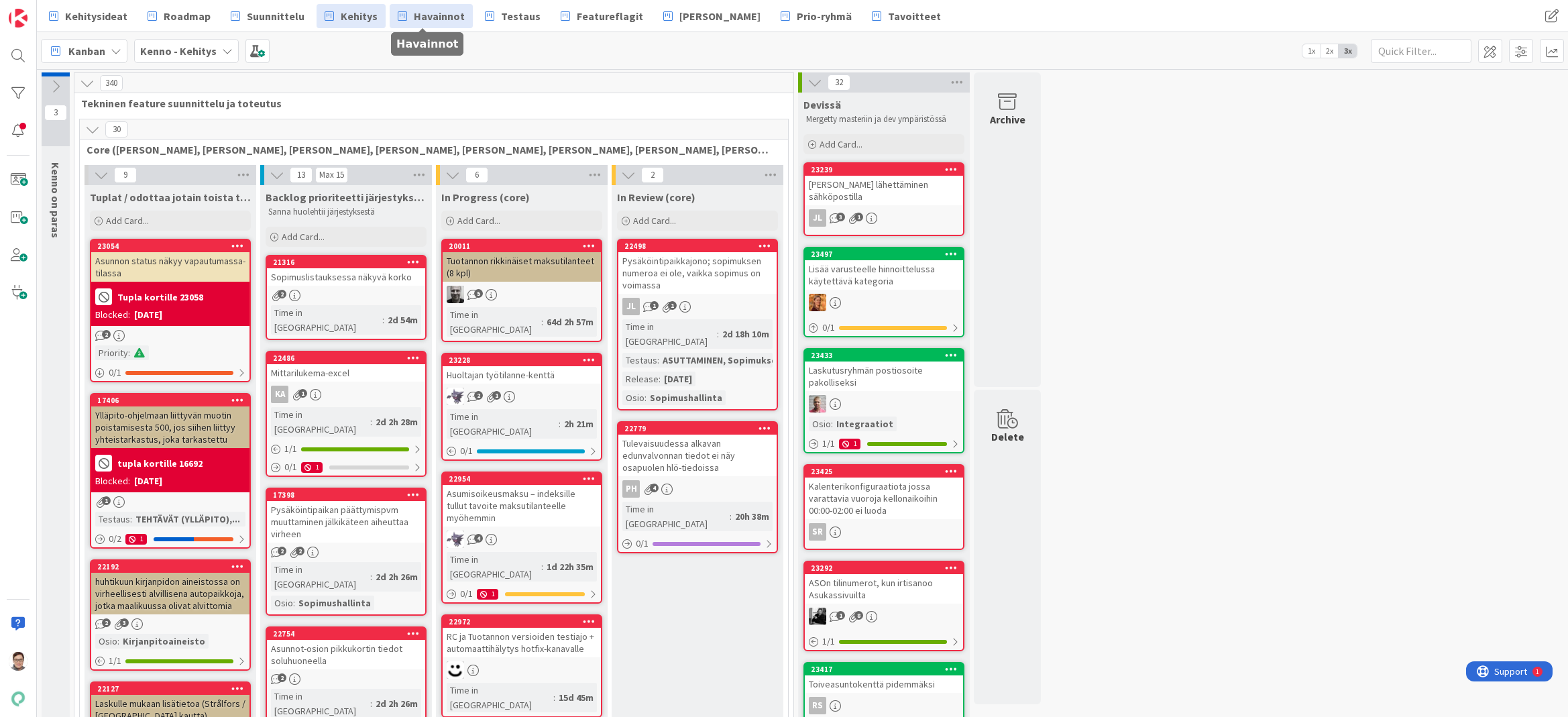
click at [414, 17] on span "Havainnot" at bounding box center [439, 15] width 51 height 16
